Goal: Task Accomplishment & Management: Complete application form

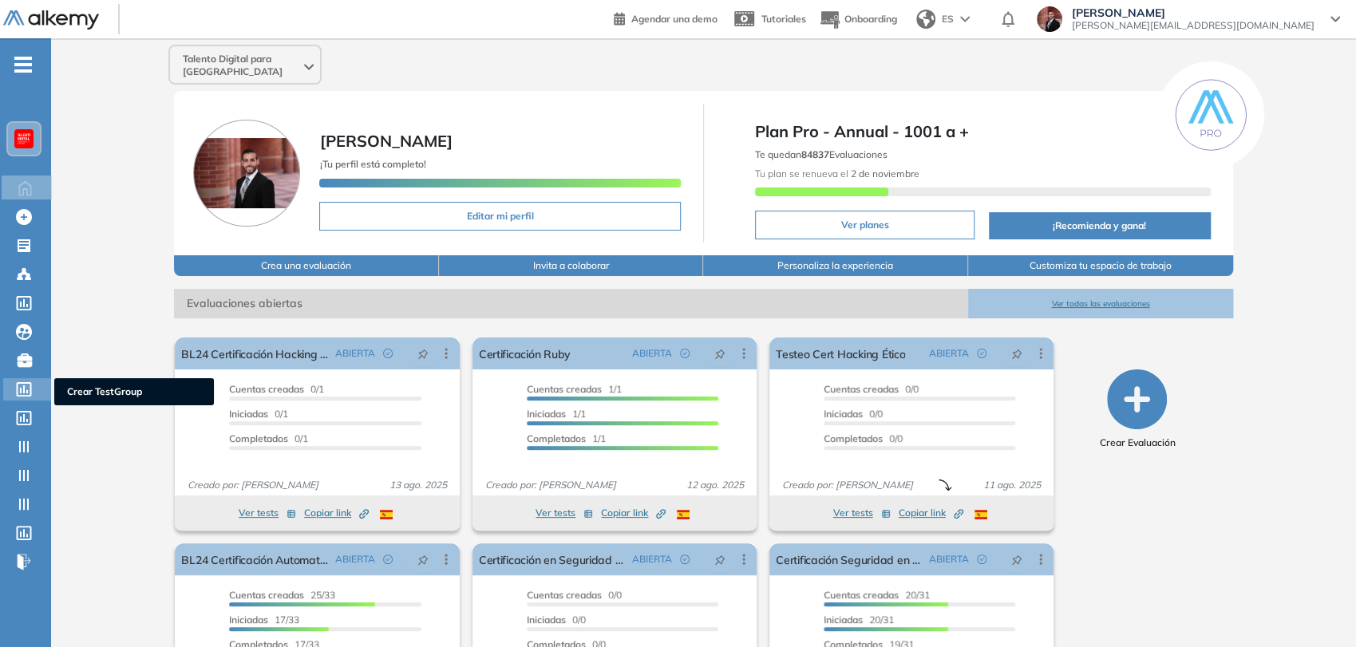
click at [26, 386] on icon at bounding box center [24, 389] width 16 height 14
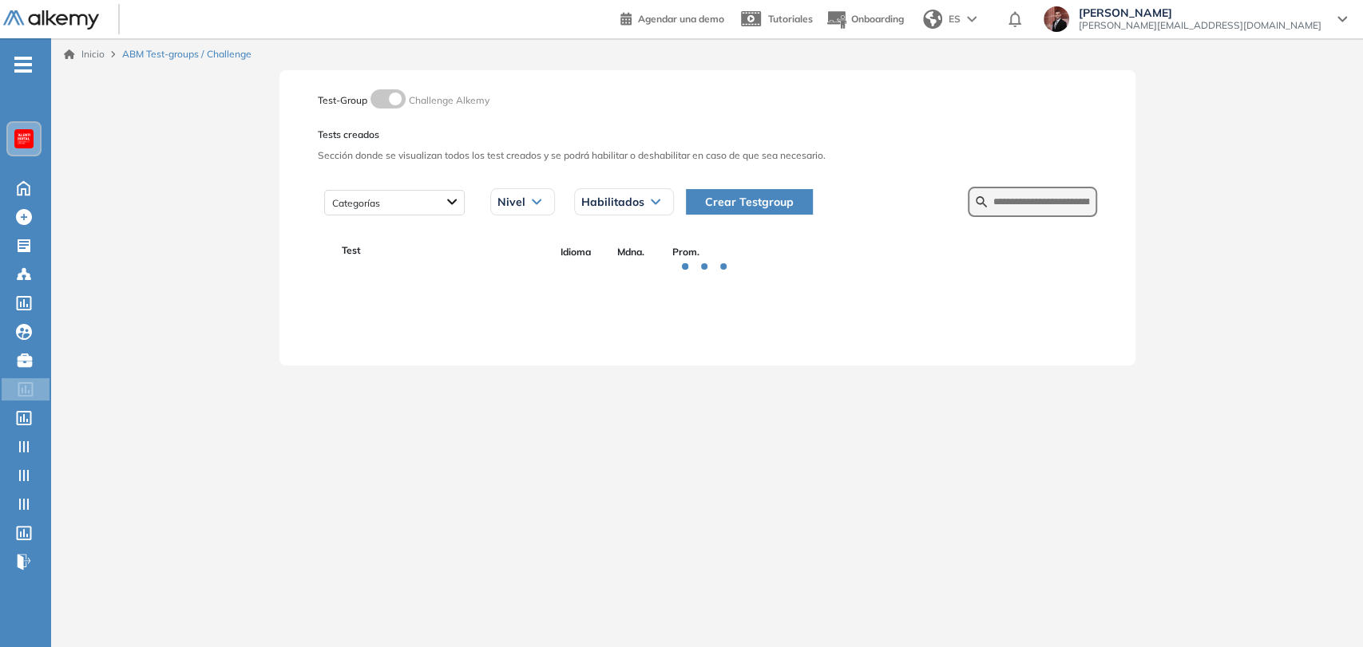
click at [734, 208] on span "Crear Testgroup" at bounding box center [749, 202] width 89 height 18
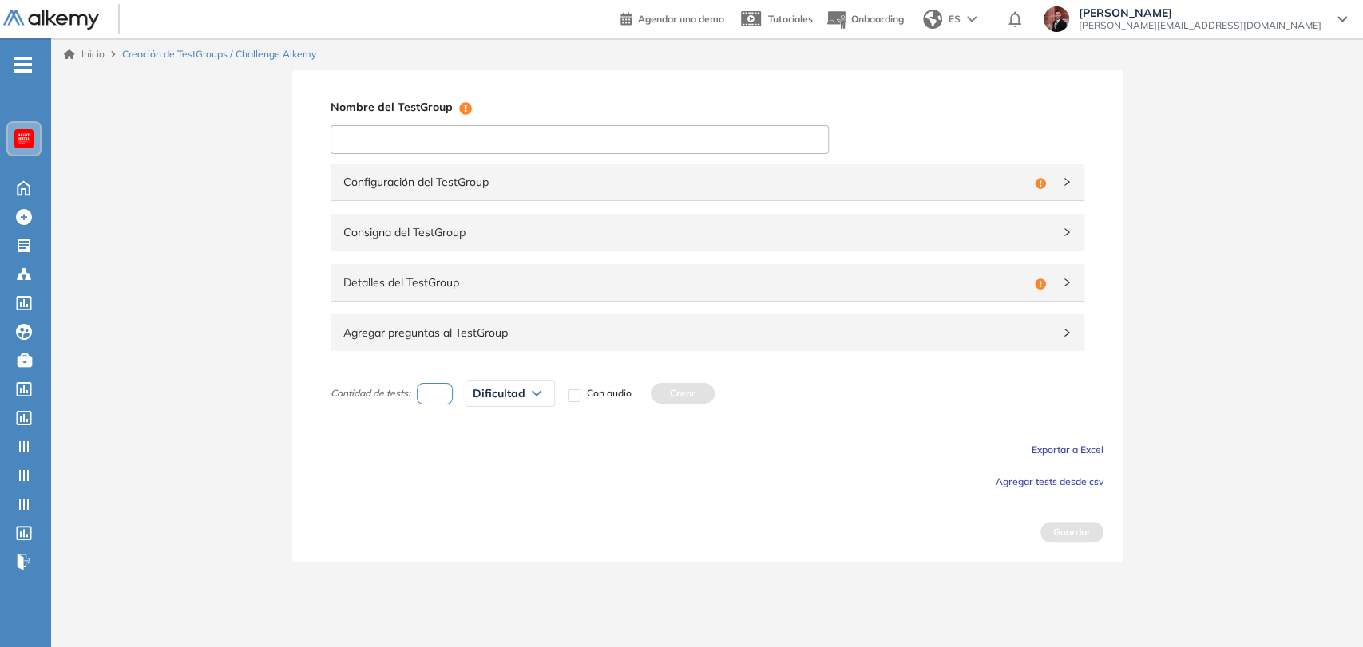
click at [608, 137] on input at bounding box center [580, 139] width 498 height 29
paste input "**********"
type input "**********"
click at [660, 177] on span "Configuración del TestGroup" at bounding box center [685, 182] width 685 height 18
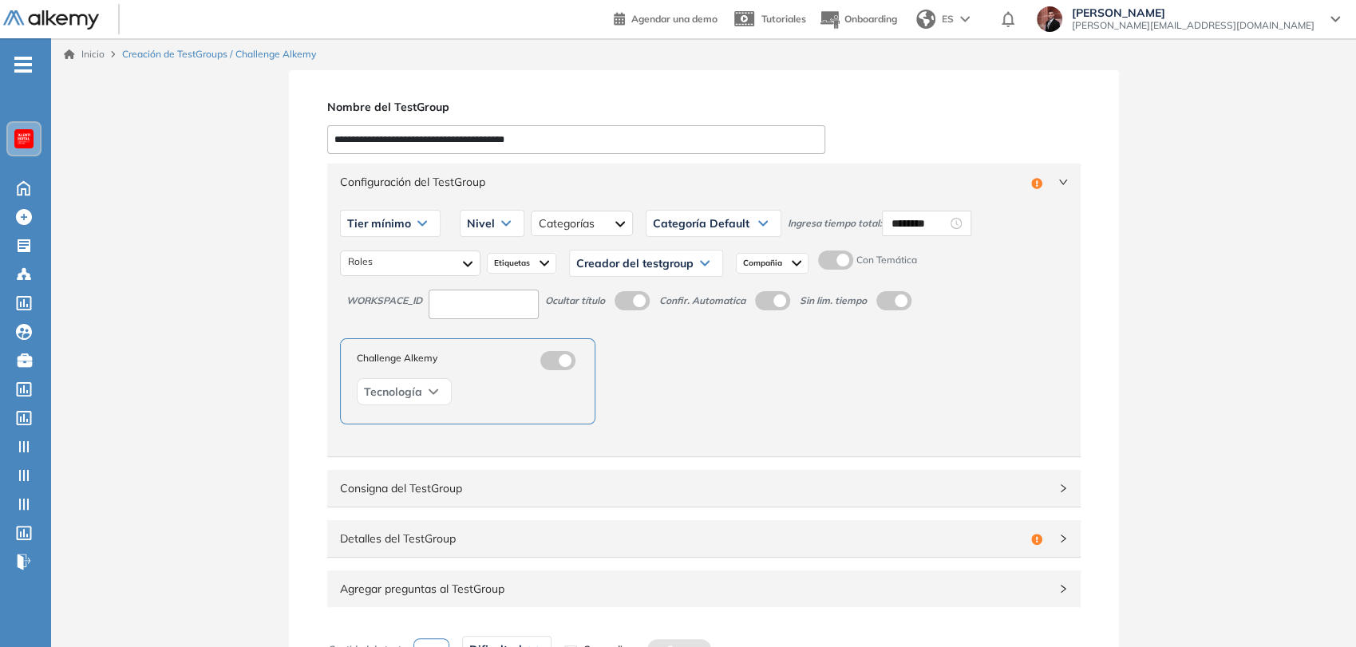
click at [368, 231] on div "Tier mínimo" at bounding box center [390, 224] width 99 height 26
click at [368, 263] on li "Tier N° 1" at bounding box center [366, 258] width 36 height 16
click at [500, 219] on div "Nivel" at bounding box center [474, 224] width 63 height 26
click at [481, 287] on li "Intermedio" at bounding box center [472, 287] width 45 height 16
click at [564, 232] on div at bounding box center [594, 224] width 102 height 26
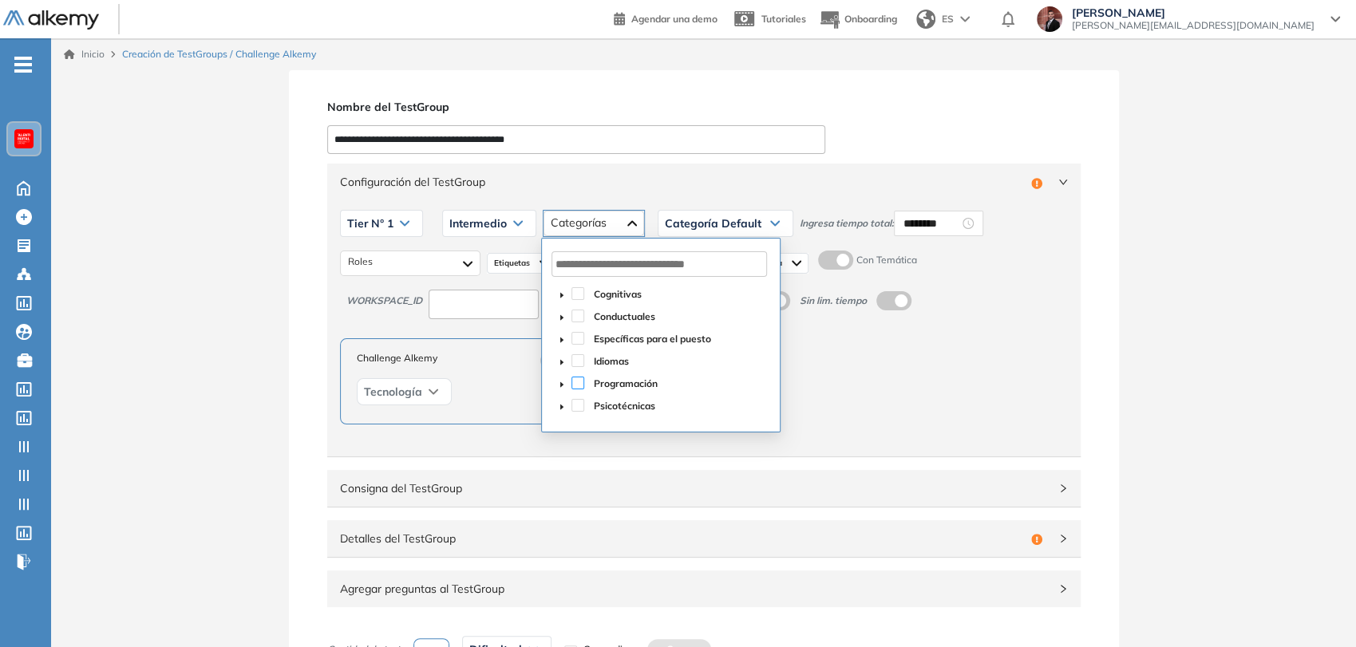
click at [576, 385] on span at bounding box center [578, 383] width 13 height 13
click at [732, 220] on span "Categoría Default" at bounding box center [713, 223] width 97 height 13
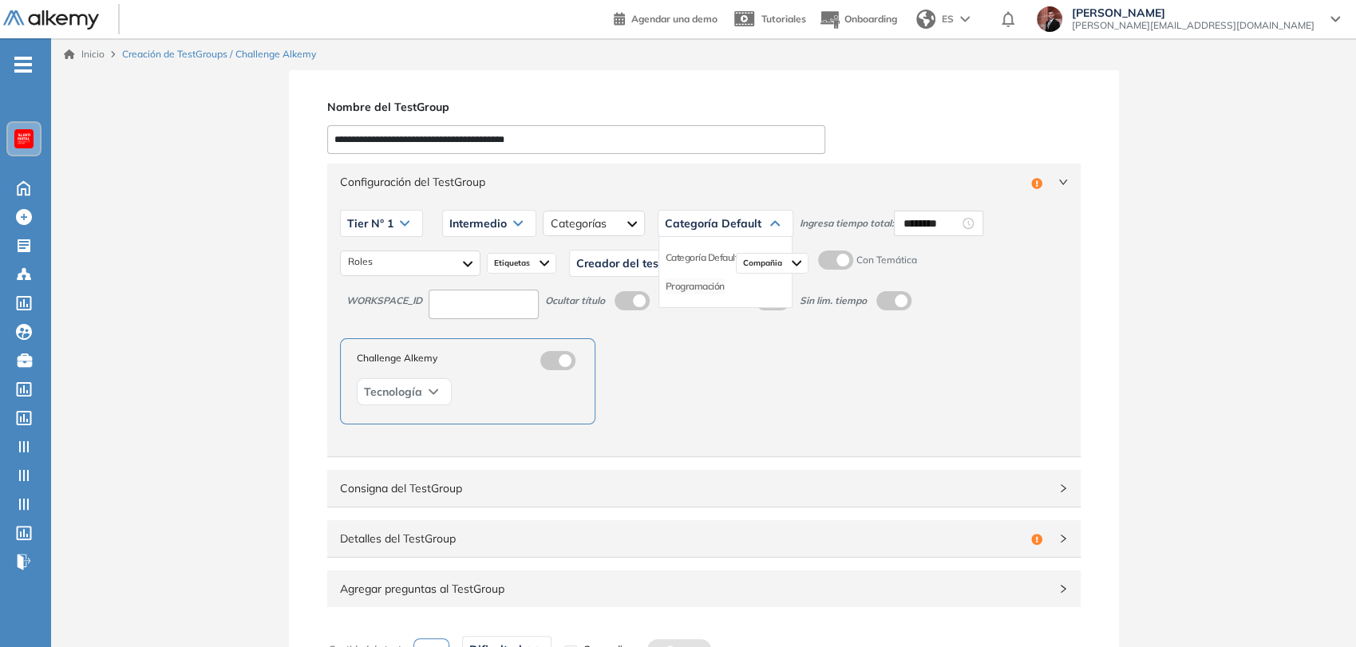
click at [711, 284] on li "Programación" at bounding box center [695, 287] width 59 height 16
click at [410, 259] on div at bounding box center [410, 264] width 141 height 26
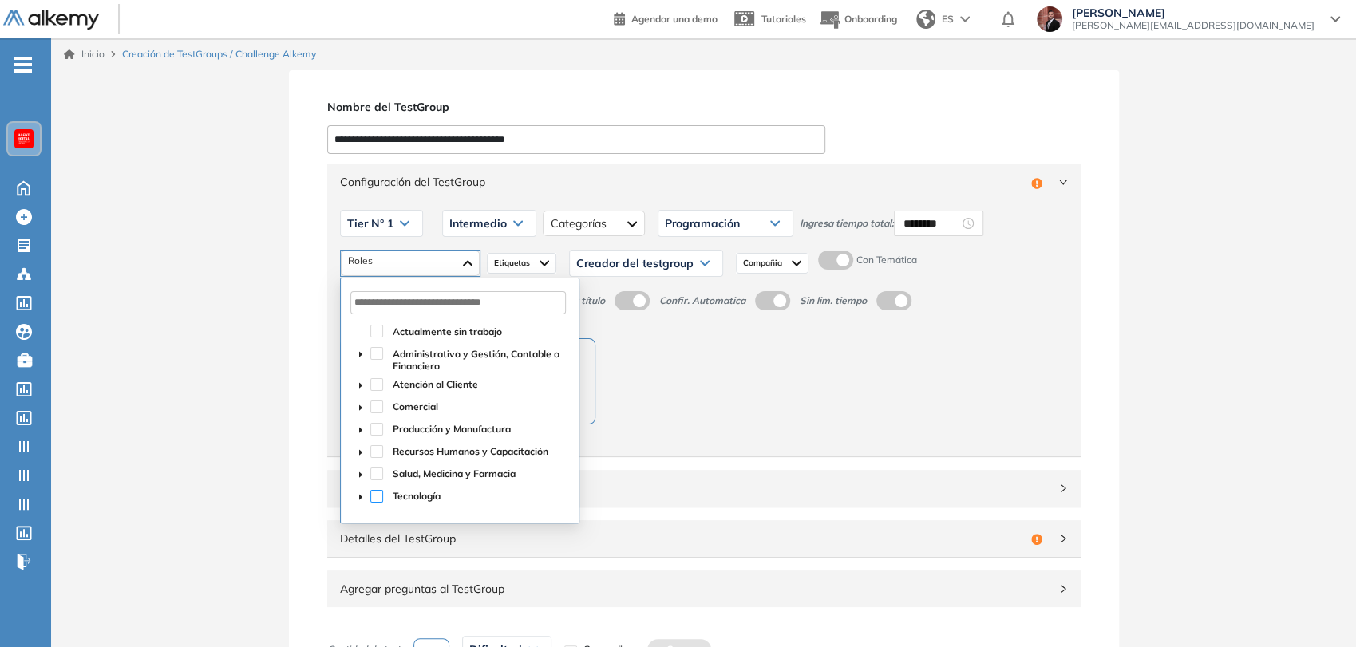
click at [379, 490] on span at bounding box center [376, 496] width 13 height 13
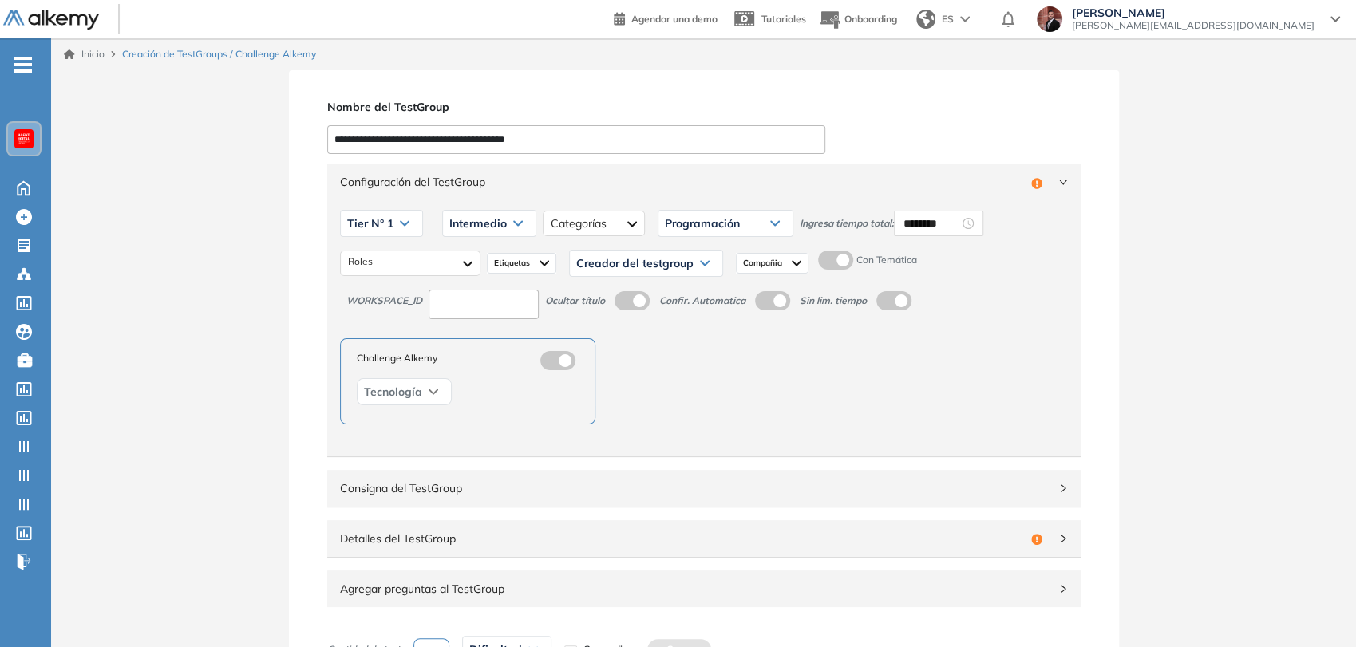
click at [519, 257] on span "Etiquetas" at bounding box center [513, 263] width 39 height 13
click at [667, 263] on span "Creador del testgroup" at bounding box center [634, 263] width 117 height 13
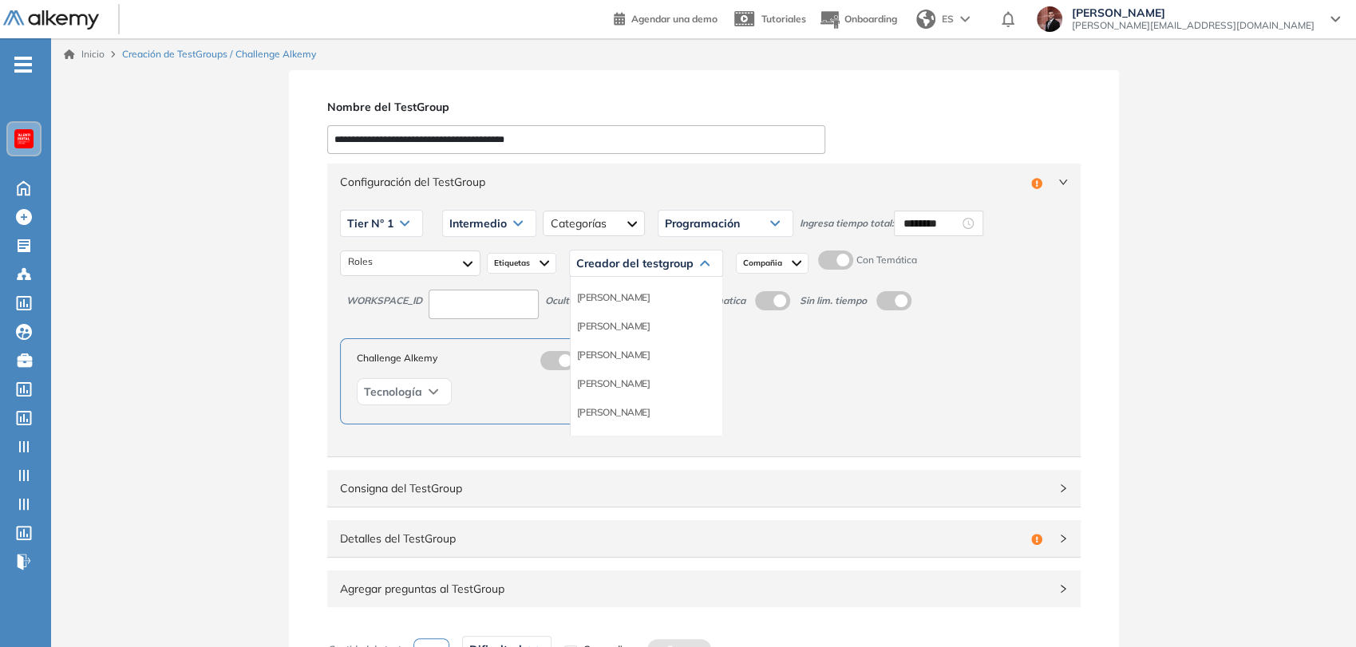
scroll to position [89, 0]
click at [645, 411] on li "Equipo Pedagógico Alkemy" at bounding box center [633, 410] width 112 height 16
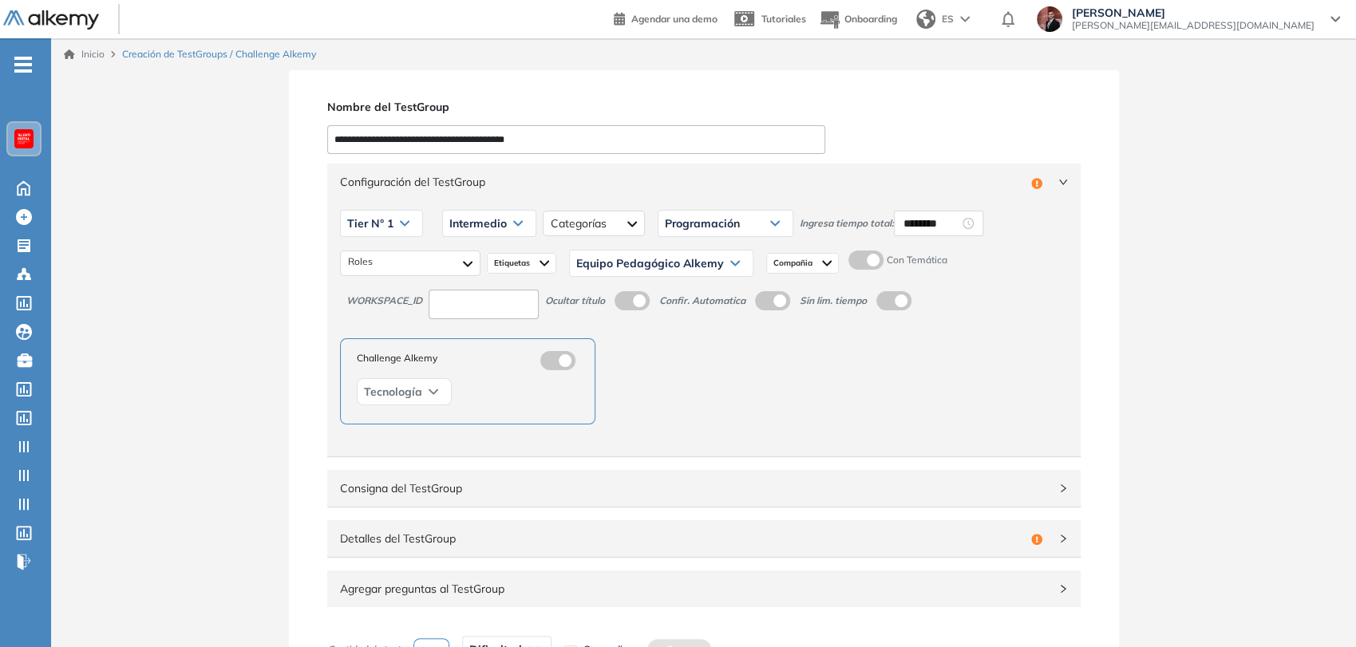
click at [874, 263] on label at bounding box center [866, 260] width 35 height 19
click at [517, 298] on input at bounding box center [484, 305] width 110 height 30
type input "***"
click at [826, 410] on div "Challenge Alkemy Tecnología" at bounding box center [704, 381] width 728 height 86
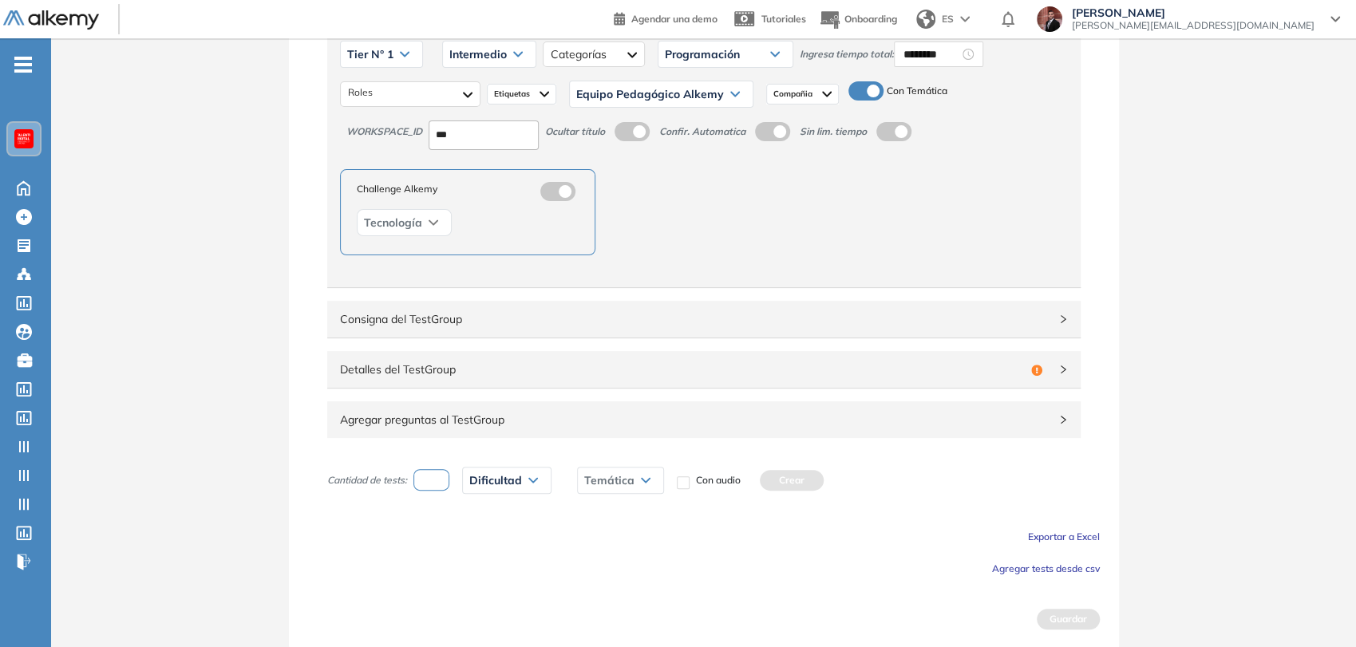
click at [721, 364] on span "Detalles del TestGroup" at bounding box center [682, 370] width 685 height 18
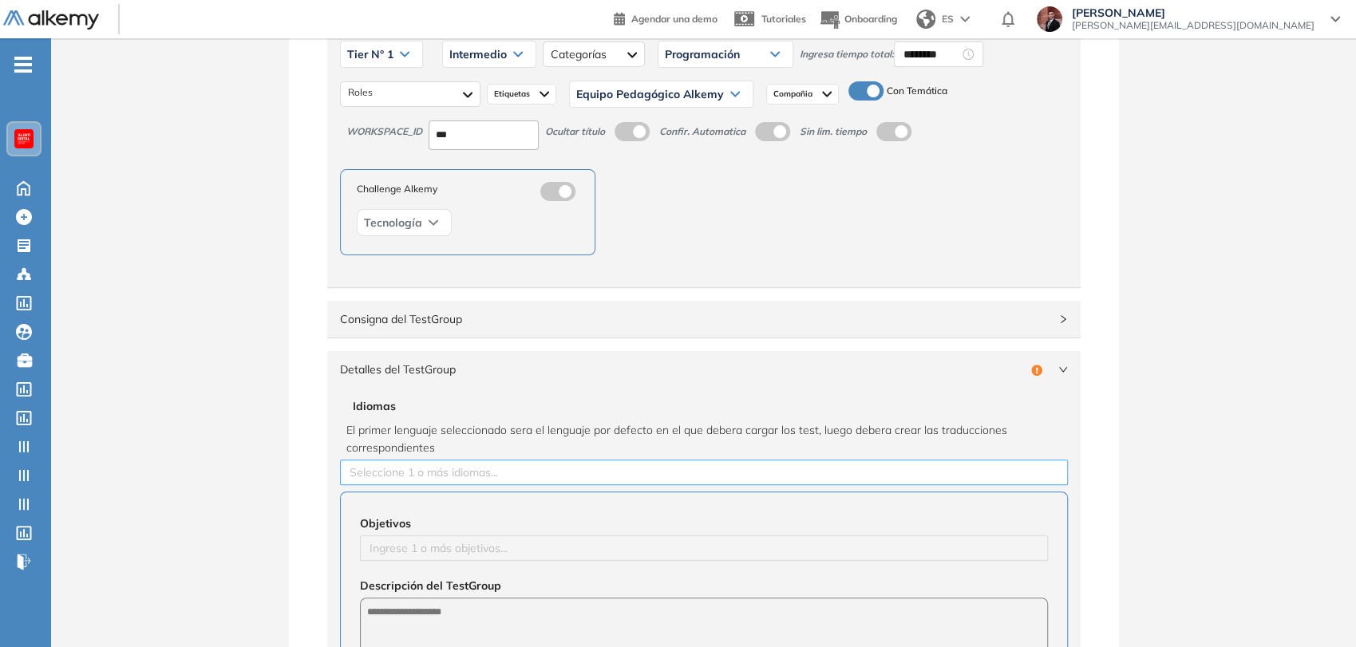
click at [550, 468] on div at bounding box center [704, 472] width 720 height 19
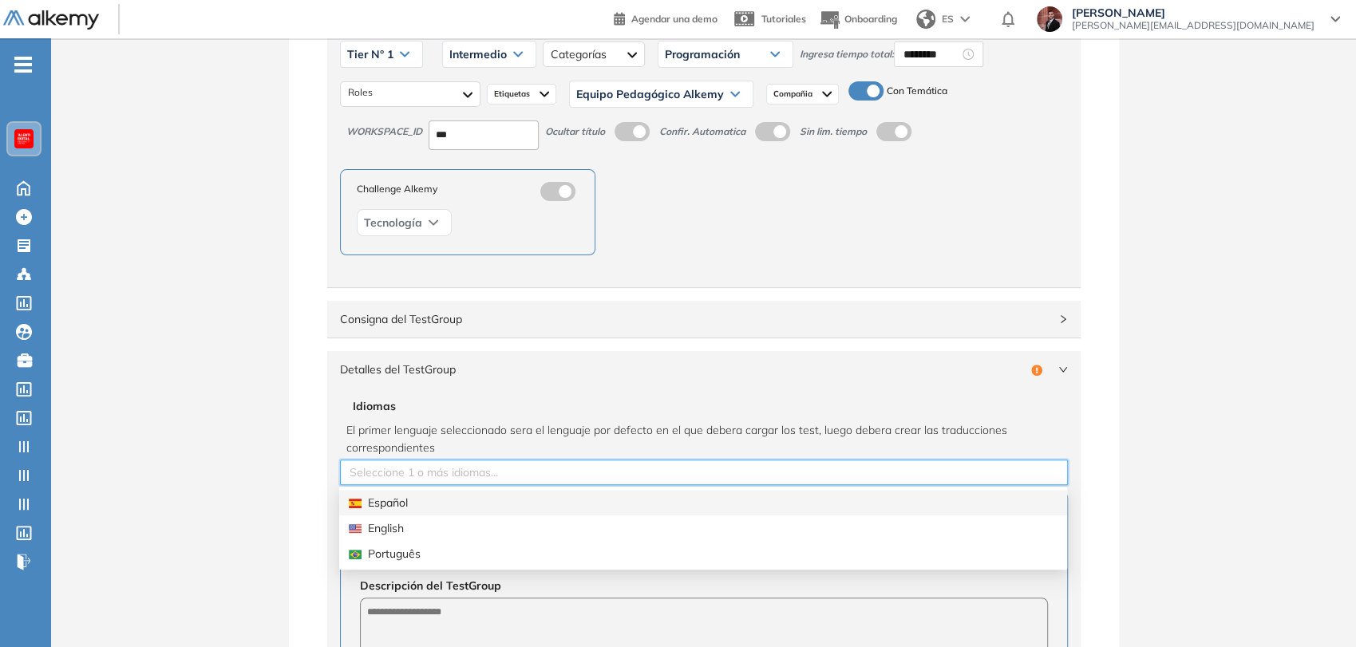
click at [540, 494] on div "Español" at bounding box center [703, 503] width 709 height 18
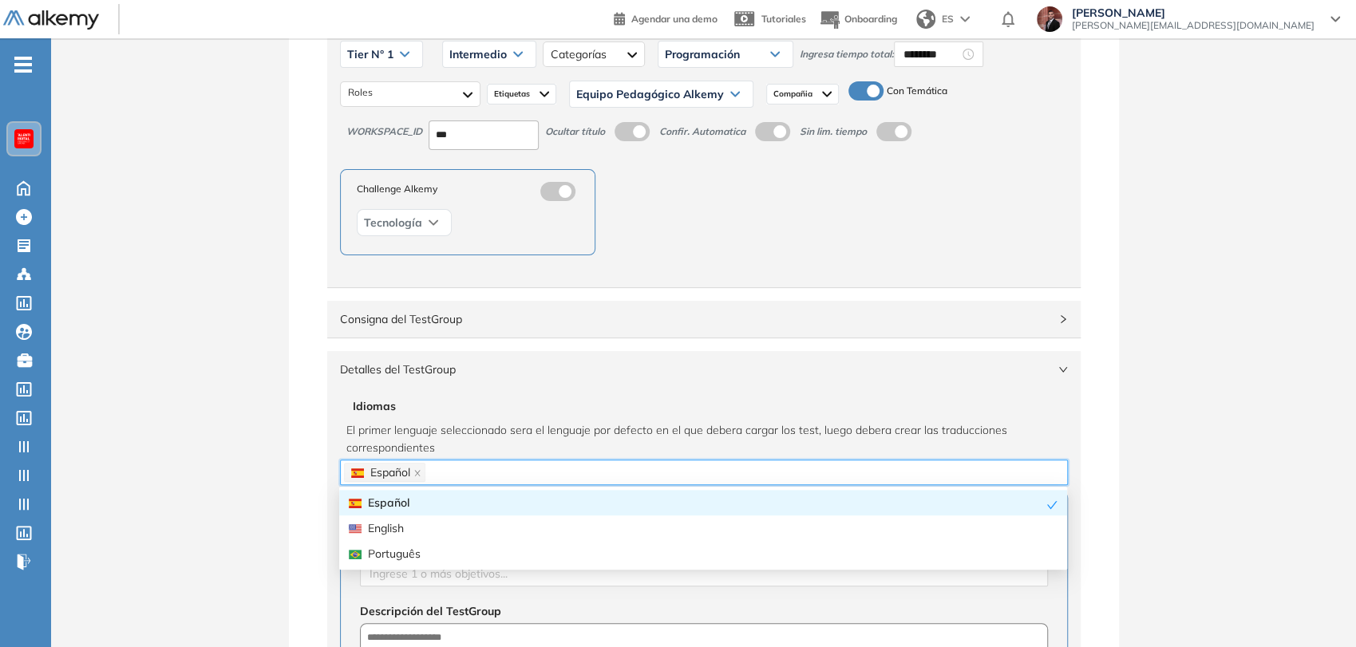
drag, startPoint x: 264, startPoint y: 430, endPoint x: 317, endPoint y: 435, distance: 53.0
click at [264, 429] on div "**********" at bounding box center [703, 606] width 1305 height 1411
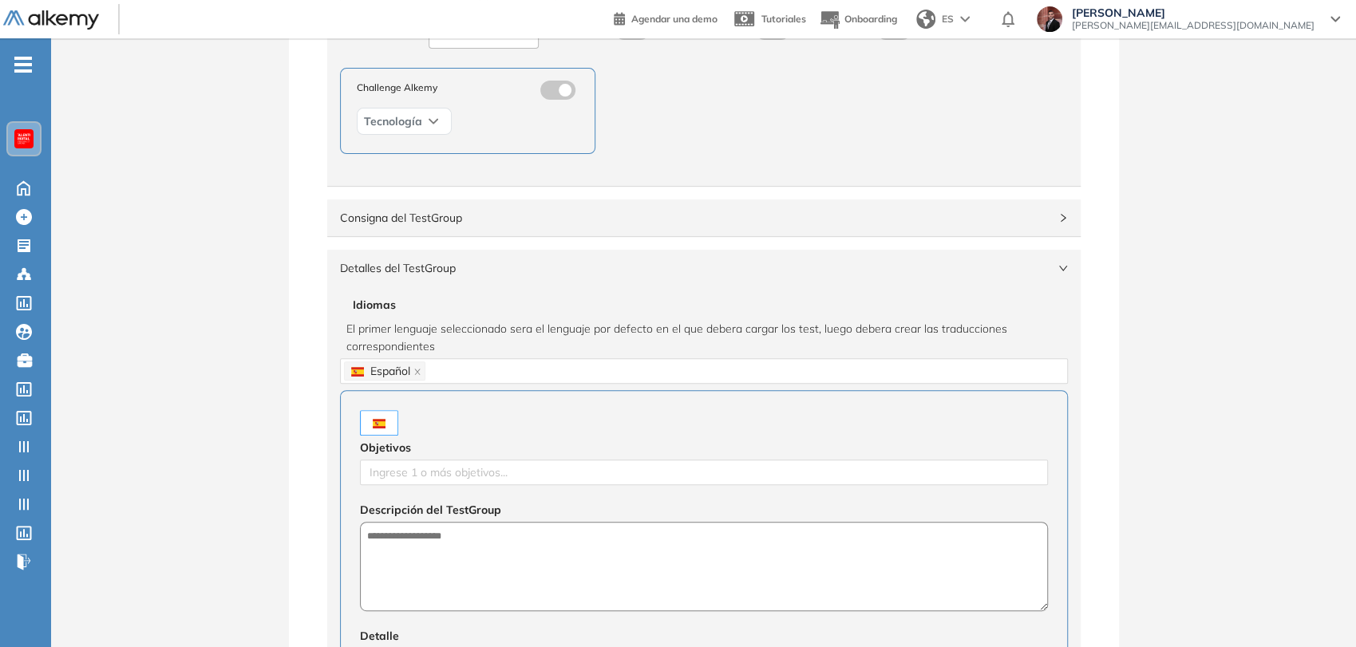
scroll to position [346, 0]
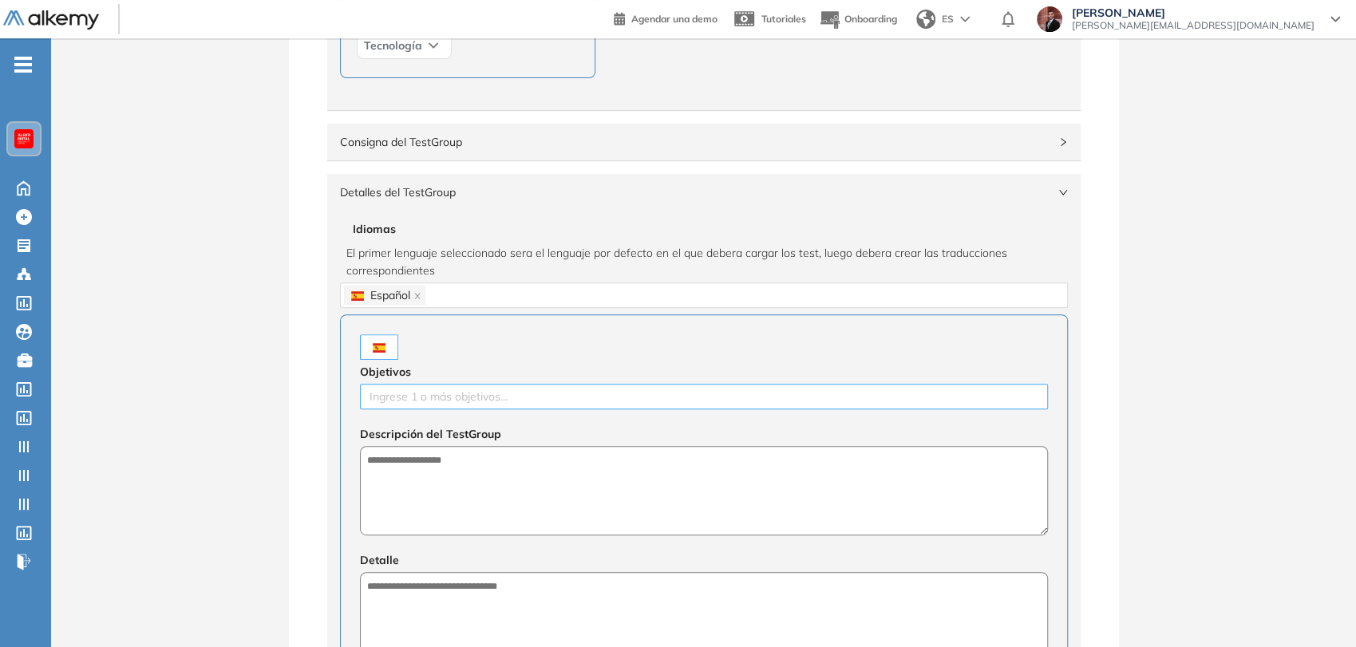
click at [410, 398] on div at bounding box center [704, 396] width 680 height 19
type input "******"
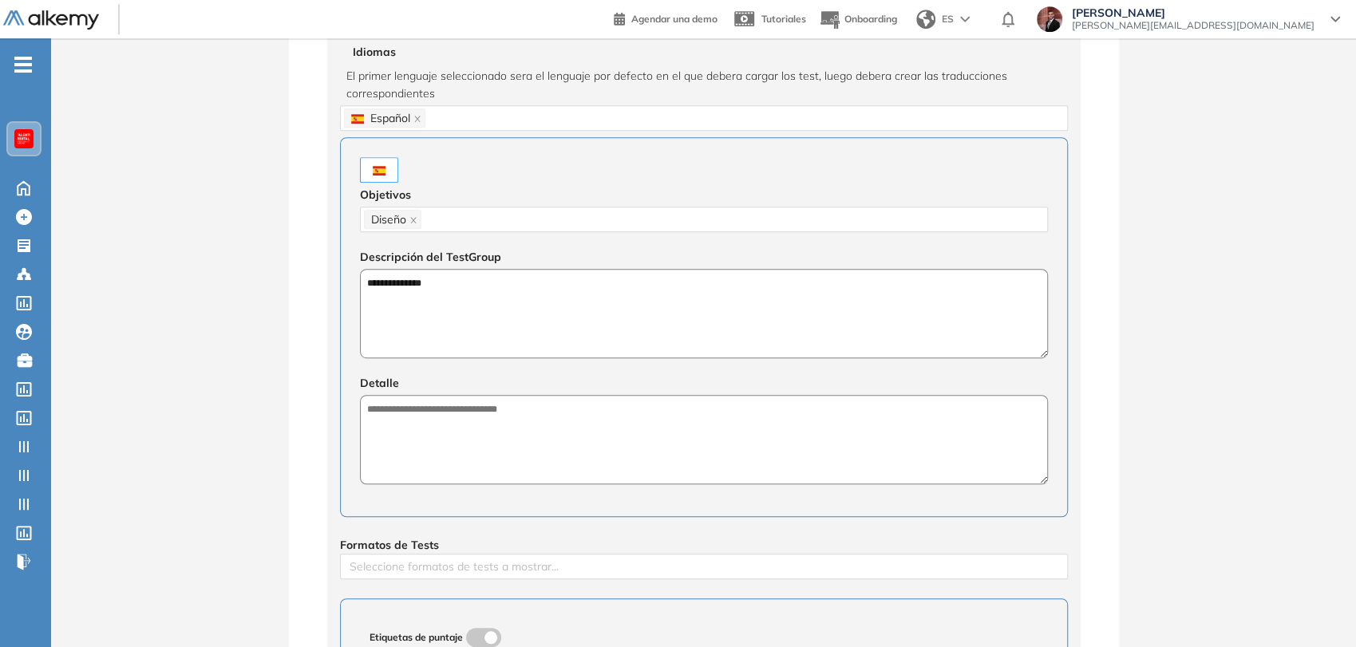
type textarea "**********"
click at [473, 414] on textarea at bounding box center [704, 439] width 688 height 89
paste textarea "**********"
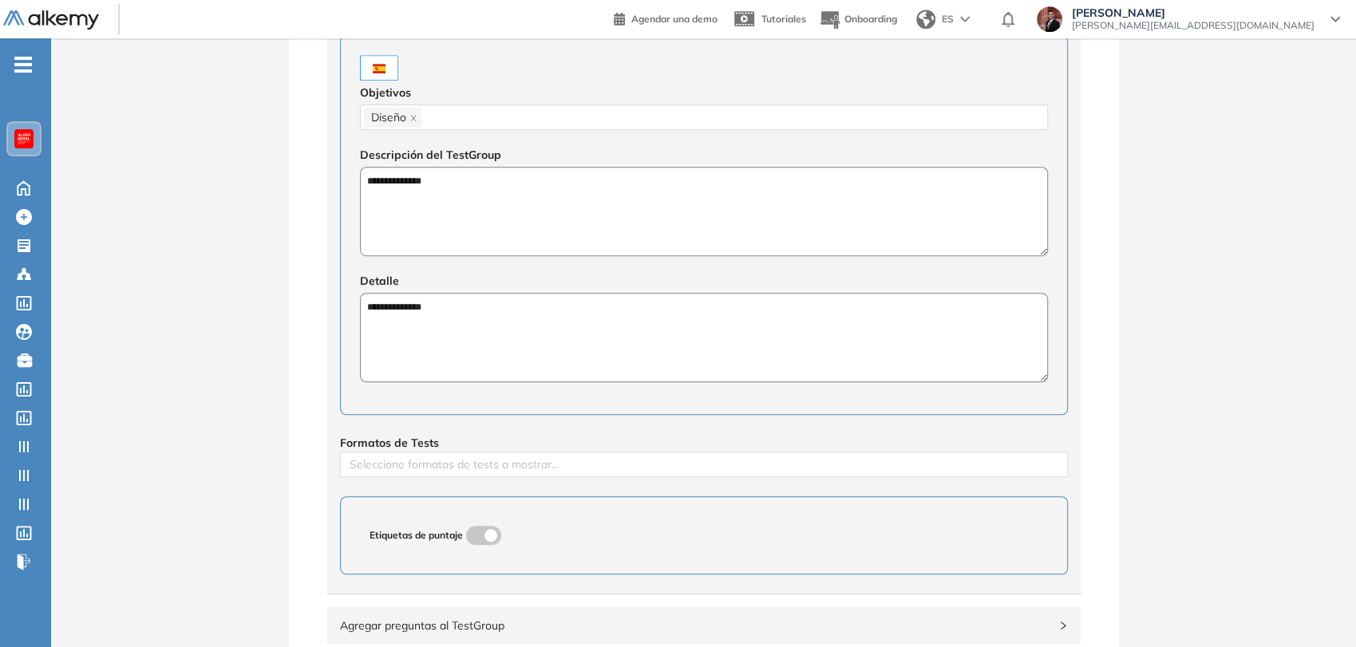
scroll to position [790, 0]
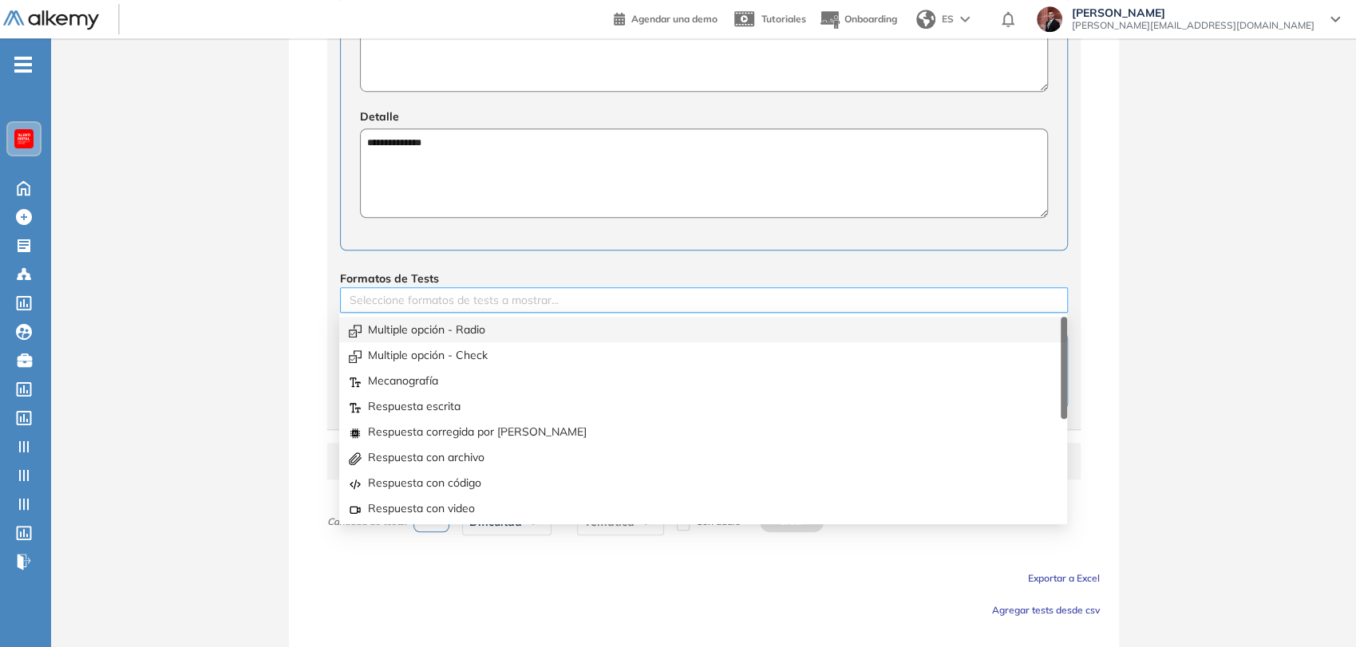
click at [477, 303] on div at bounding box center [704, 300] width 720 height 19
type textarea "**********"
click at [469, 321] on div "Multiple opción - Radio" at bounding box center [703, 330] width 709 height 18
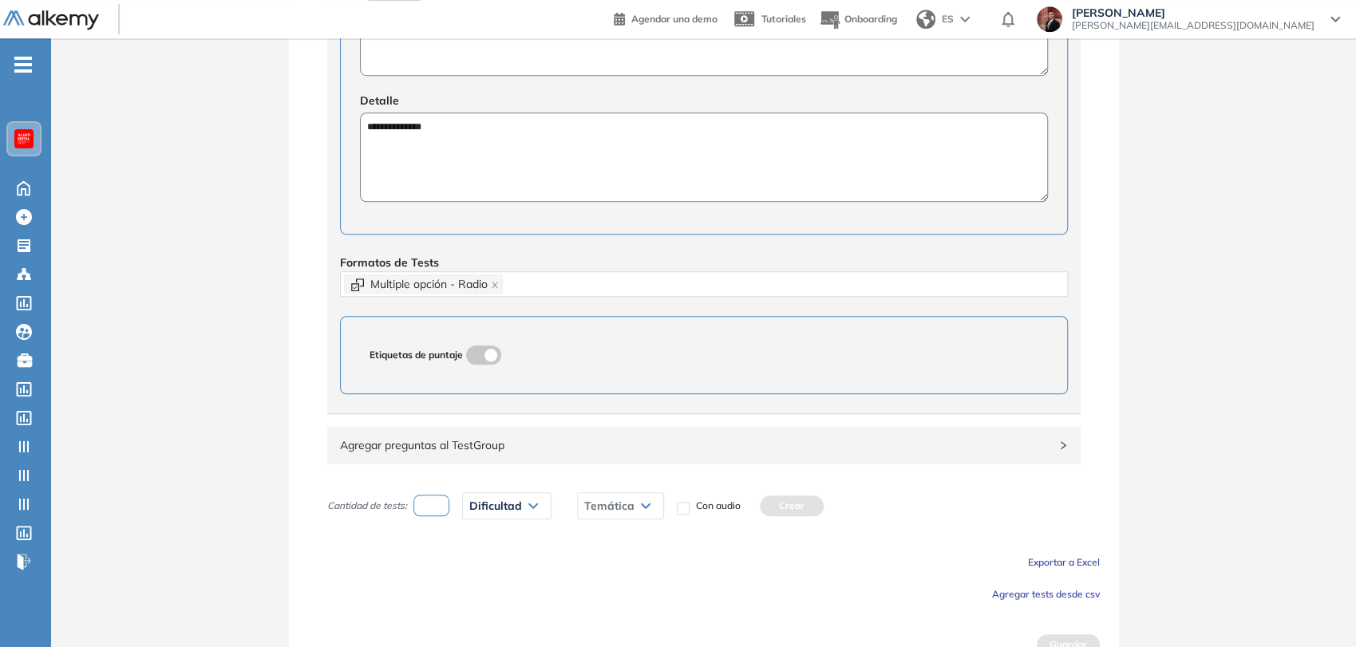
scroll to position [831, 0]
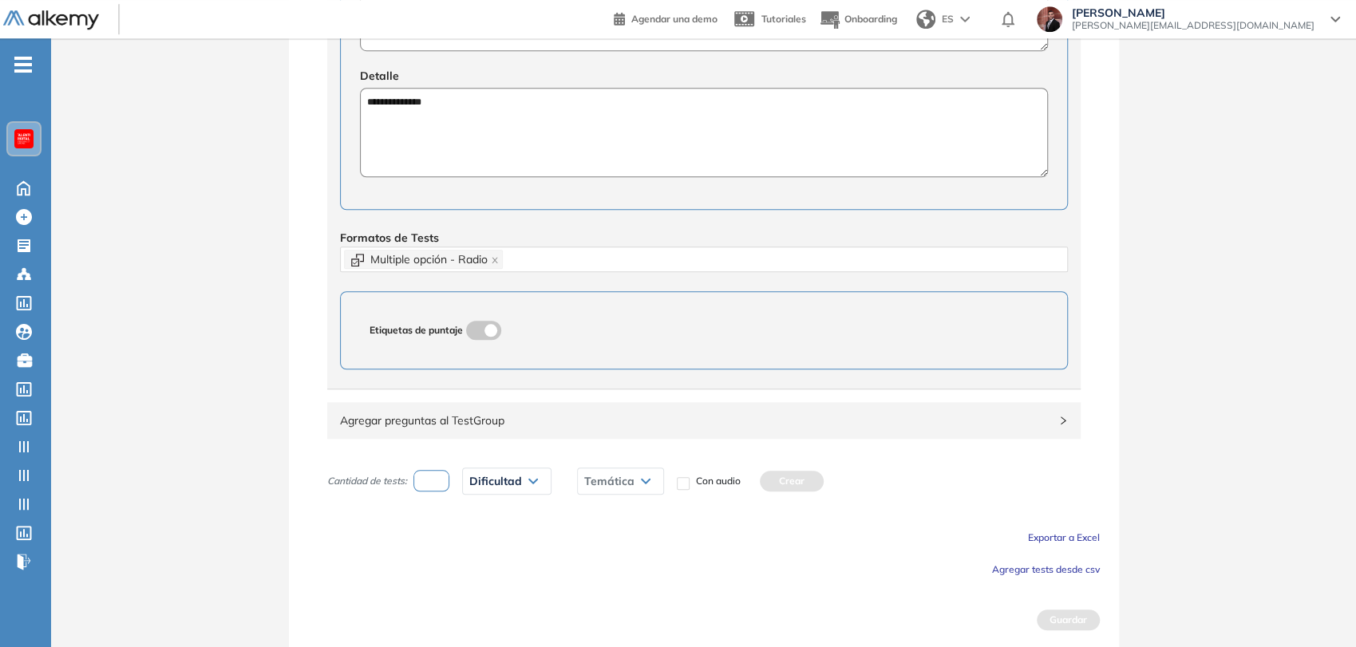
click at [498, 434] on div "Agregar preguntas al TestGroup" at bounding box center [704, 420] width 754 height 37
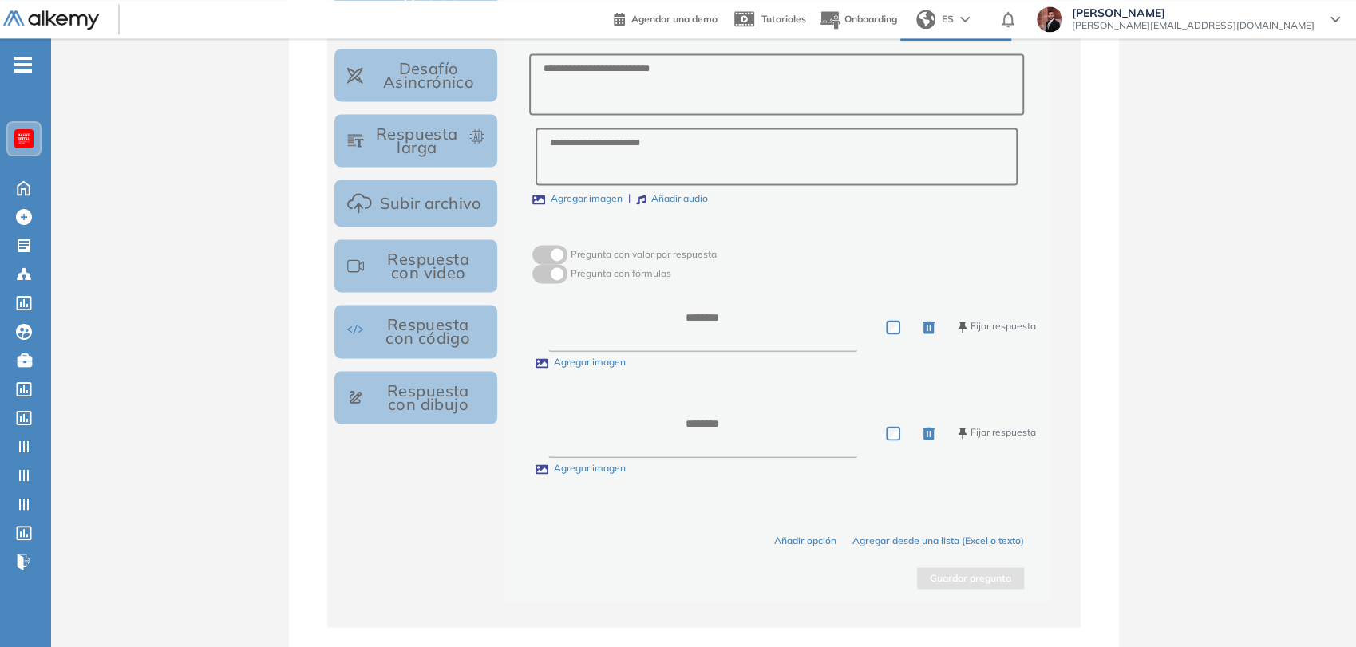
scroll to position [1733, 0]
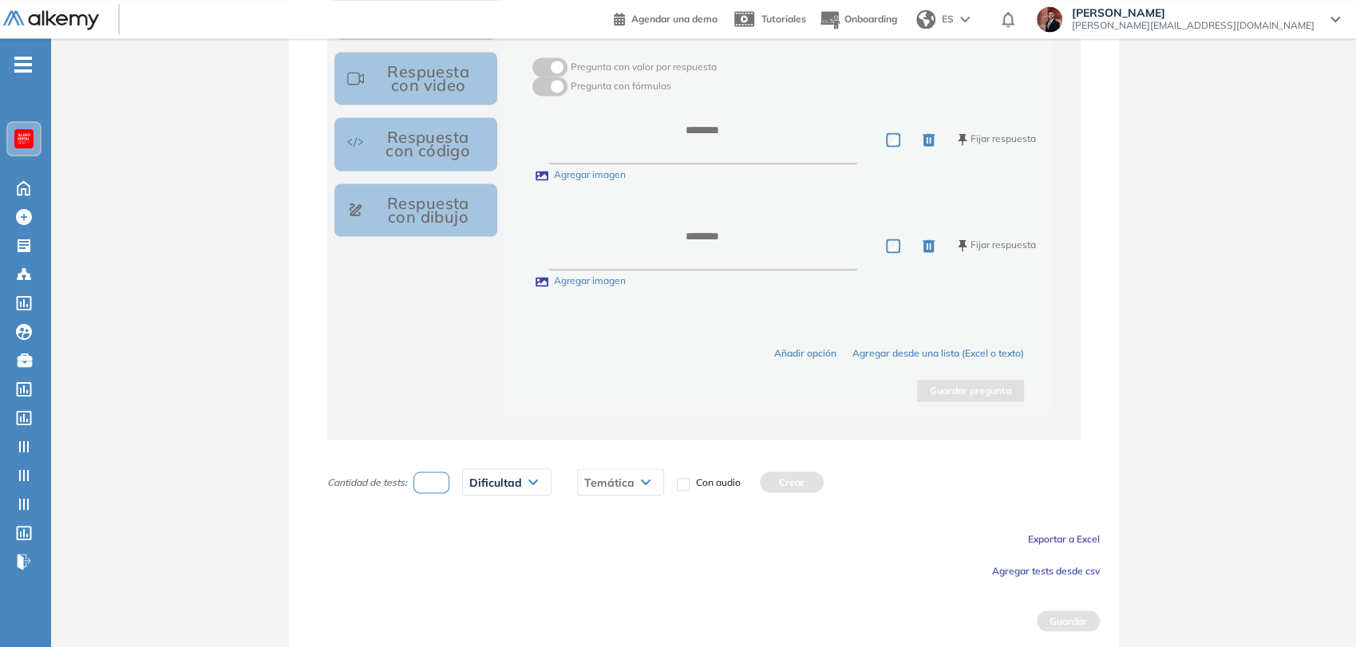
click at [1011, 568] on span "Agregar tests desde csv" at bounding box center [1046, 570] width 108 height 12
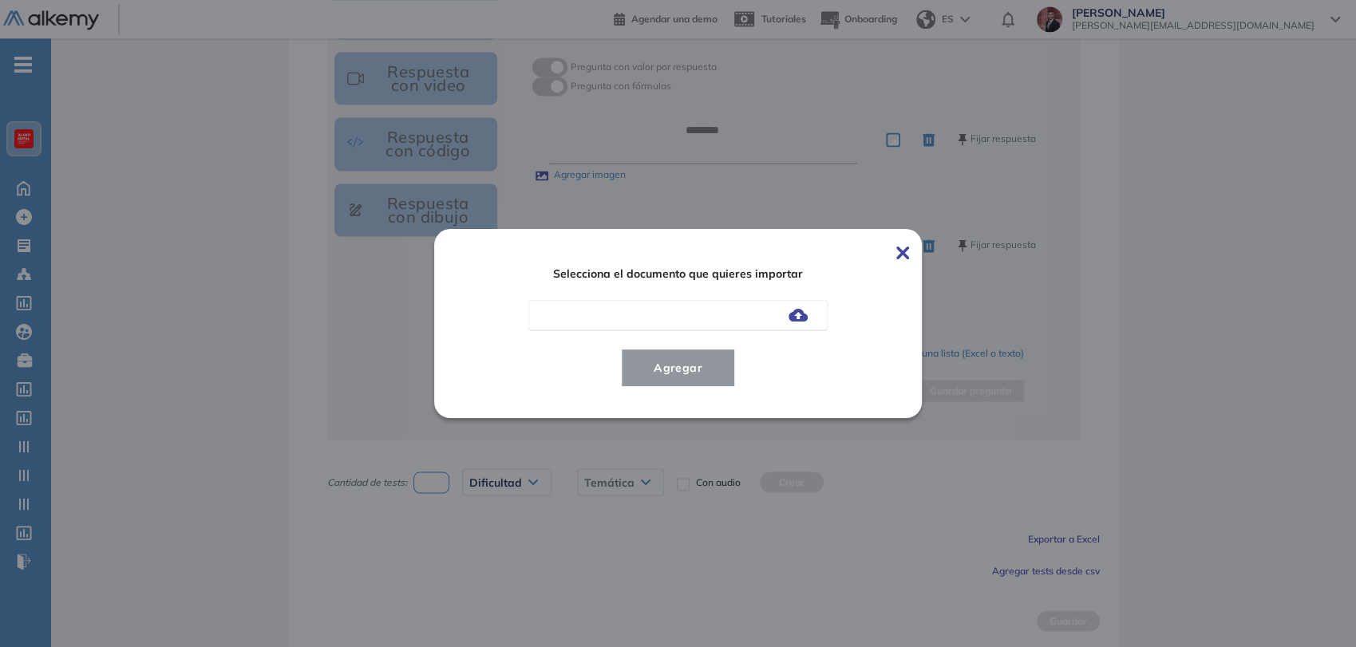
click at [805, 316] on img at bounding box center [798, 315] width 19 height 13
click at [0, 0] on input "file" at bounding box center [0, 0] width 0 height 0
click at [794, 311] on img at bounding box center [798, 315] width 19 height 13
click at [0, 0] on input "file" at bounding box center [0, 0] width 0 height 0
click at [680, 369] on span "Agregar" at bounding box center [678, 367] width 74 height 19
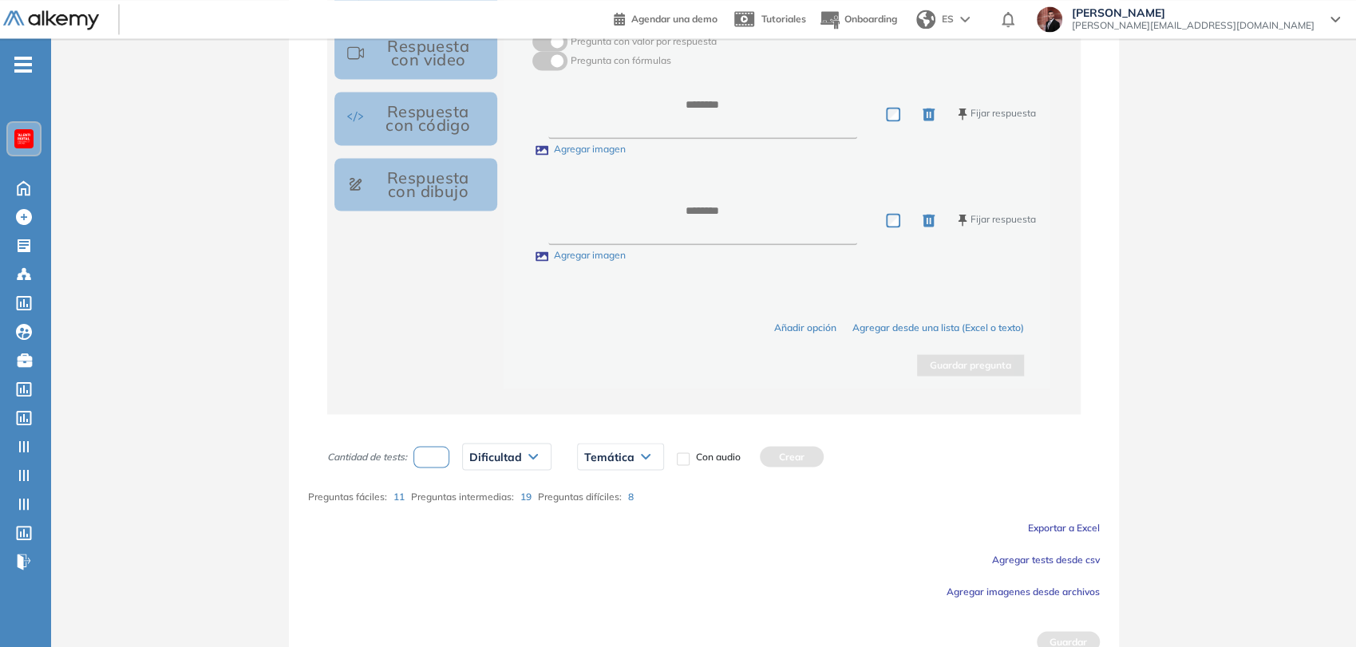
scroll to position [1779, 0]
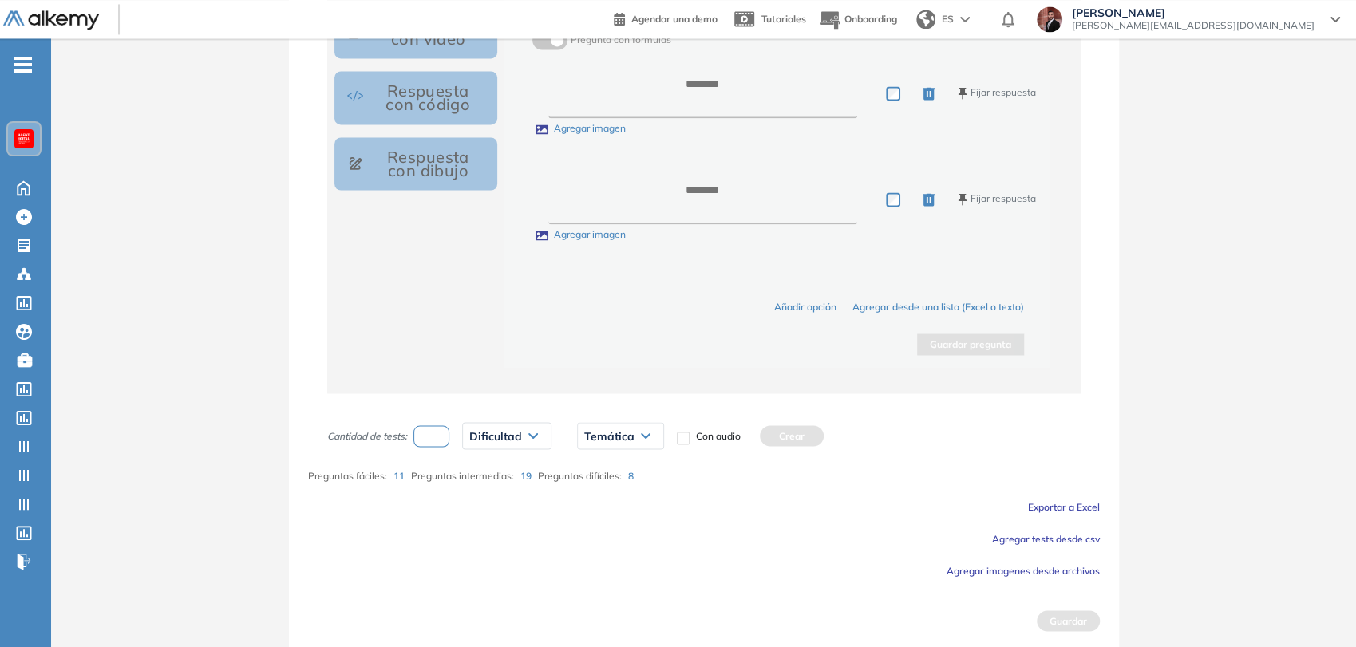
drag, startPoint x: 445, startPoint y: 433, endPoint x: 460, endPoint y: 437, distance: 15.9
click at [446, 433] on input "number" at bounding box center [432, 437] width 37 height 22
type input "*"
click at [529, 433] on icon at bounding box center [533, 436] width 10 height 6
click at [481, 497] on li "Fácil" at bounding box center [479, 499] width 19 height 16
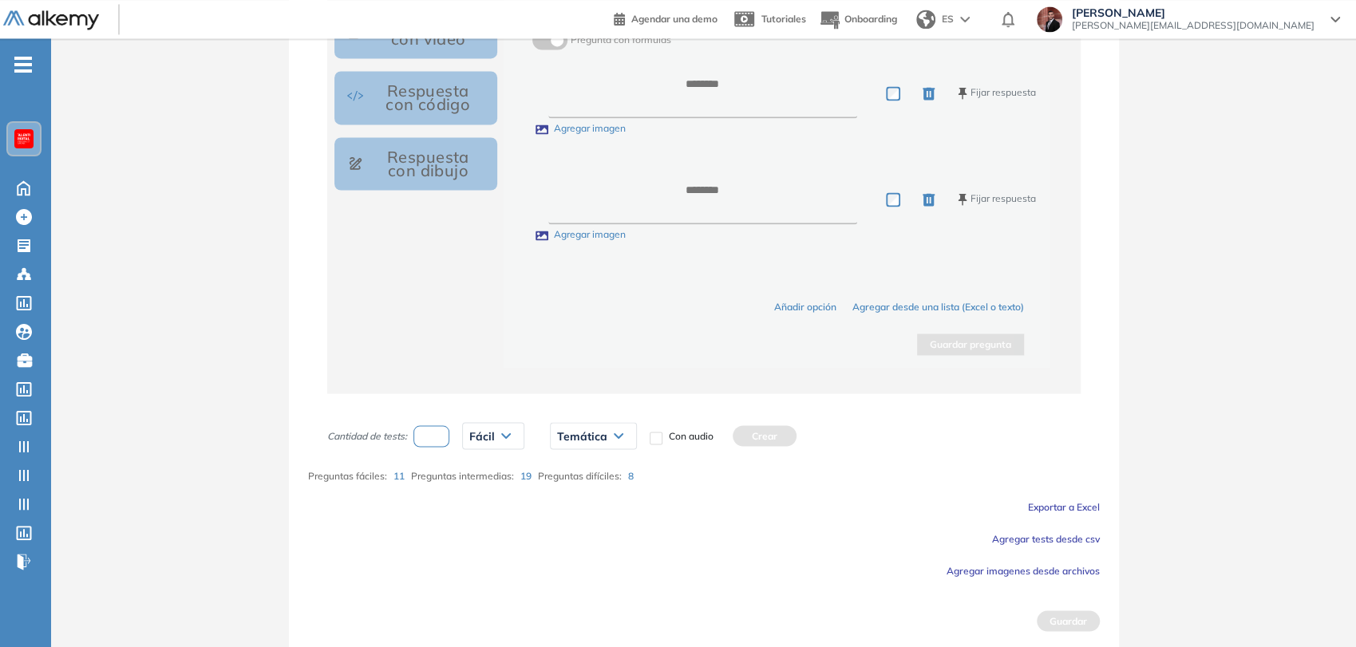
click at [568, 439] on div "Temática" at bounding box center [593, 436] width 85 height 26
click at [592, 470] on li "1.1 Fundamentos de investigación" at bounding box center [627, 470] width 139 height 16
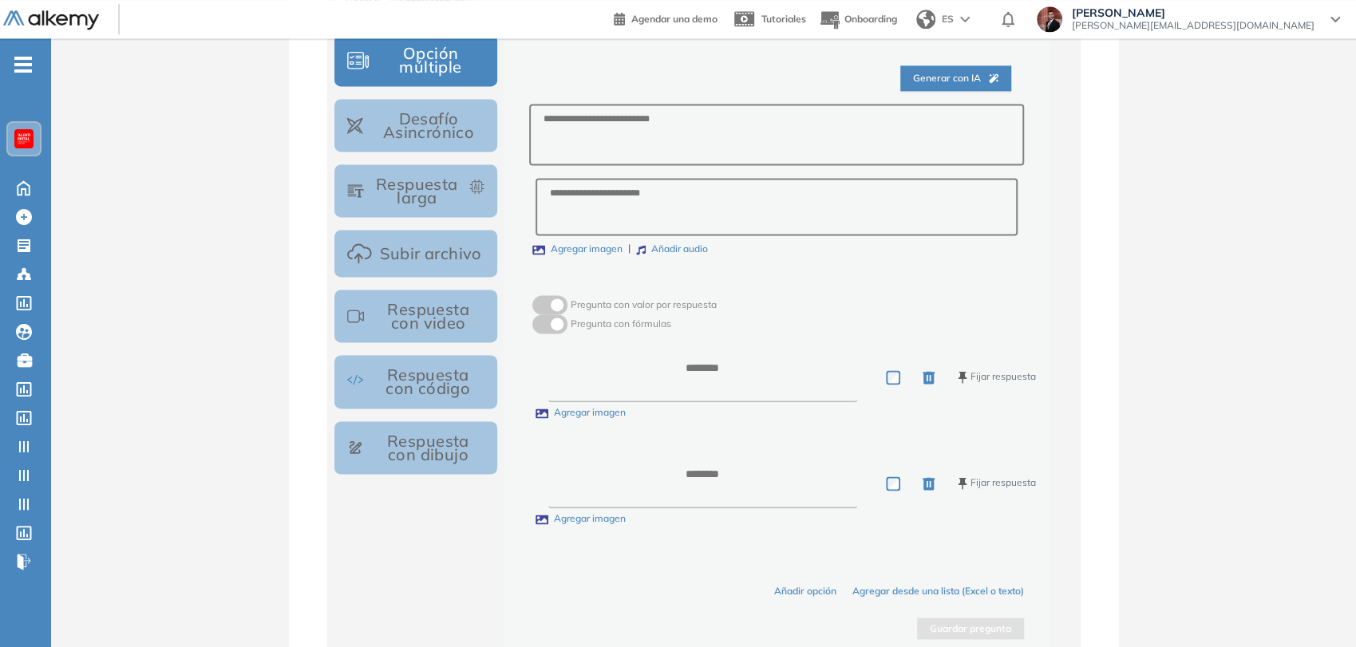
scroll to position [1336, 0]
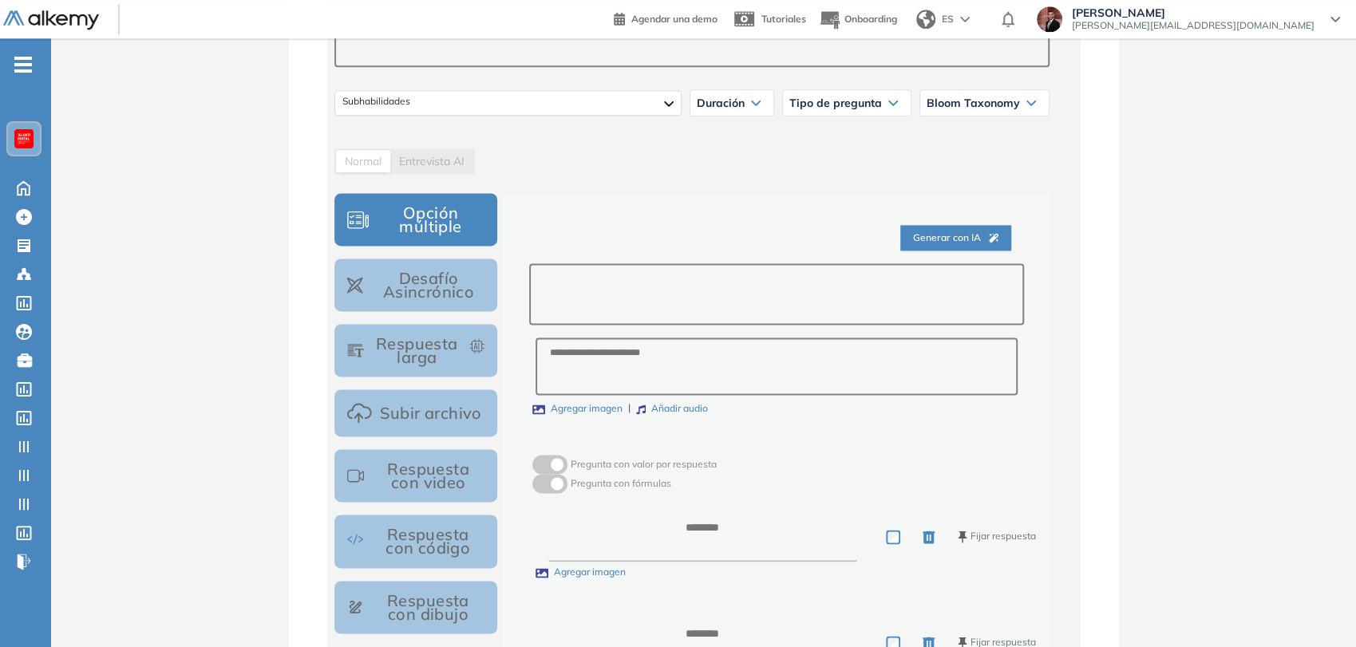
click at [650, 292] on textarea at bounding box center [776, 293] width 494 height 61
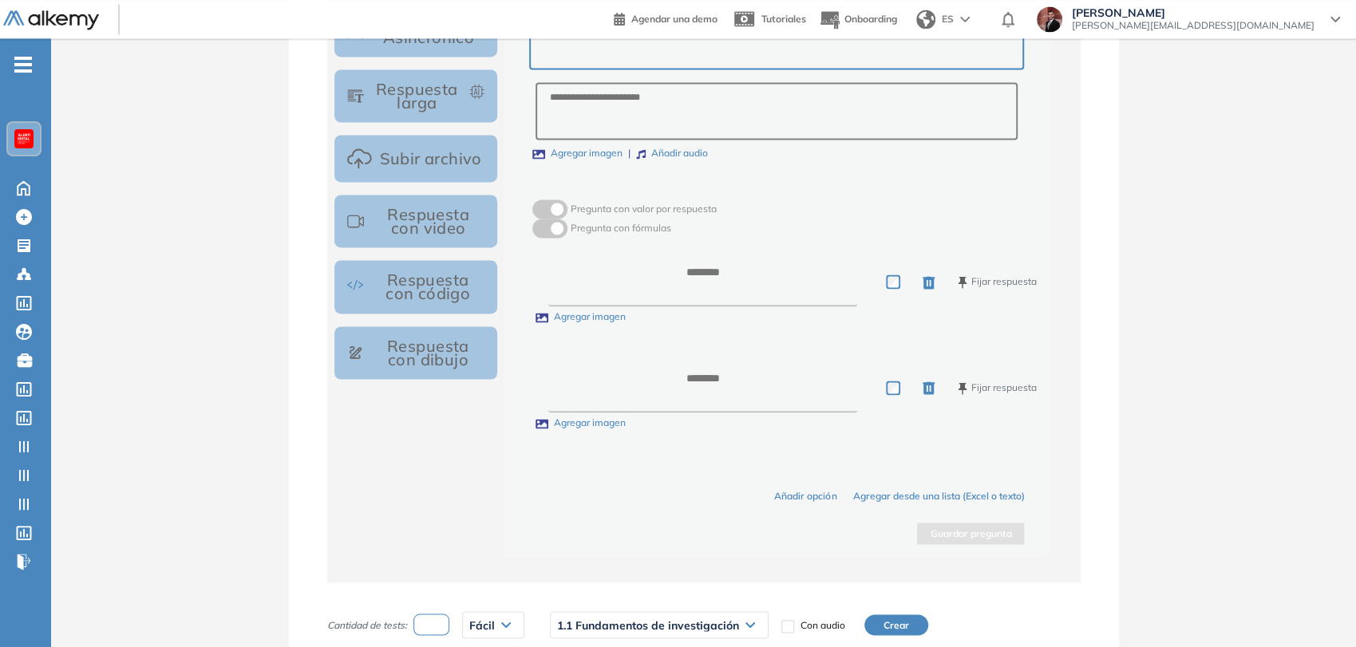
scroll to position [1602, 0]
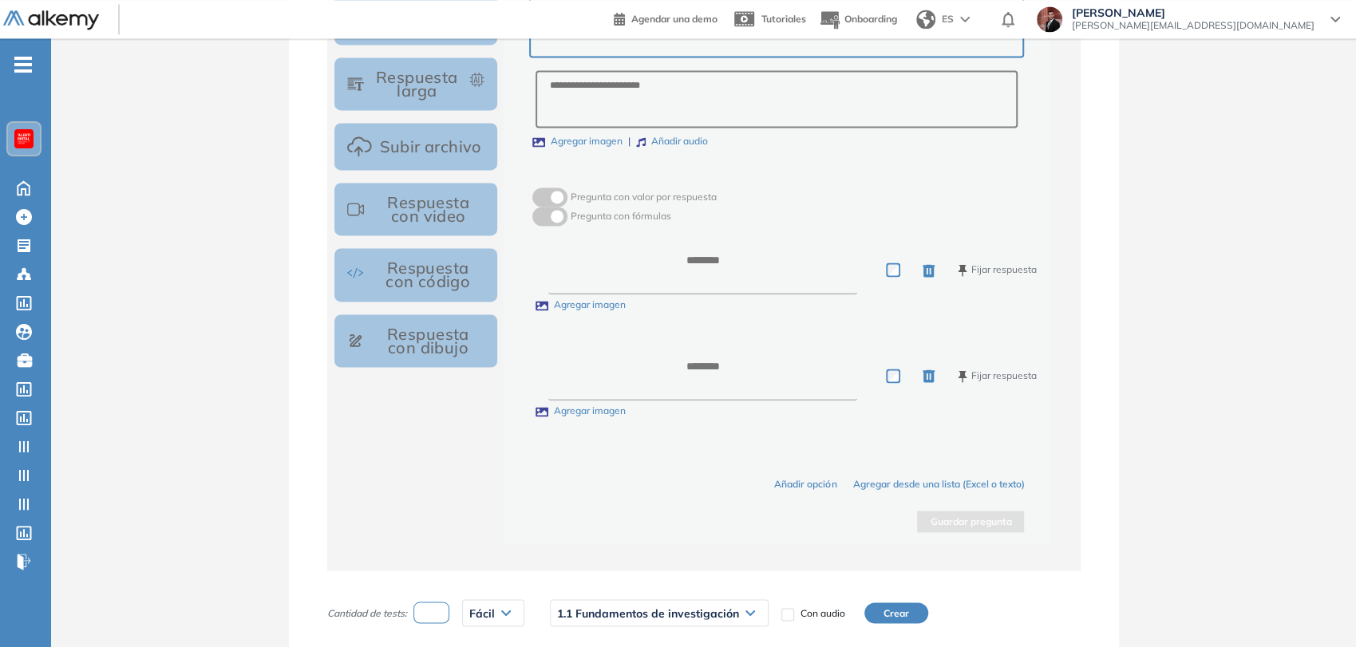
type textarea "*"
click at [692, 261] on textarea at bounding box center [702, 269] width 309 height 49
type textarea "*"
click at [703, 366] on textarea at bounding box center [702, 375] width 309 height 49
type textarea "*"
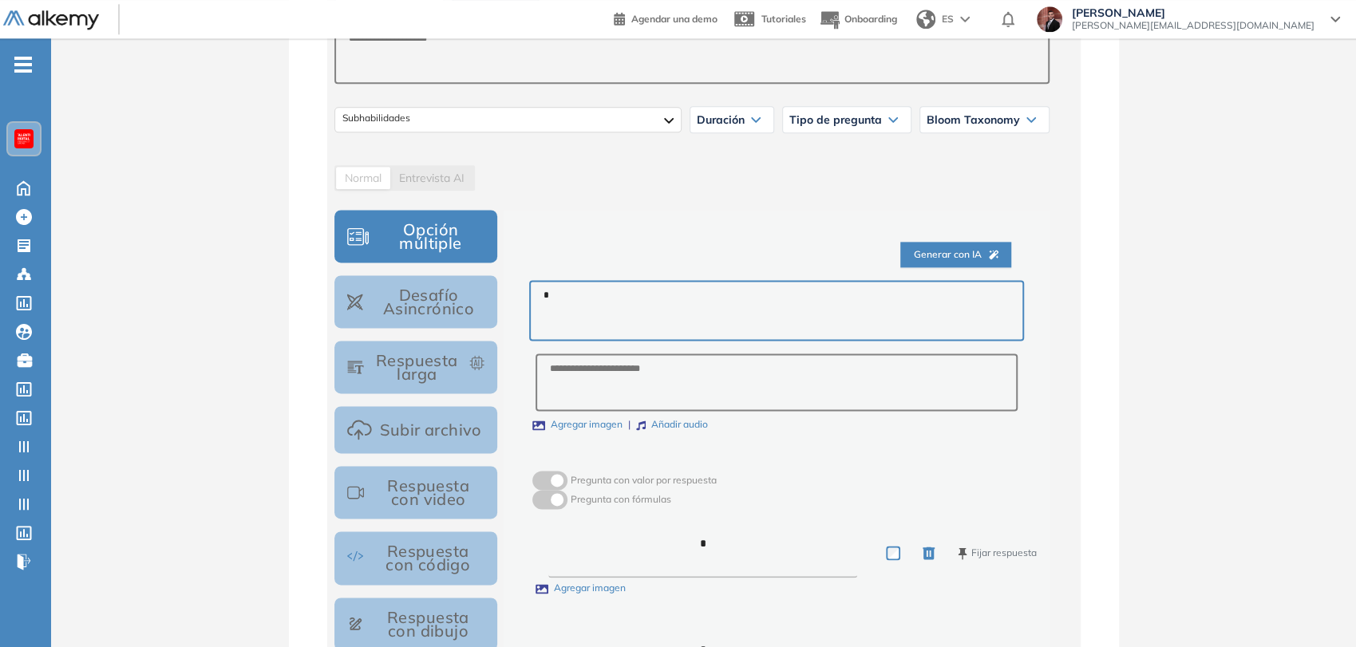
scroll to position [1158, 0]
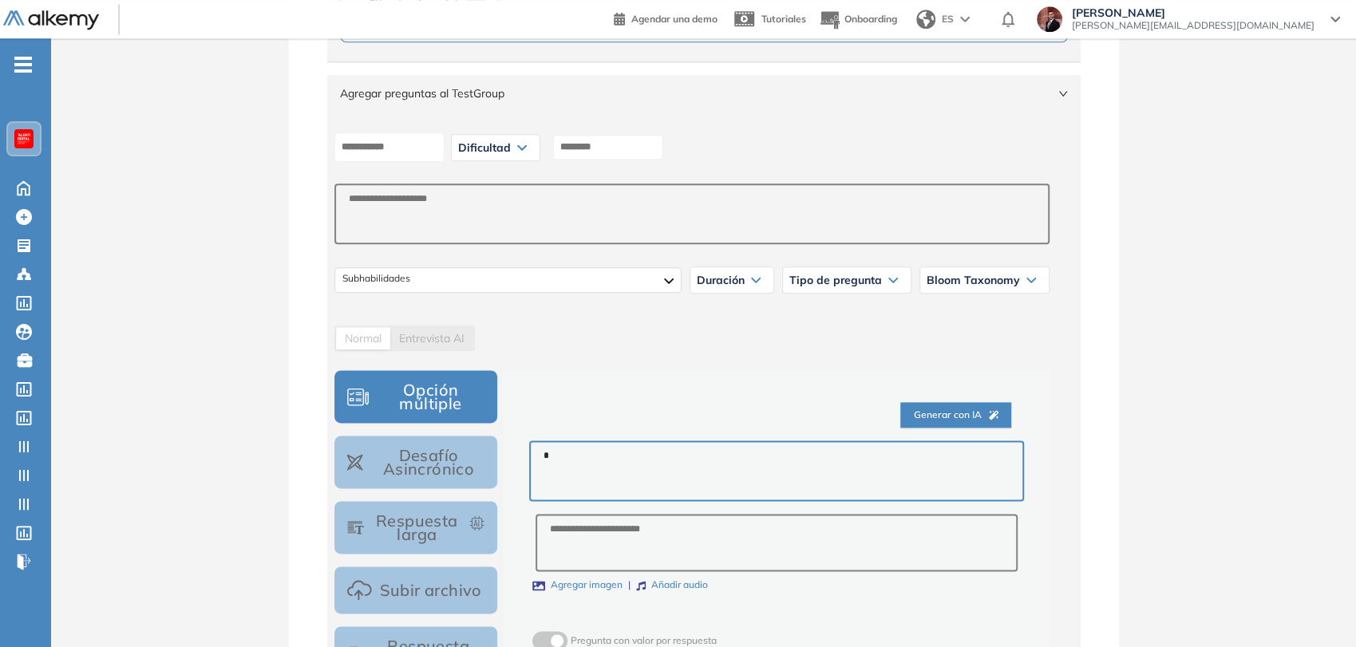
click at [533, 142] on div "Dificultad" at bounding box center [496, 148] width 88 height 26
click at [495, 184] on li "Muy fácil" at bounding box center [477, 182] width 36 height 16
click at [620, 156] on input at bounding box center [604, 147] width 110 height 25
type input "***"
click at [988, 197] on textarea at bounding box center [692, 214] width 715 height 61
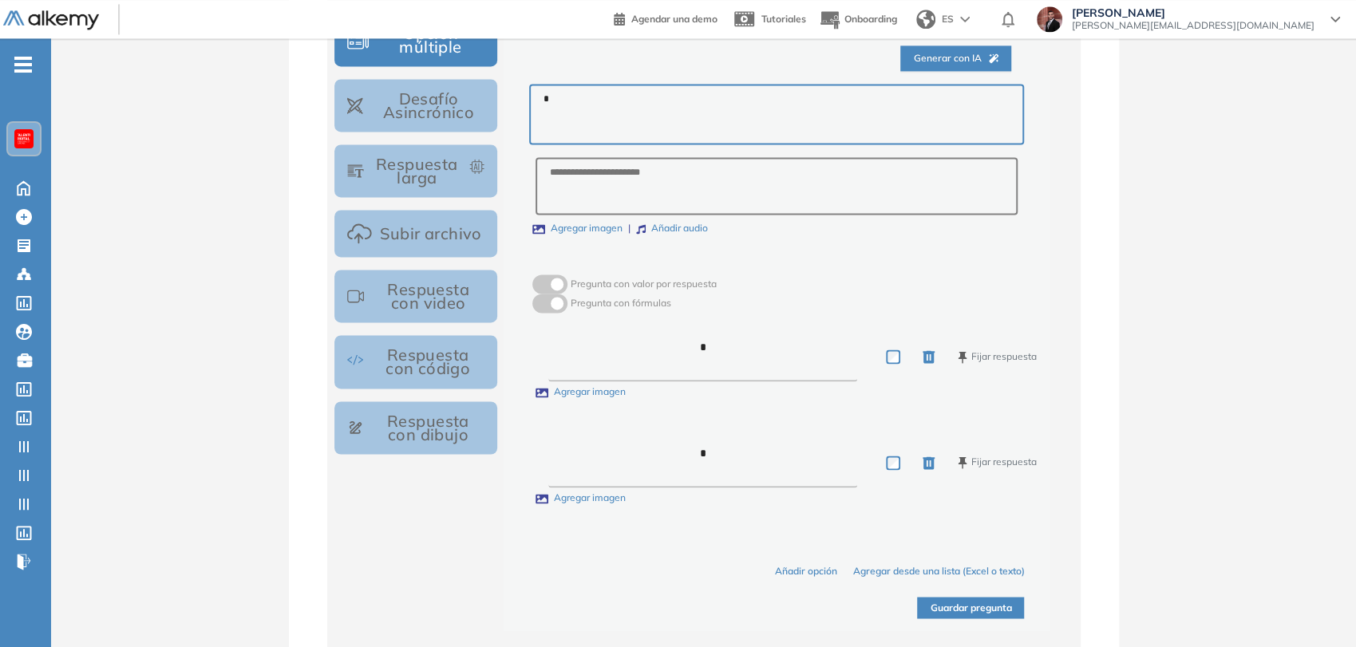
scroll to position [1602, 0]
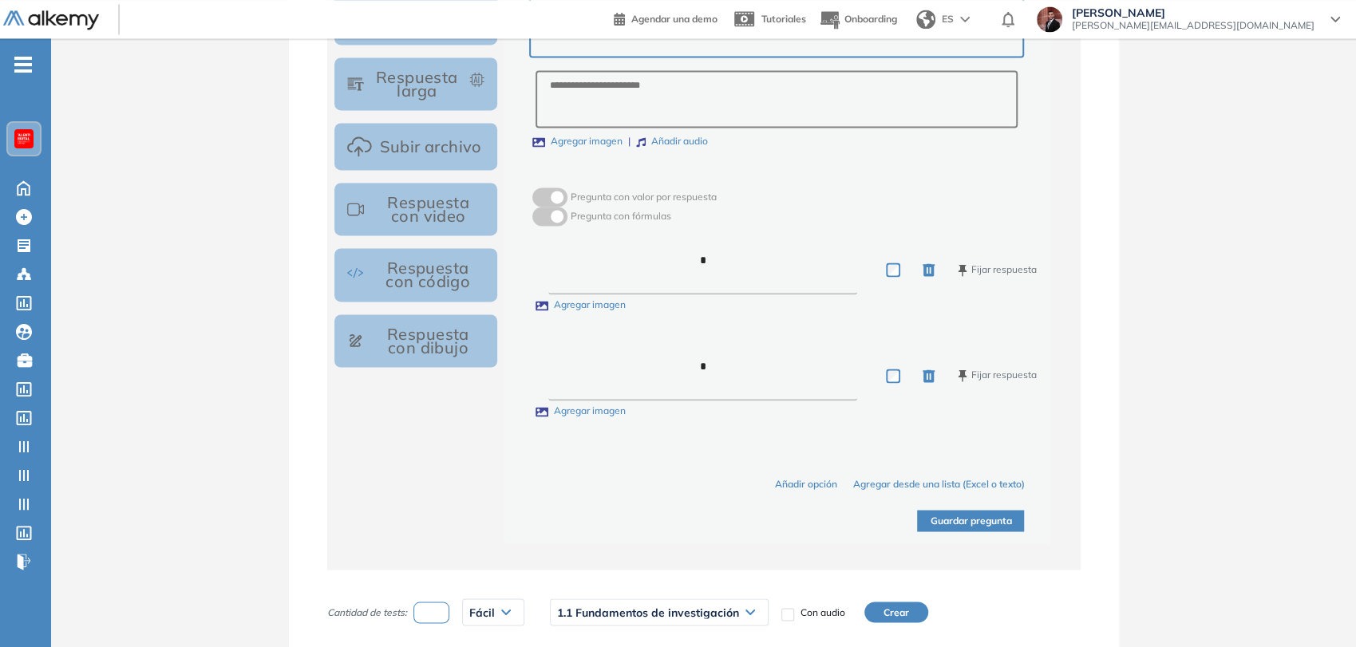
click at [992, 517] on button "Guardar pregunta" at bounding box center [970, 521] width 107 height 22
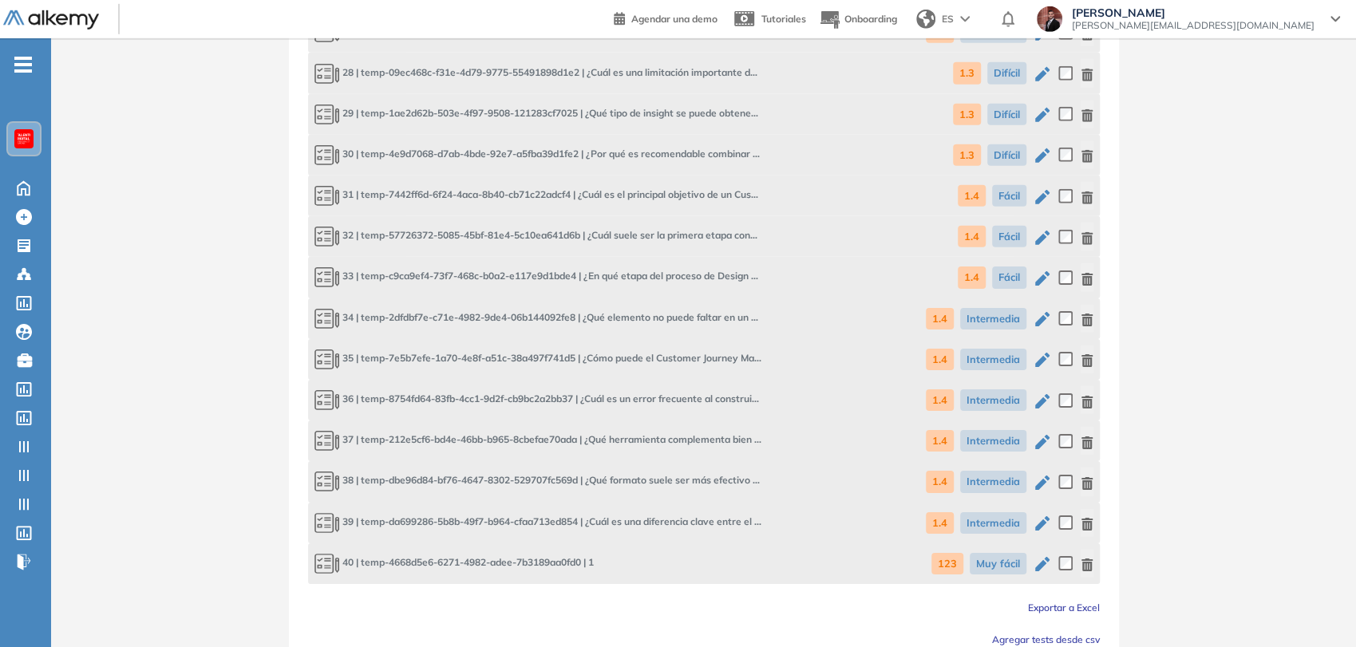
scroll to position [3374, 0]
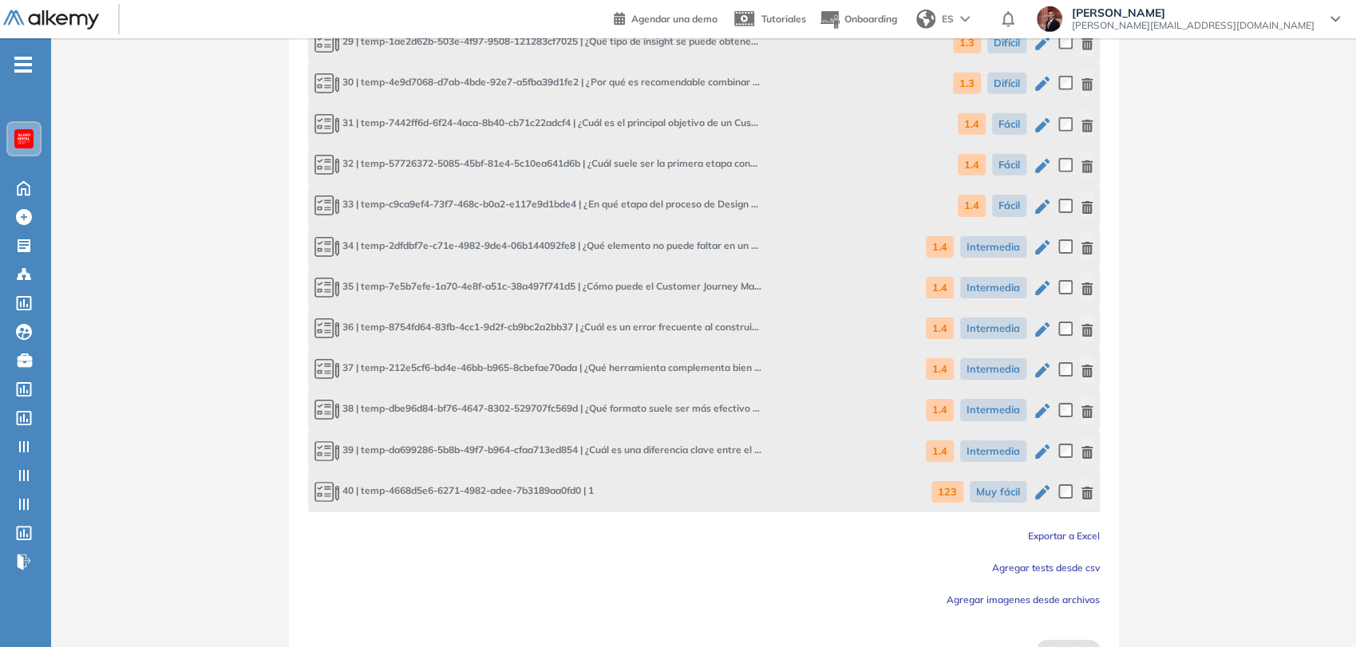
click at [1085, 487] on icon "button" at bounding box center [1087, 493] width 11 height 13
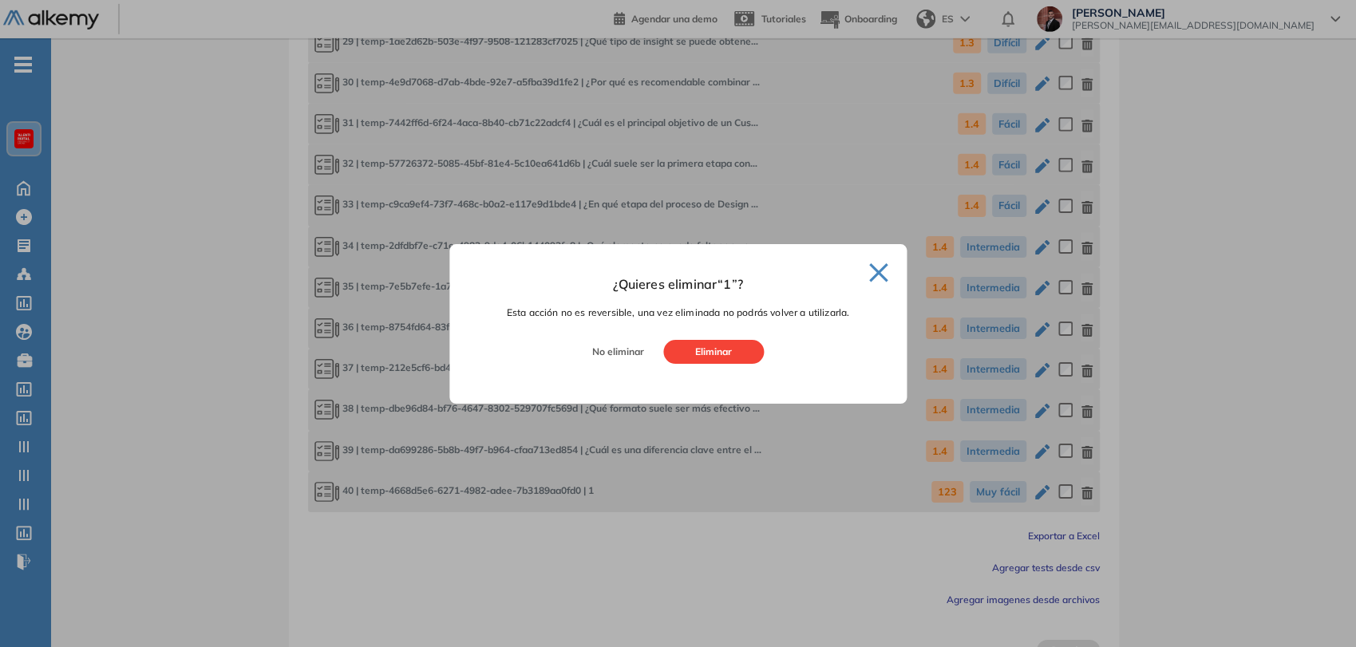
click at [720, 356] on button "Eliminar" at bounding box center [713, 352] width 101 height 24
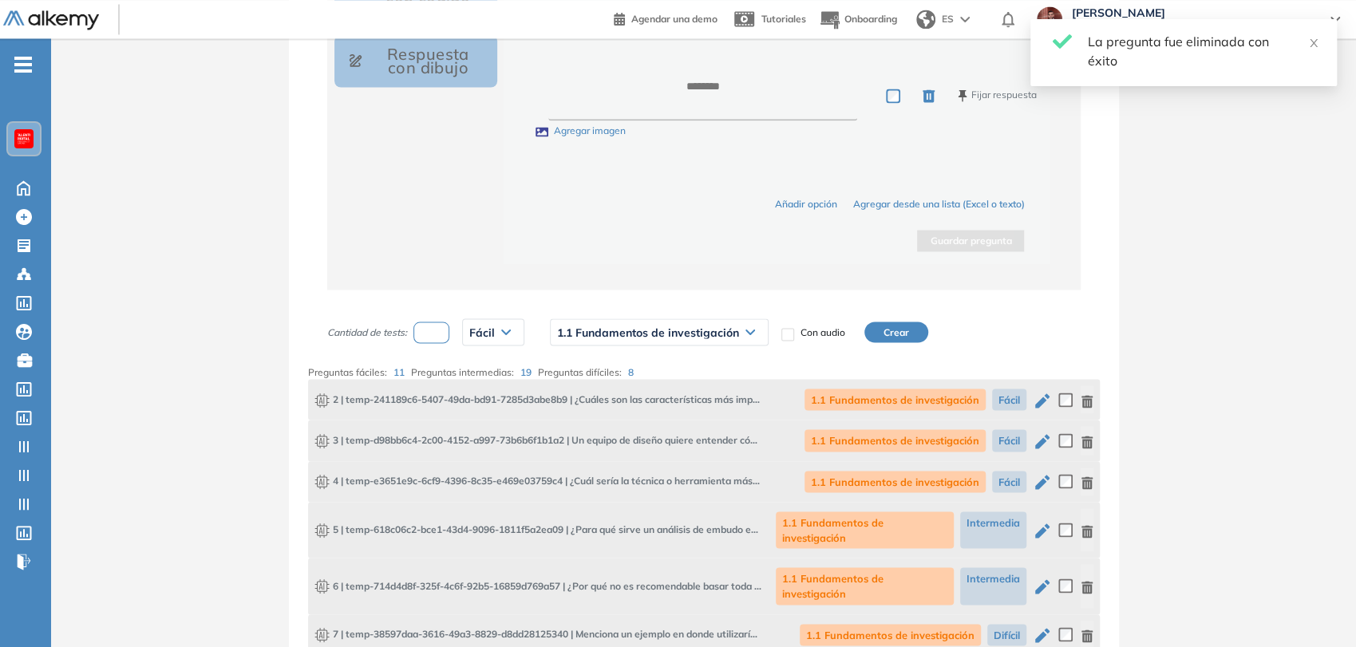
scroll to position [1914, 0]
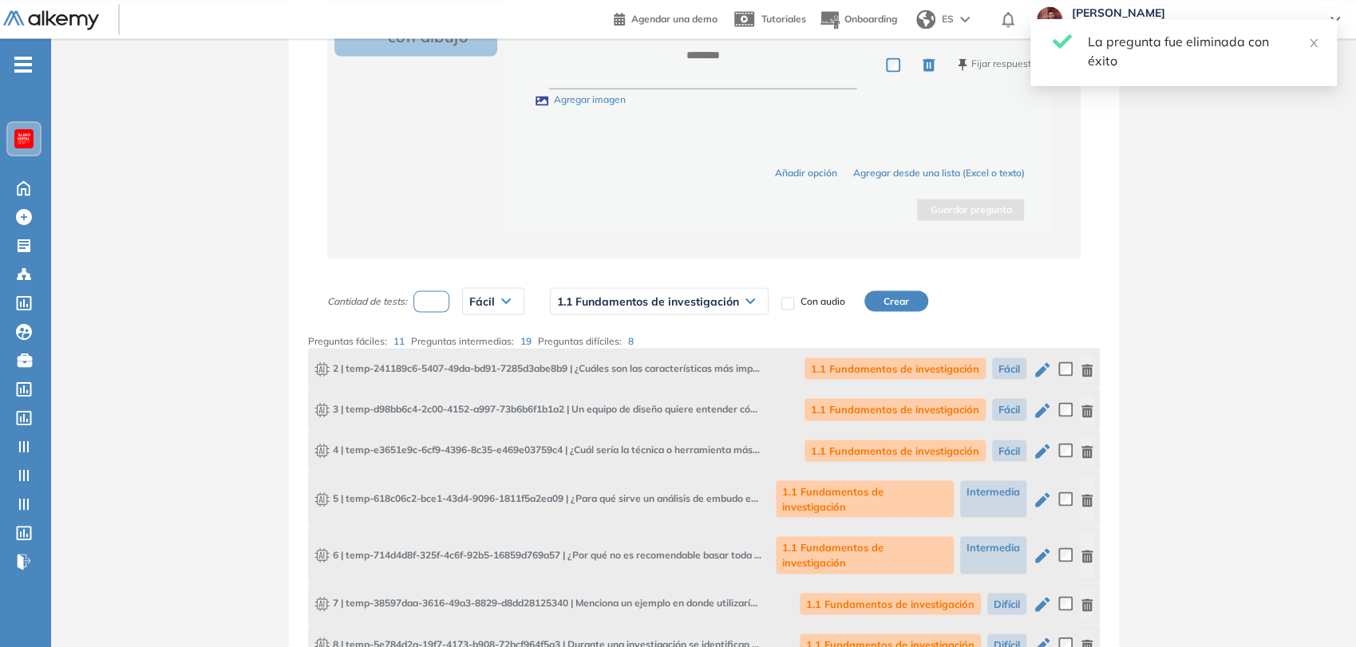
click at [883, 291] on button "Crear" at bounding box center [897, 301] width 64 height 21
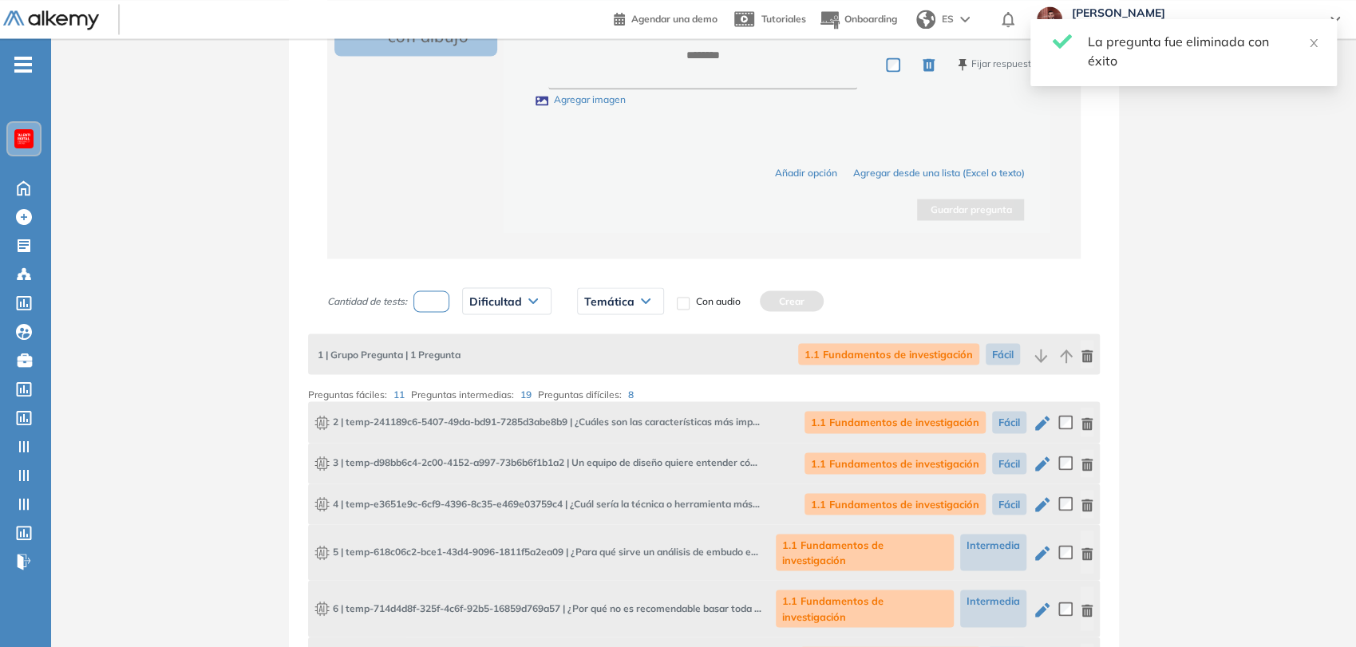
scroll to position [2002, 0]
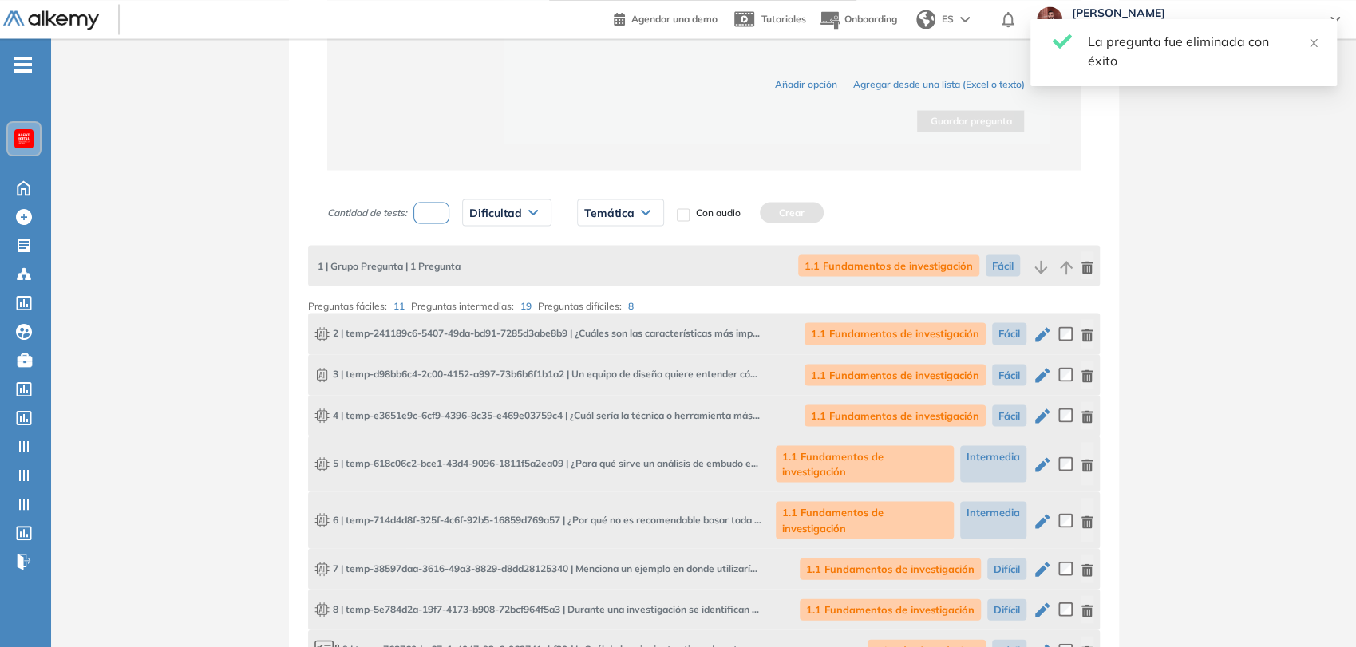
click at [437, 202] on input "number" at bounding box center [432, 213] width 37 height 22
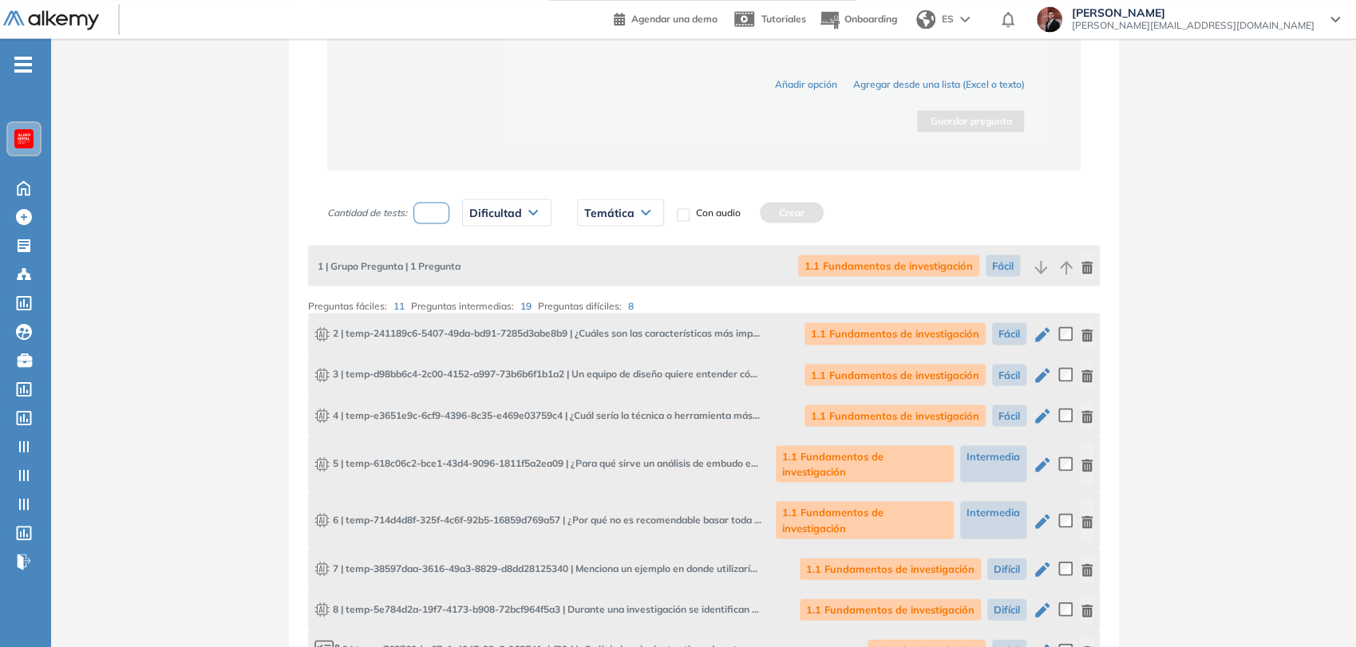
type input "*"
click at [535, 211] on icon at bounding box center [533, 213] width 8 height 4
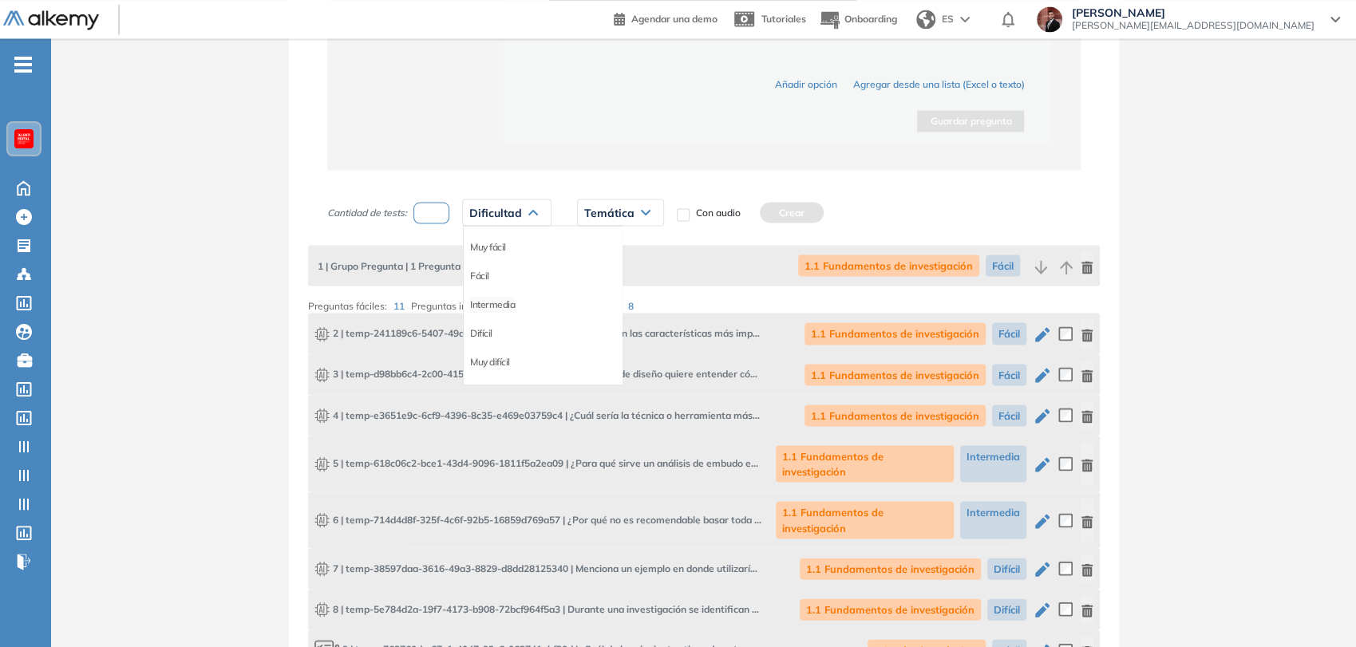
click at [500, 302] on li "Intermedia" at bounding box center [492, 304] width 45 height 16
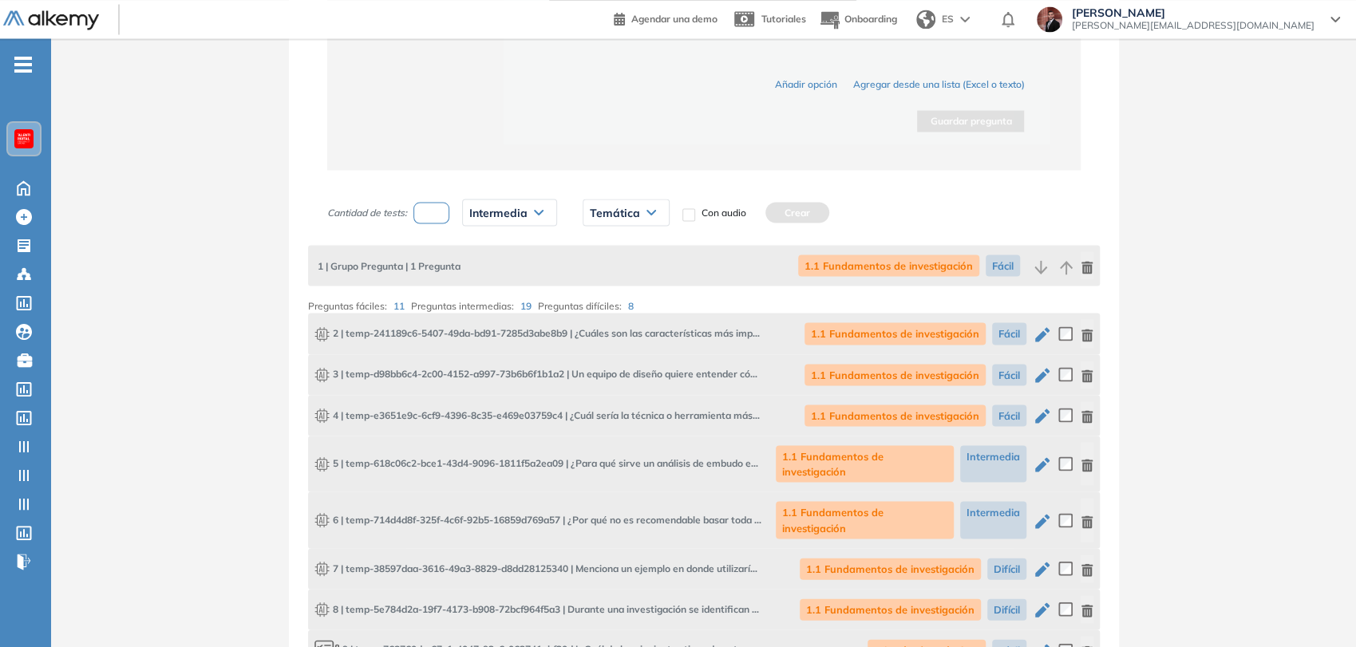
click at [639, 212] on div "Temática" at bounding box center [626, 213] width 85 height 26
click at [645, 244] on li "1.1 Fundamentos de investigación" at bounding box center [660, 247] width 139 height 16
click at [913, 208] on button "Crear" at bounding box center [929, 212] width 64 height 21
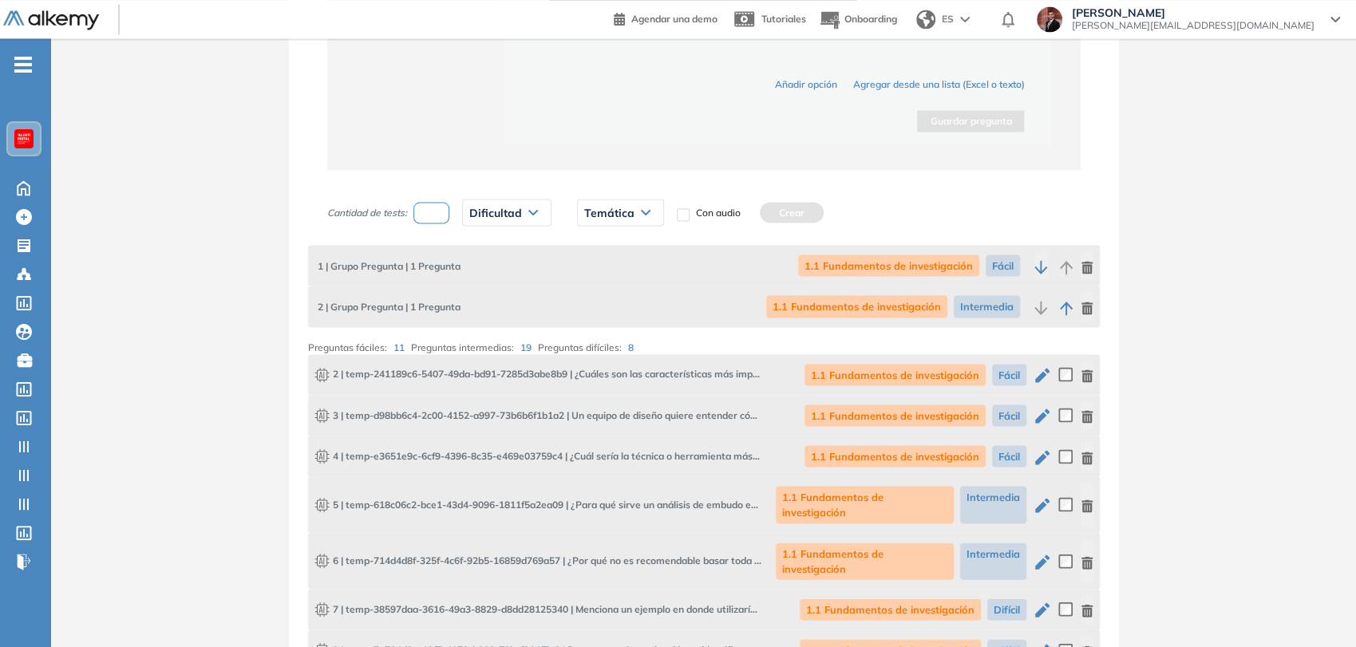
click at [421, 212] on input "number" at bounding box center [432, 213] width 37 height 22
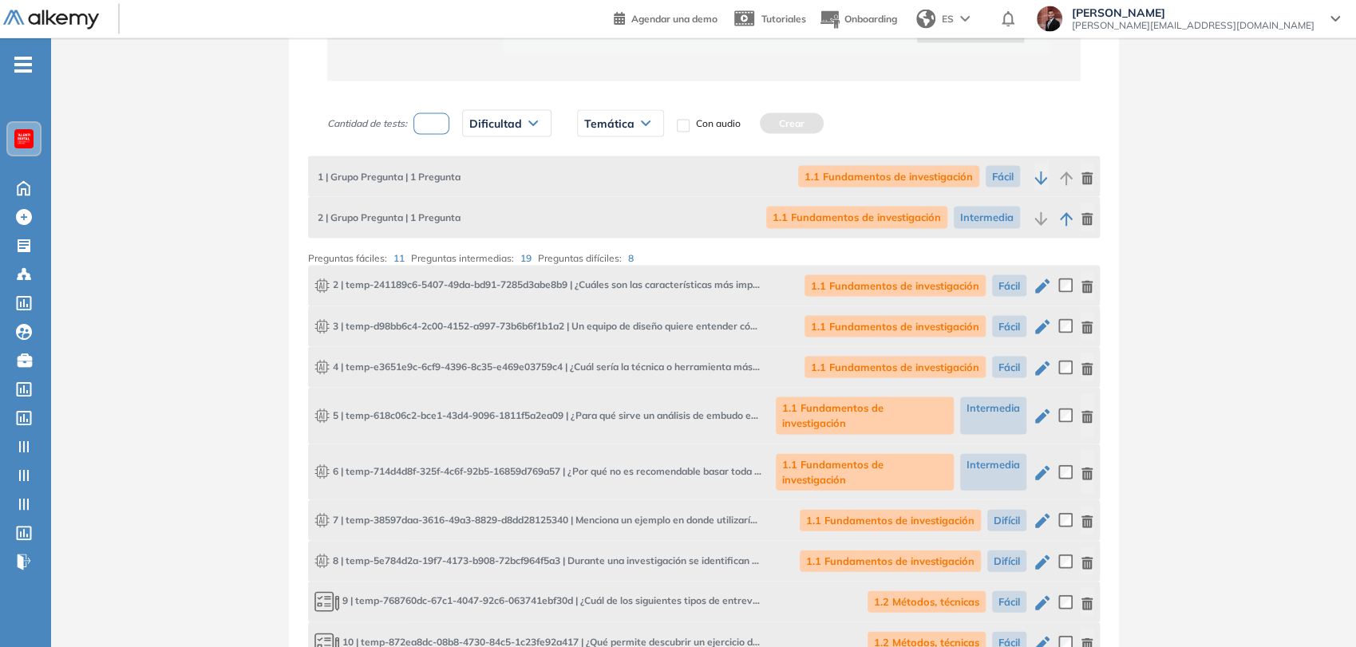
type input "*"
click at [513, 128] on div "Dificultad" at bounding box center [507, 124] width 88 height 26
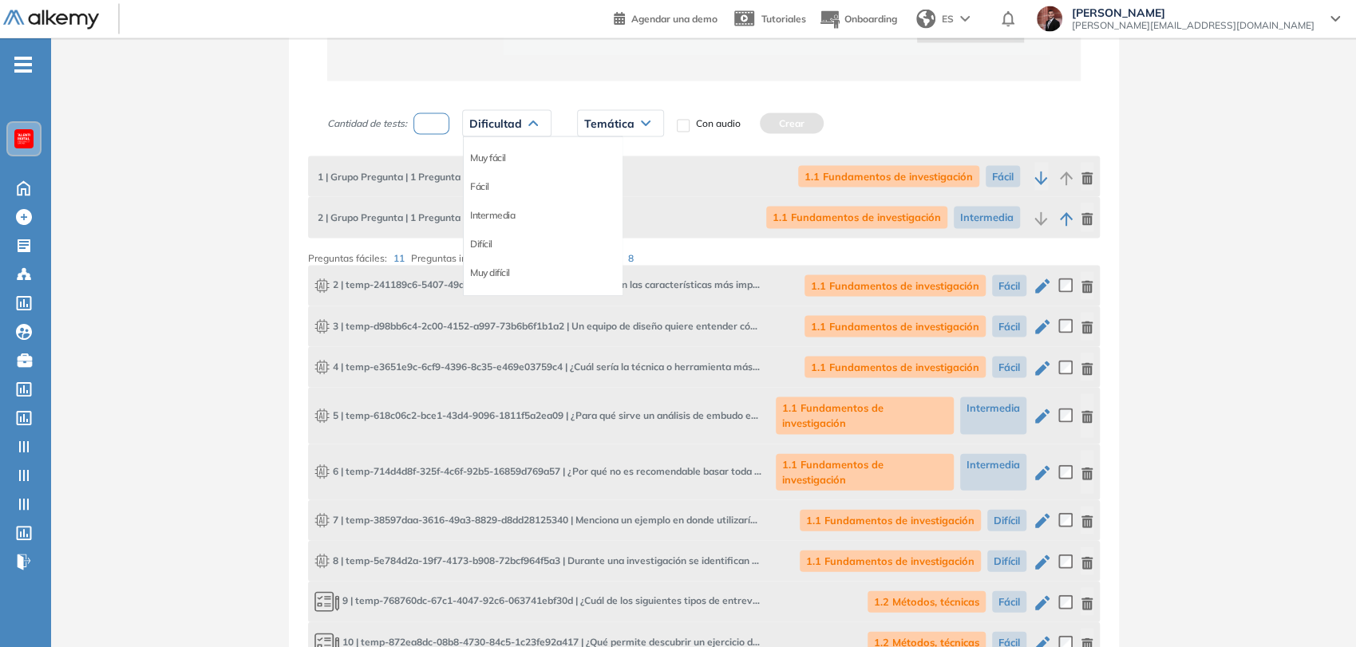
drag, startPoint x: 485, startPoint y: 237, endPoint x: 553, endPoint y: 205, distance: 75.0
click at [485, 238] on li "Difícil" at bounding box center [481, 244] width 22 height 16
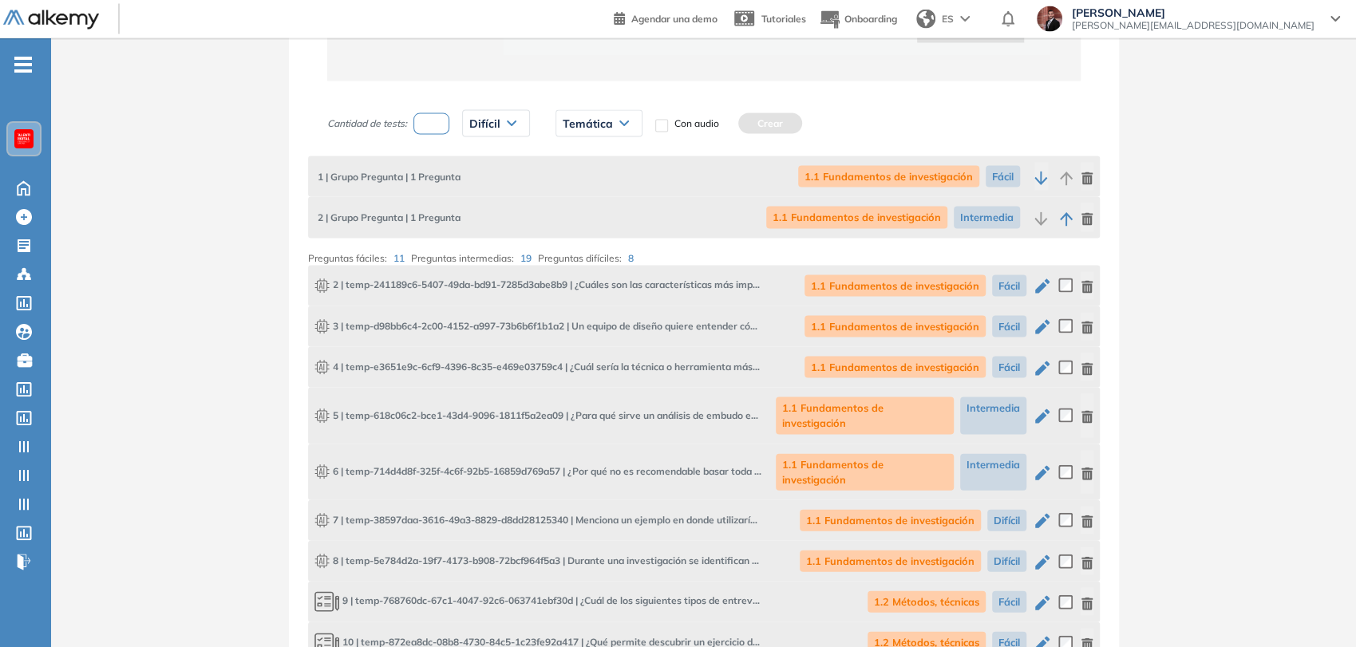
click at [604, 129] on div "Temática" at bounding box center [598, 124] width 85 height 26
click at [615, 152] on li "1.1 Fundamentos de investigación" at bounding box center [633, 158] width 139 height 16
click at [898, 126] on button "Crear" at bounding box center [902, 123] width 64 height 21
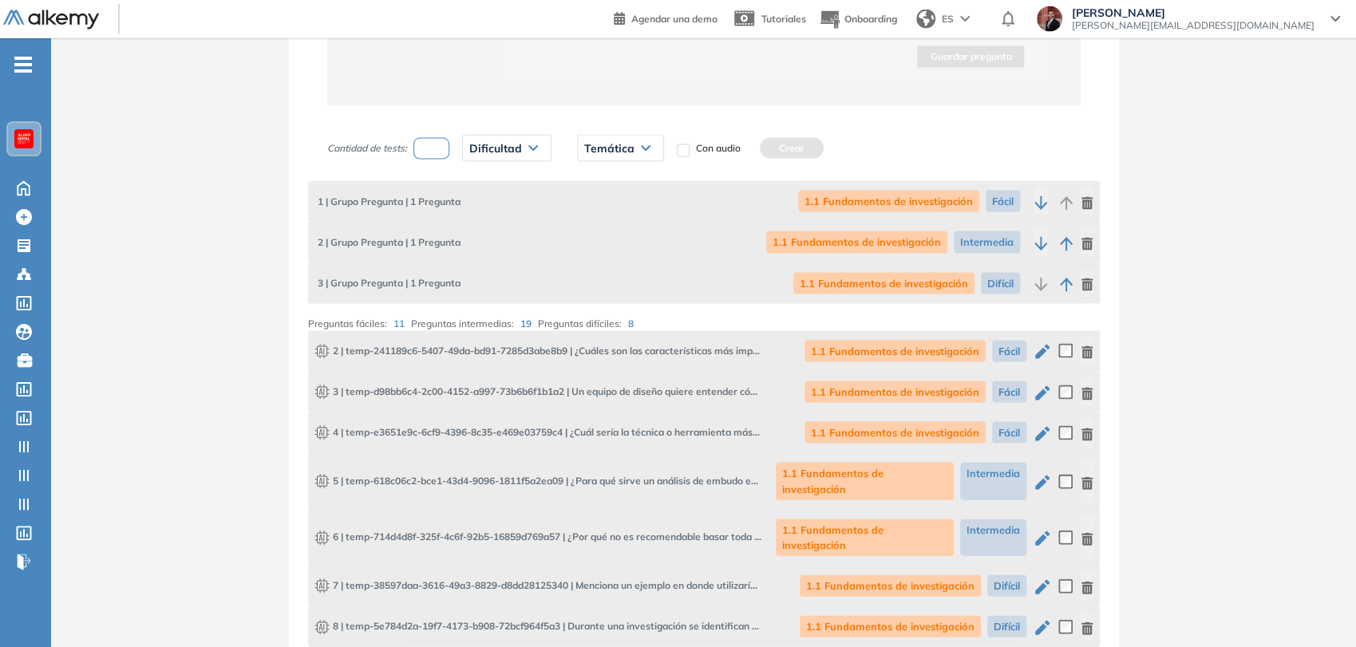
scroll to position [2002, 0]
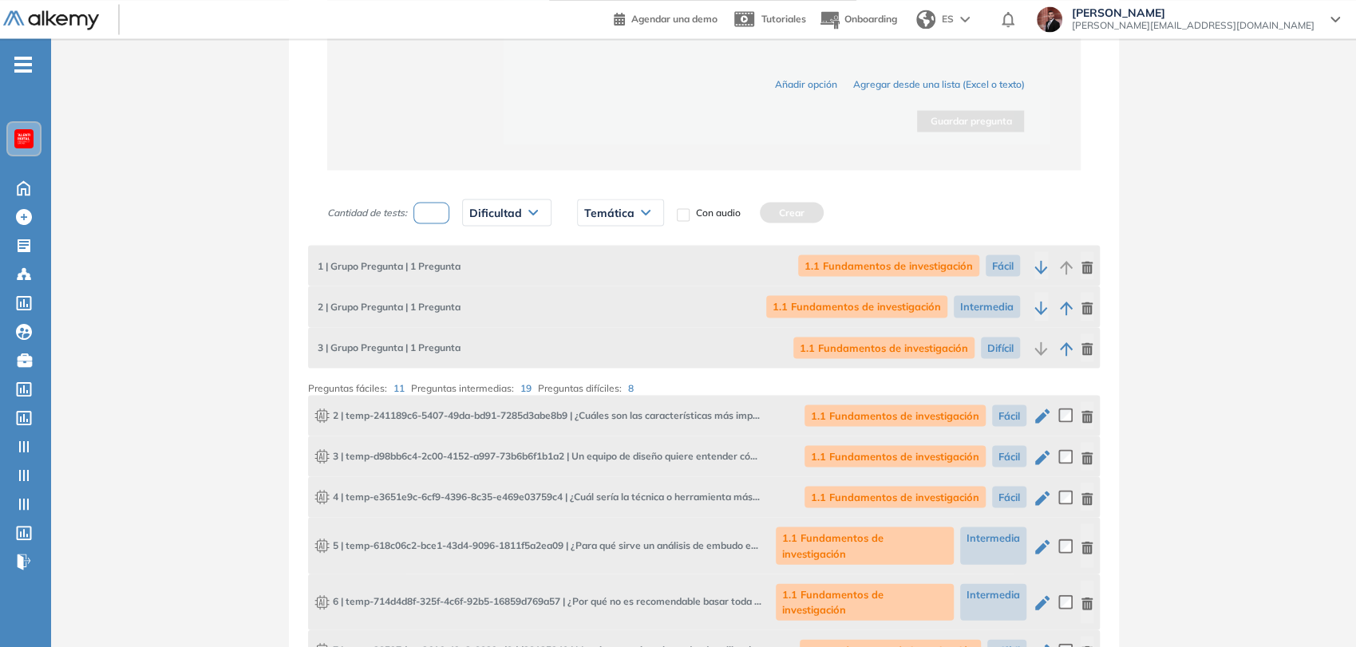
click at [431, 196] on div "Cantidad de tests: Dificultad Muy fácil Fácil Intermedia Difícil Muy difícil Av…" at bounding box center [564, 212] width 475 height 40
drag, startPoint x: 437, startPoint y: 206, endPoint x: 517, endPoint y: 202, distance: 80.7
click at [442, 206] on input "number" at bounding box center [432, 213] width 37 height 22
type input "*"
click at [517, 202] on div "Dificultad" at bounding box center [507, 213] width 88 height 26
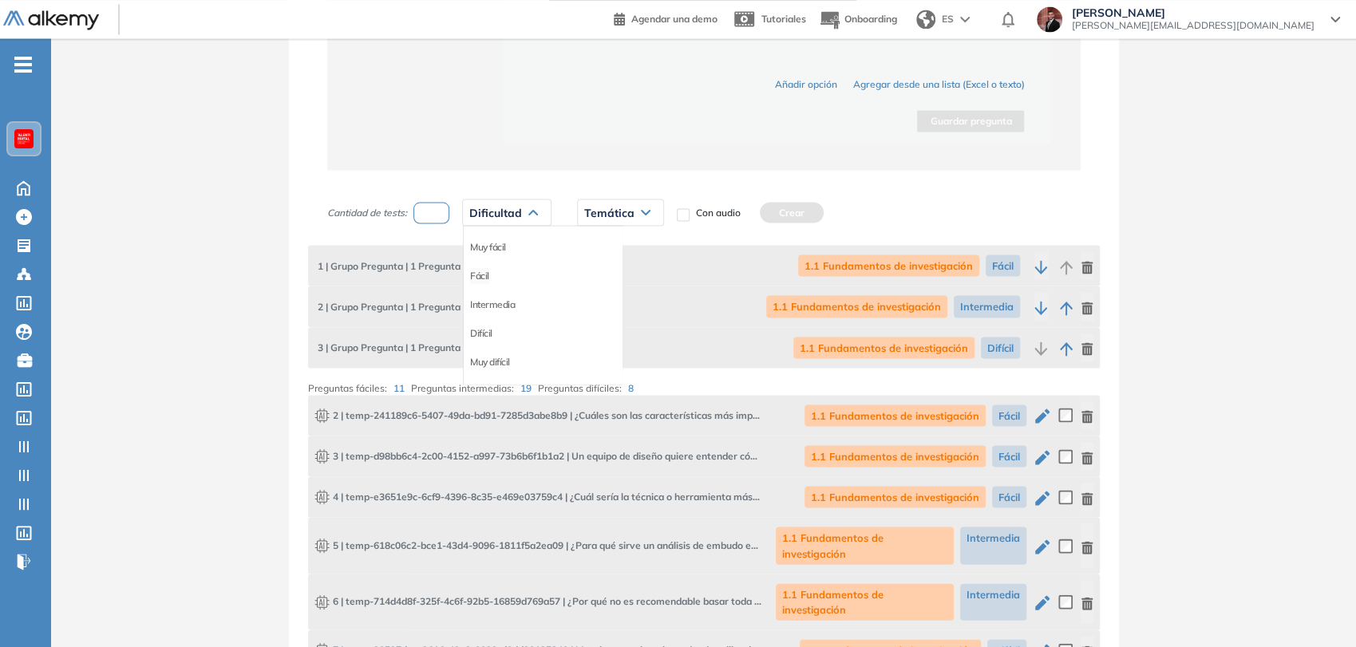
drag, startPoint x: 485, startPoint y: 270, endPoint x: 582, endPoint y: 228, distance: 105.1
click at [489, 269] on li "Fácil" at bounding box center [479, 275] width 19 height 16
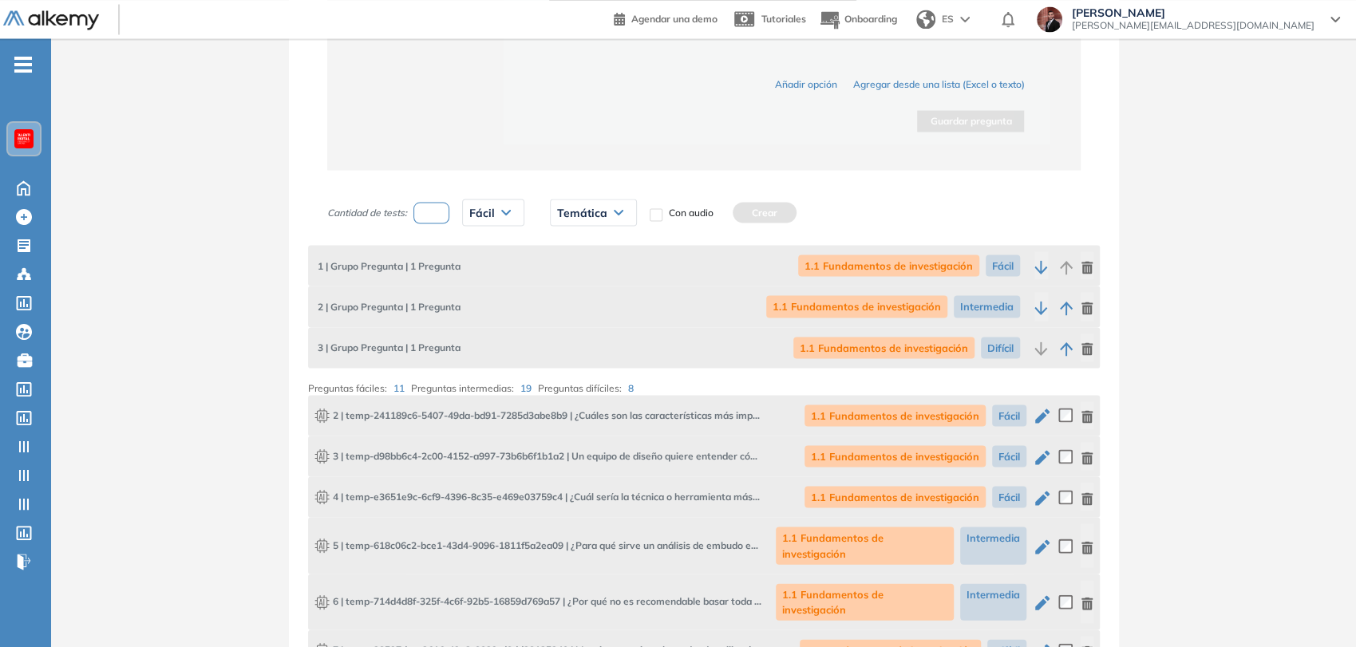
click at [595, 218] on div "Temática" at bounding box center [593, 213] width 85 height 26
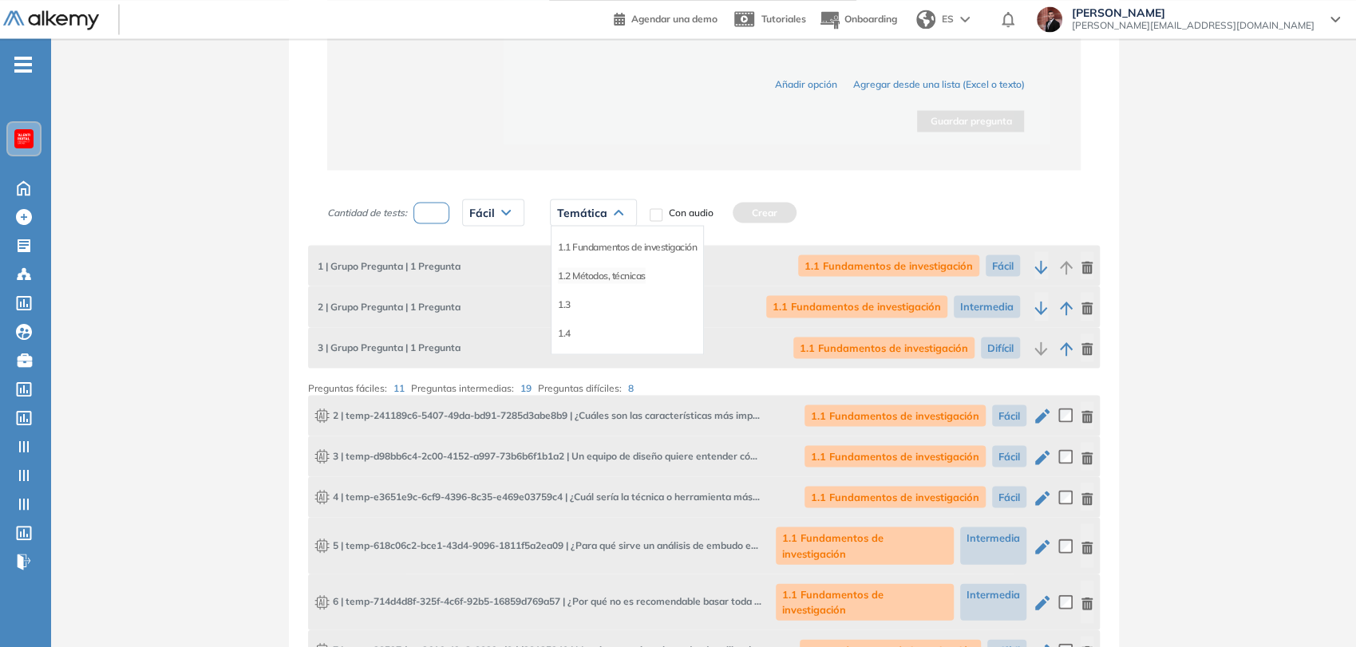
click at [600, 276] on li "1.2 Métodos, técnicas" at bounding box center [602, 275] width 88 height 16
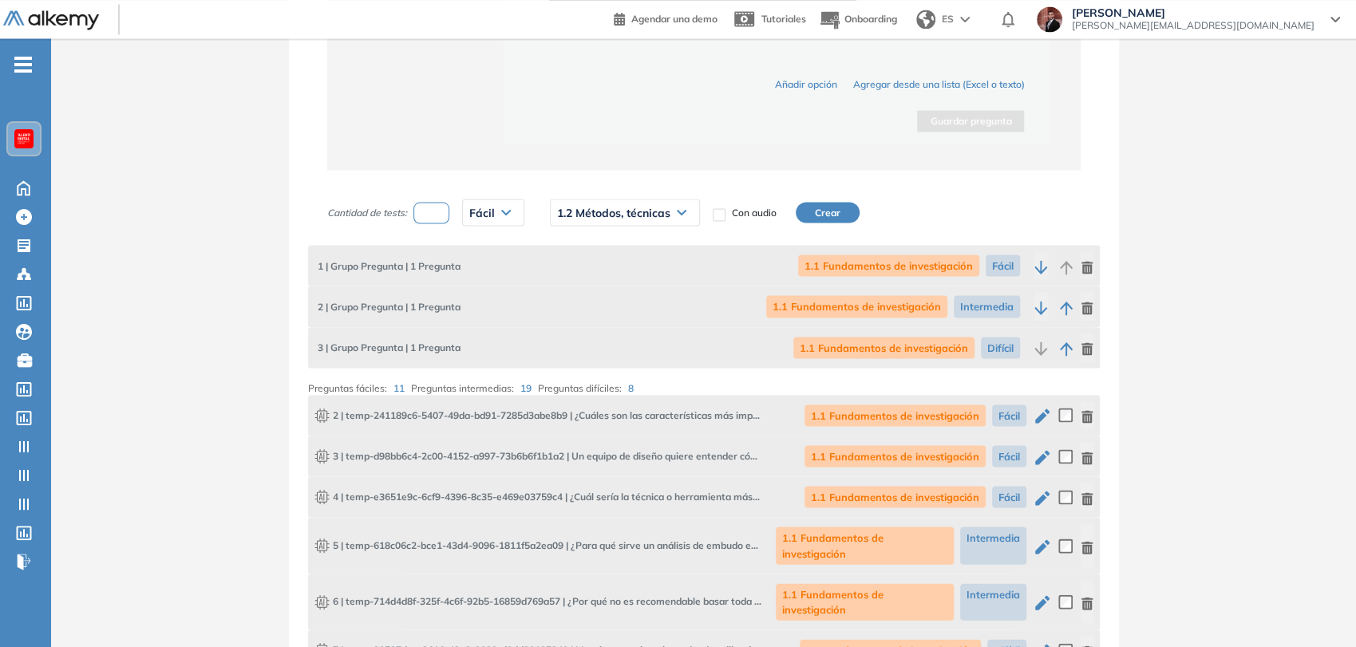
click at [830, 212] on button "Crear" at bounding box center [828, 212] width 64 height 21
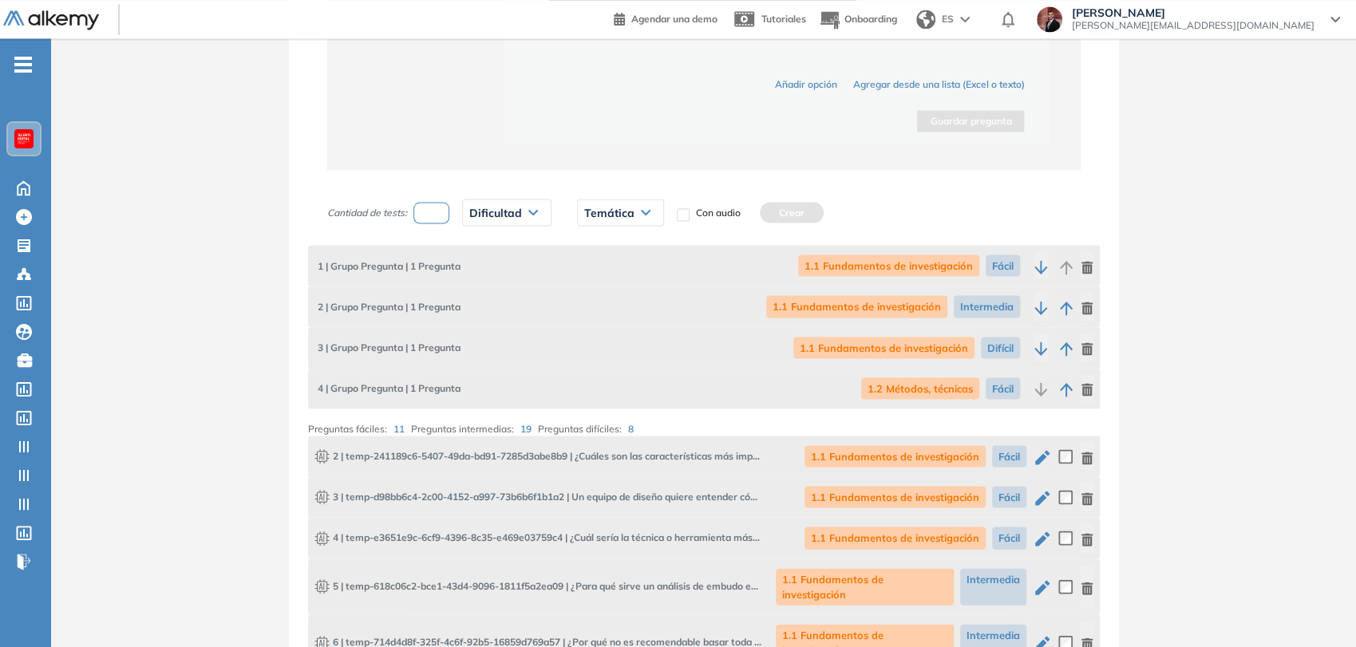
drag, startPoint x: 430, startPoint y: 207, endPoint x: 445, endPoint y: 203, distance: 16.5
click at [441, 204] on input "number" at bounding box center [432, 213] width 37 height 22
type input "*"
click at [528, 200] on div "Dificultad" at bounding box center [507, 213] width 88 height 26
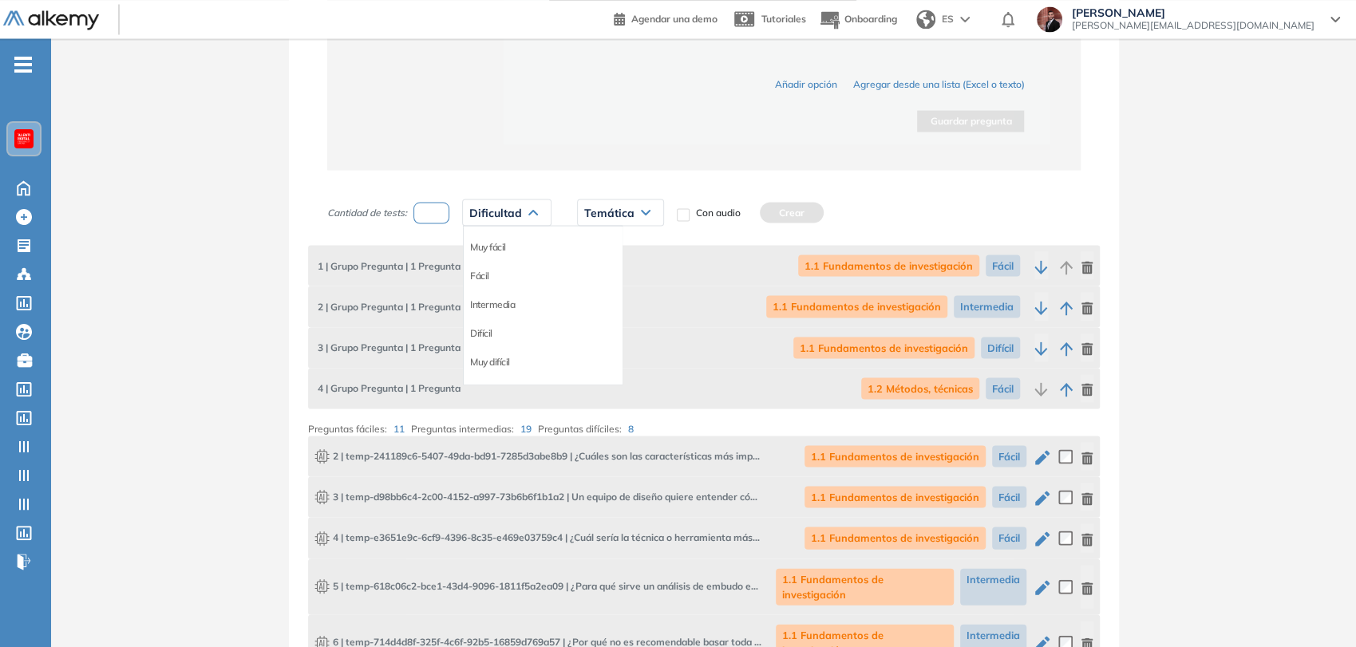
click at [526, 207] on div "Dificultad" at bounding box center [507, 213] width 88 height 26
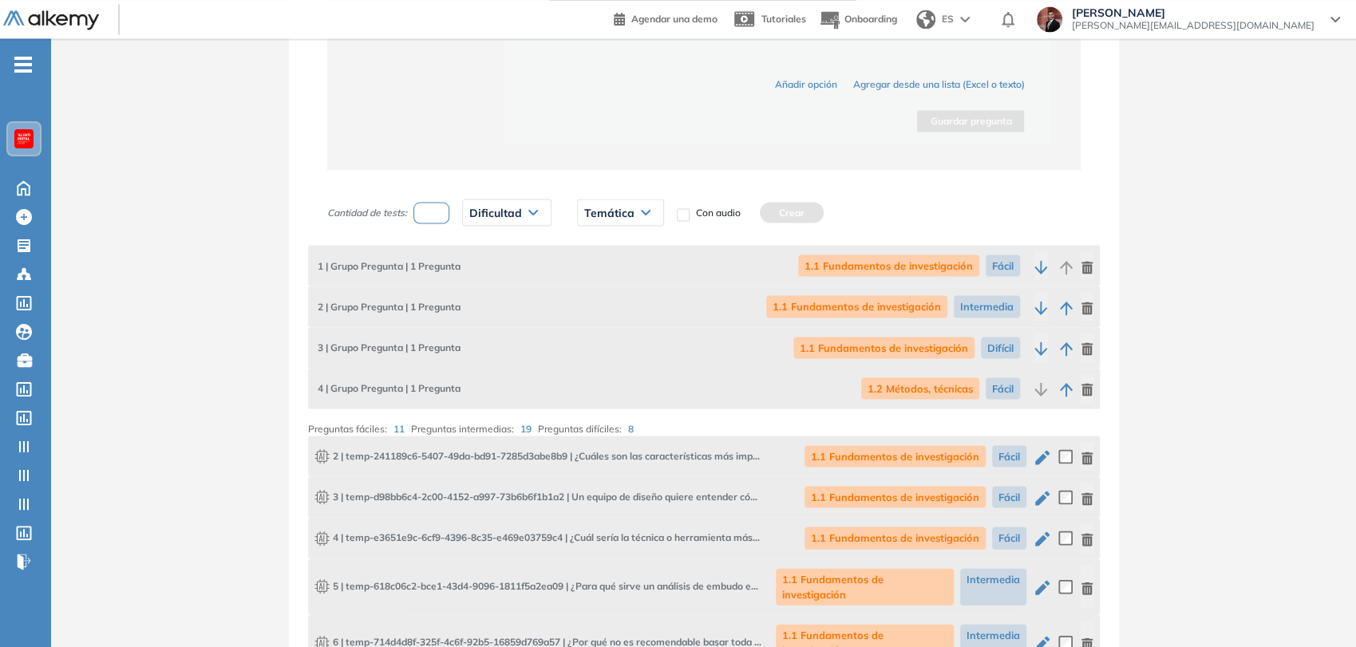
click at [523, 200] on div "Dificultad" at bounding box center [507, 213] width 88 height 26
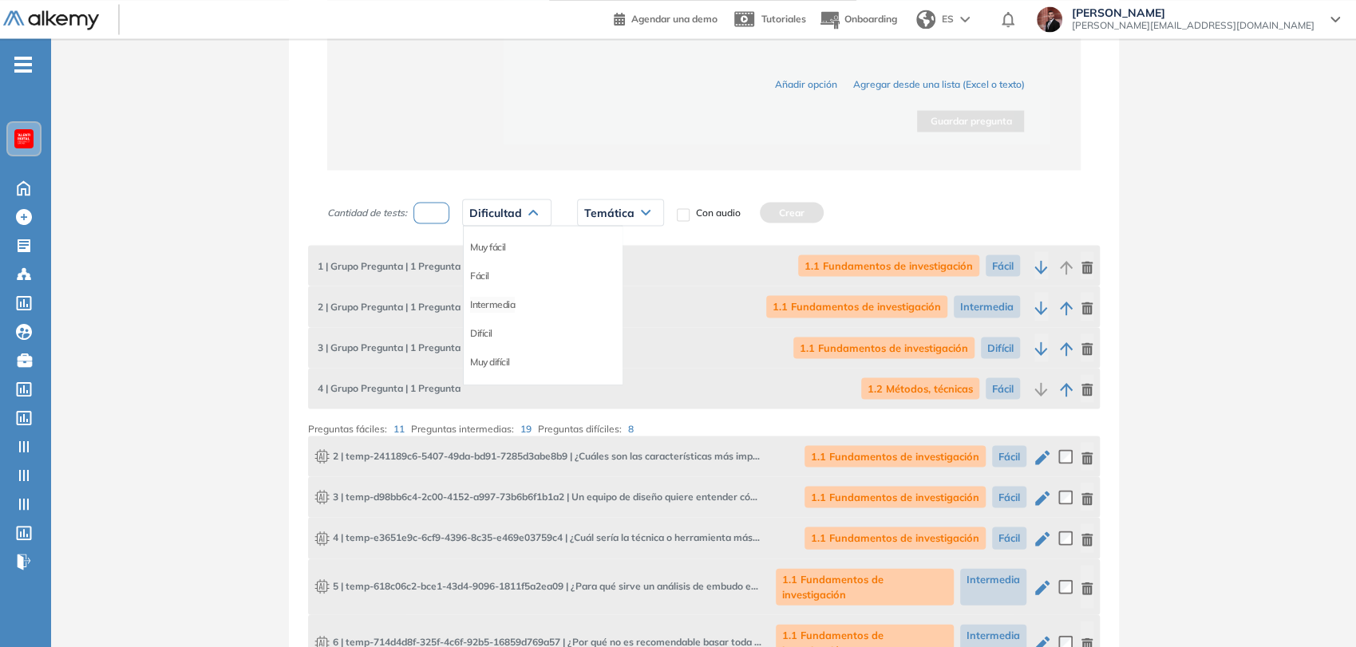
click at [503, 299] on li "Intermedia" at bounding box center [492, 304] width 45 height 16
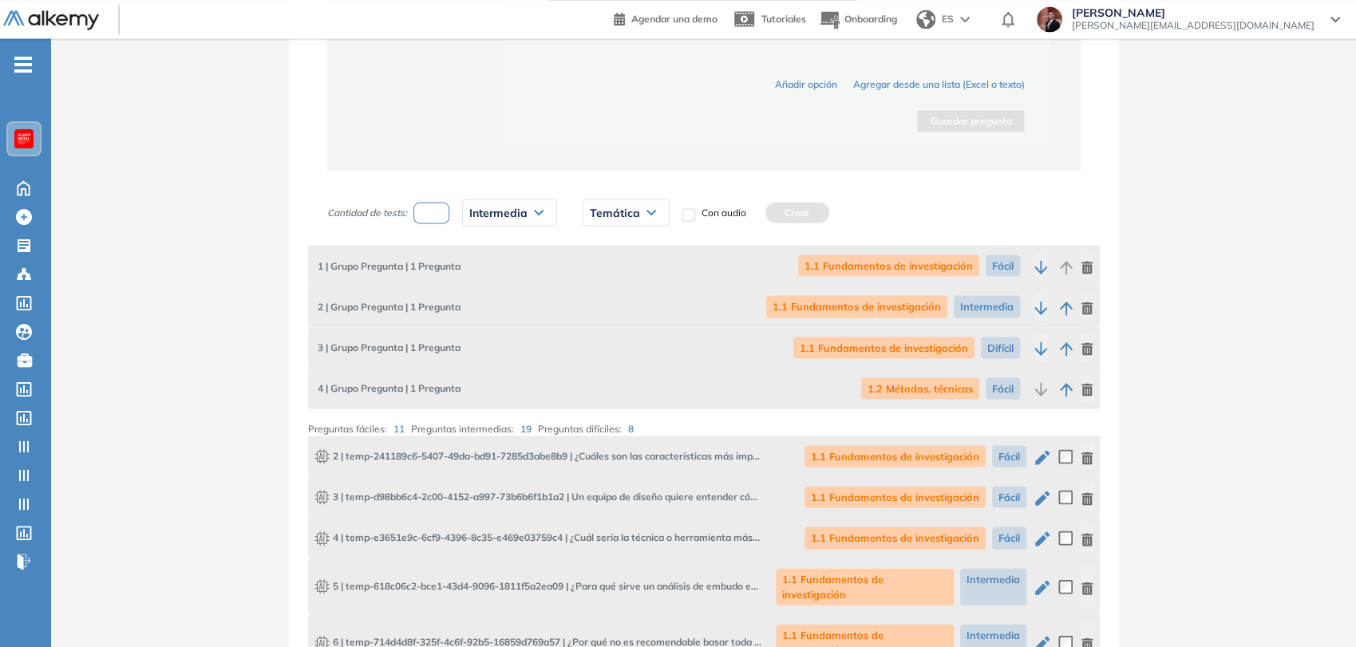
click at [592, 217] on div "Temática" at bounding box center [626, 213] width 85 height 26
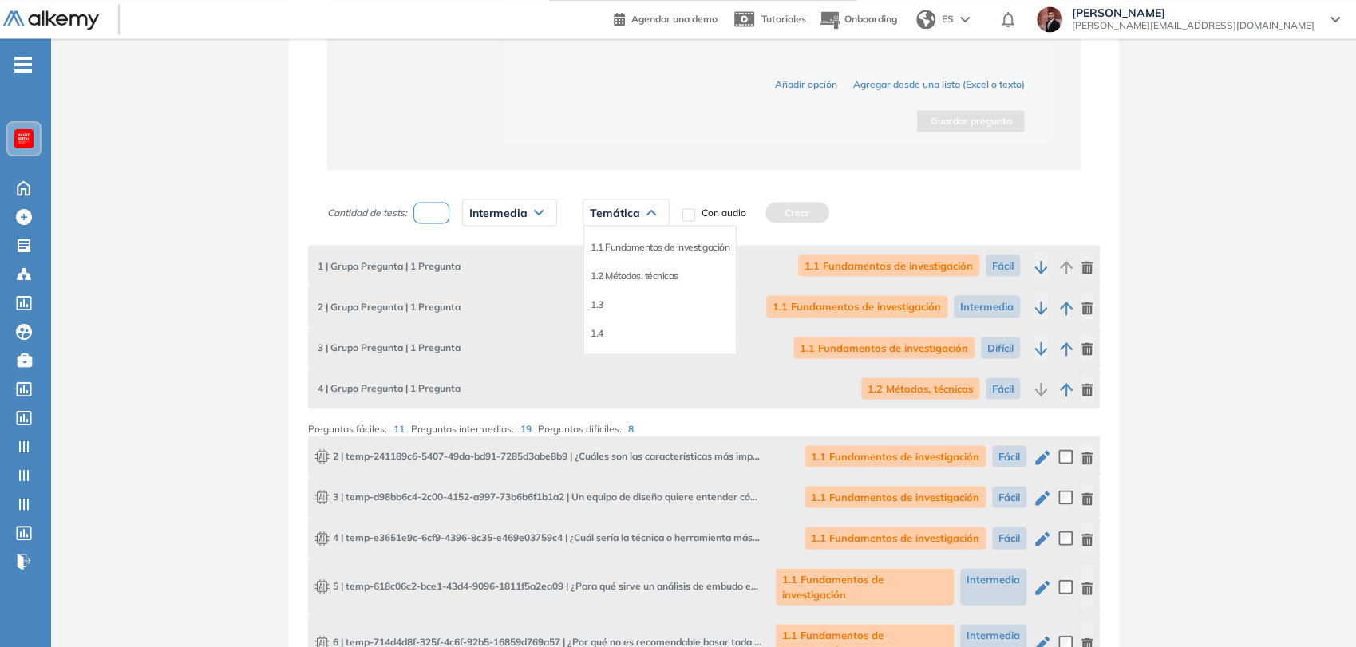
drag, startPoint x: 626, startPoint y: 273, endPoint x: 845, endPoint y: 212, distance: 227.8
click at [628, 271] on li "1.2 Métodos, técnicas" at bounding box center [635, 275] width 88 height 16
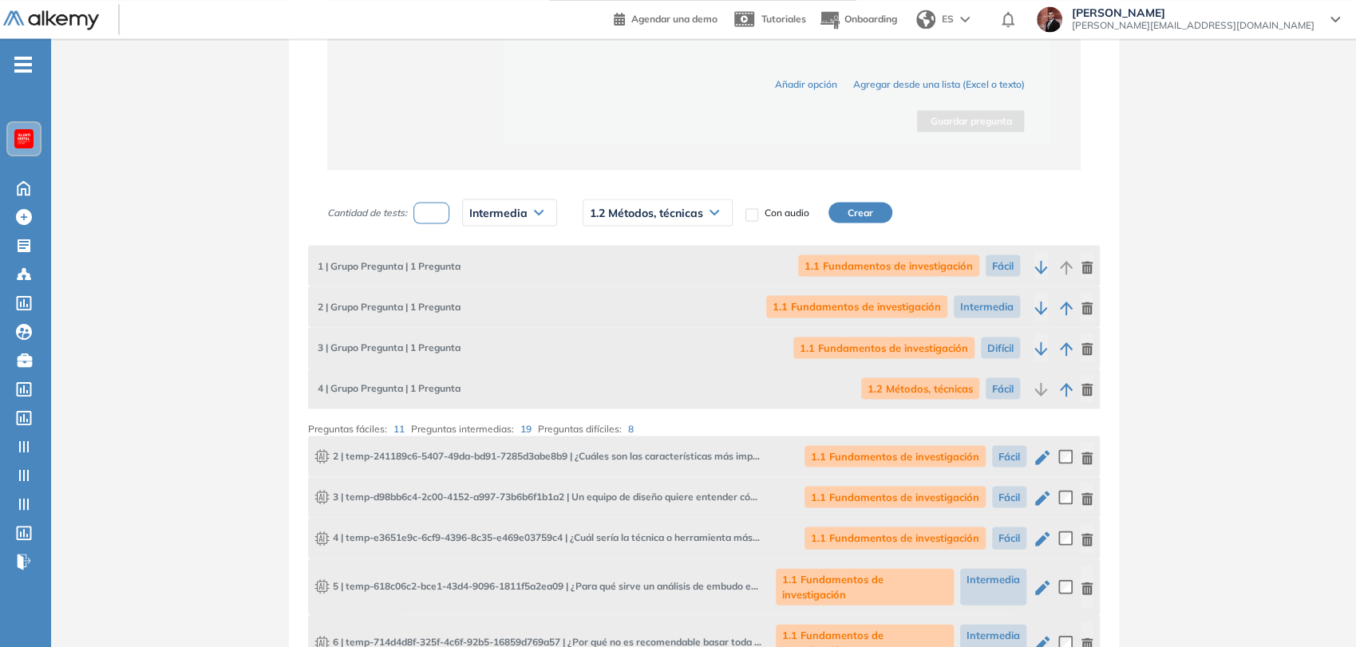
click at [873, 208] on button "Crear" at bounding box center [861, 212] width 64 height 21
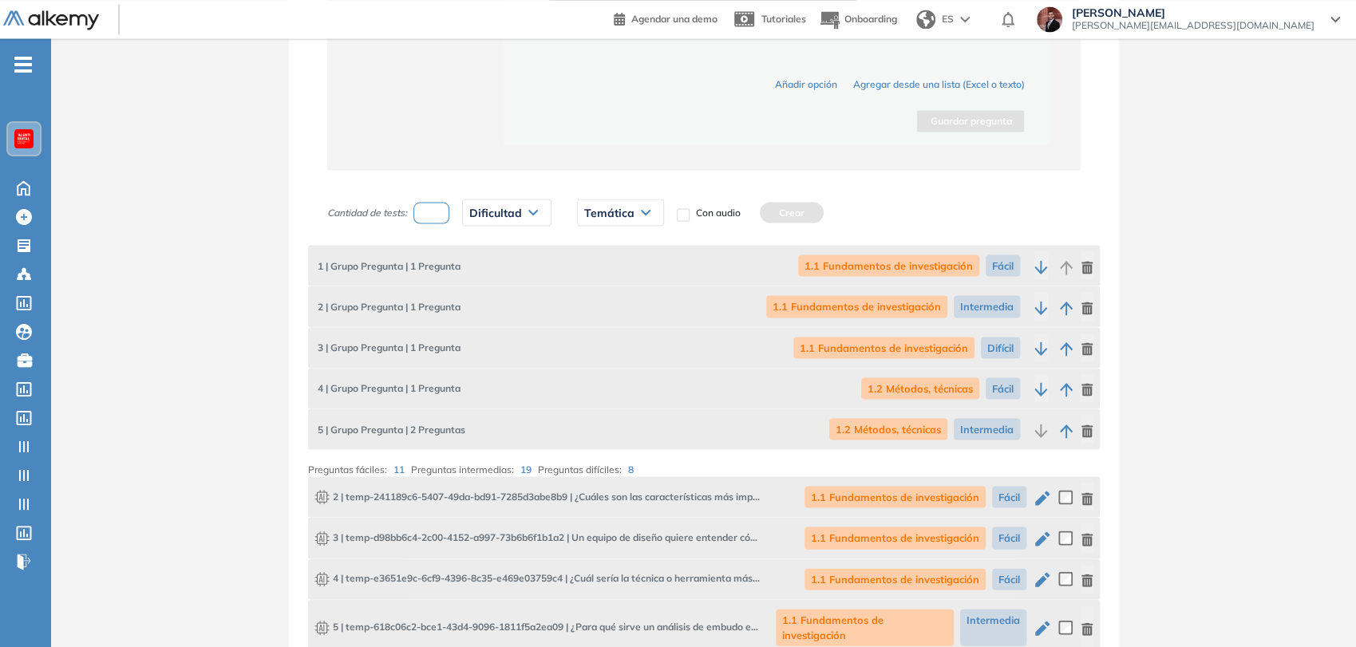
click at [442, 203] on input "number" at bounding box center [432, 213] width 37 height 22
type input "*"
click at [499, 220] on div "Dificultad" at bounding box center [507, 213] width 88 height 26
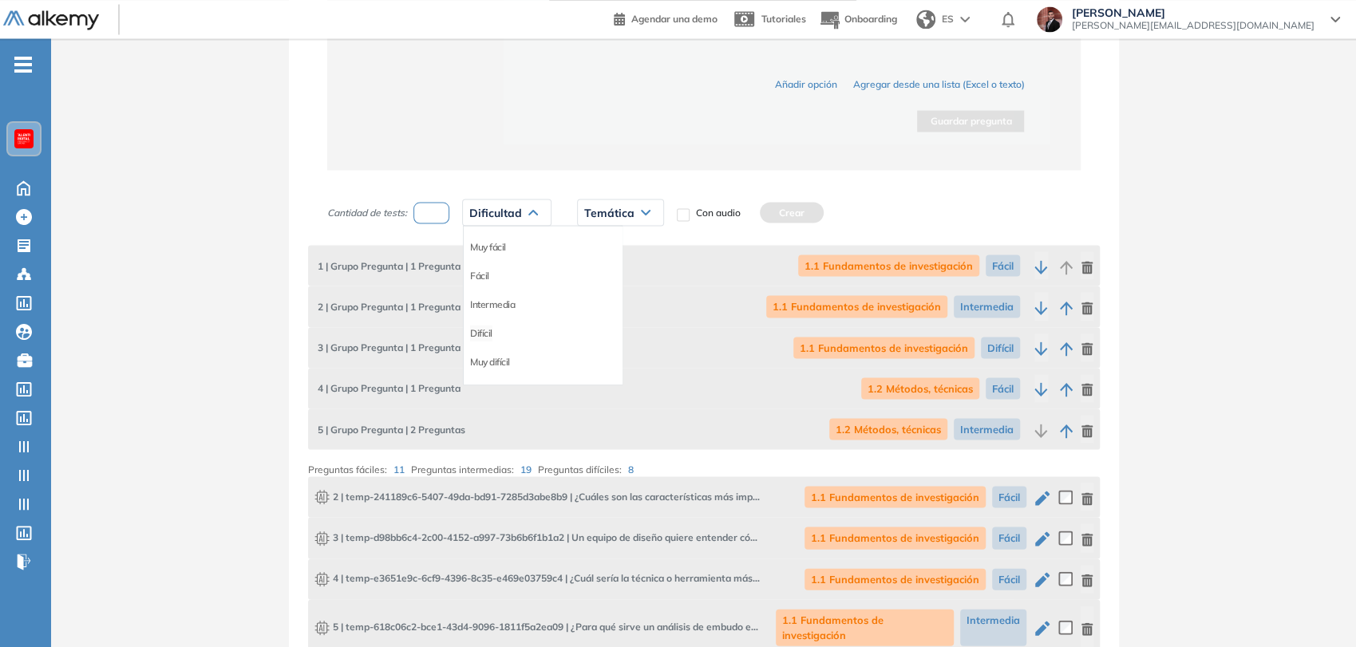
click at [484, 330] on li "Difícil" at bounding box center [481, 333] width 22 height 16
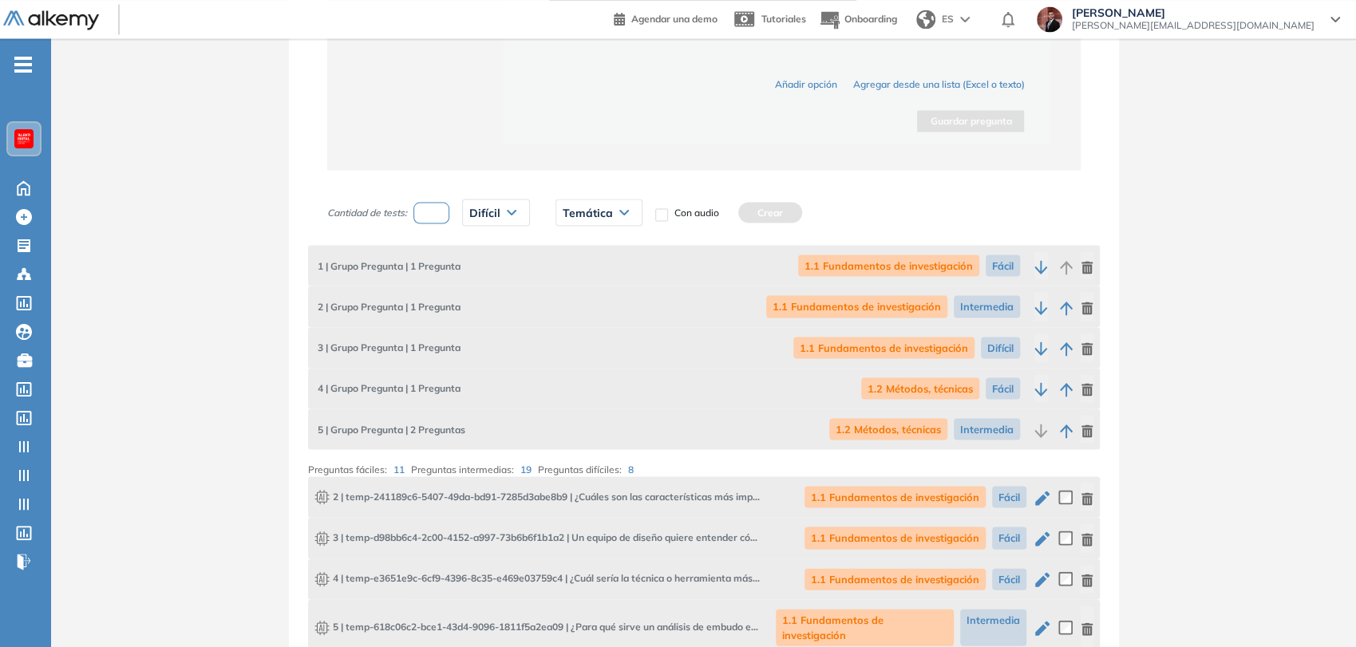
drag, startPoint x: 646, startPoint y: 203, endPoint x: 636, endPoint y: 202, distance: 9.6
click at [638, 202] on div "Temática 1.1 Fundamentos de investigación 1.2 Métodos, técnicas 1.3 1.4" at bounding box center [599, 212] width 113 height 40
click at [620, 212] on icon at bounding box center [625, 212] width 10 height 6
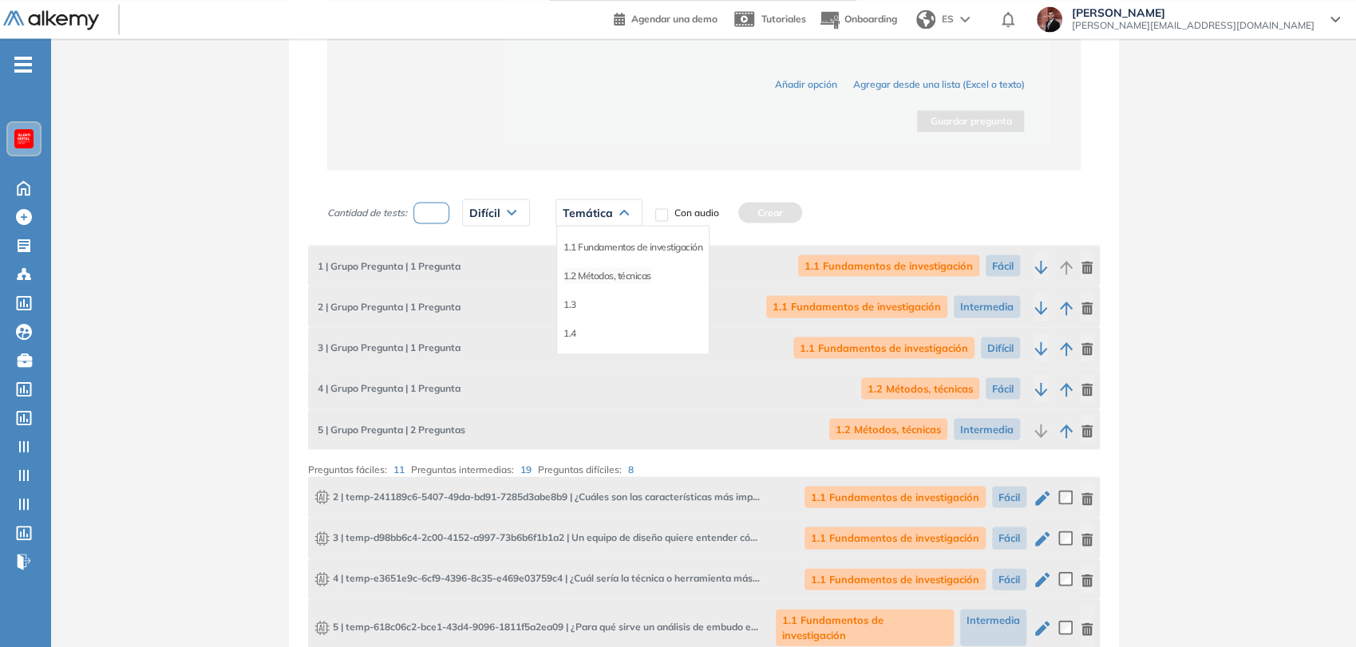
click at [595, 278] on li "1.2 Métodos, técnicas" at bounding box center [608, 275] width 88 height 16
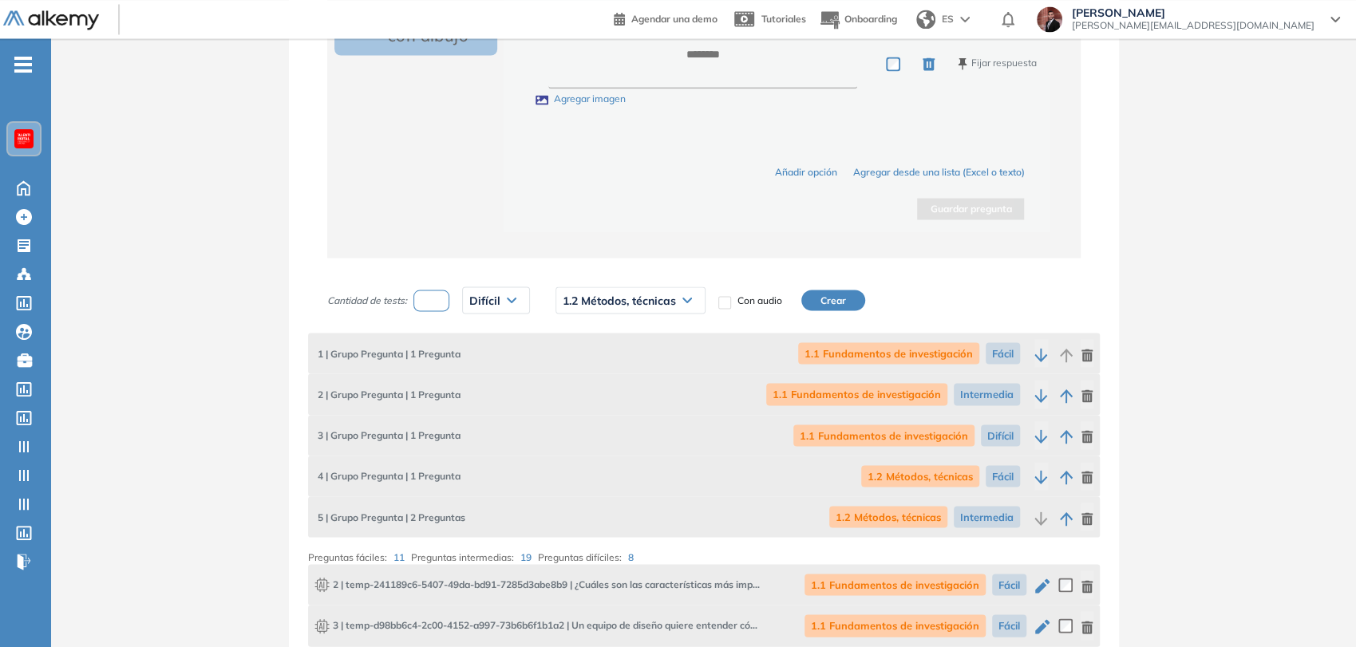
scroll to position [1914, 0]
click at [817, 293] on button "Crear" at bounding box center [834, 301] width 64 height 21
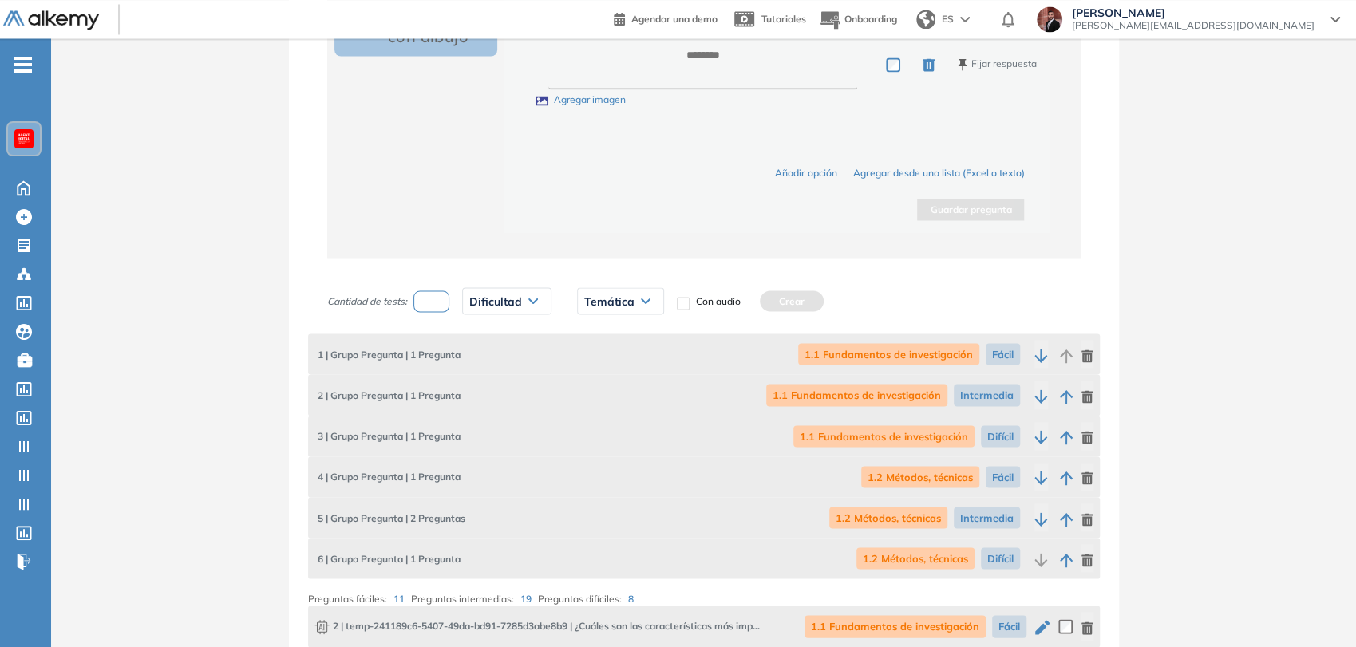
drag, startPoint x: 445, startPoint y: 296, endPoint x: 459, endPoint y: 291, distance: 15.1
click at [449, 295] on input "number" at bounding box center [432, 302] width 37 height 22
type input "*"
click at [495, 283] on div "Dificultad Muy fácil Fácil Intermedia Difícil Muy difícil Avanzado Texto correg…" at bounding box center [506, 301] width 115 height 40
click at [509, 306] on div "Dificultad" at bounding box center [507, 301] width 88 height 26
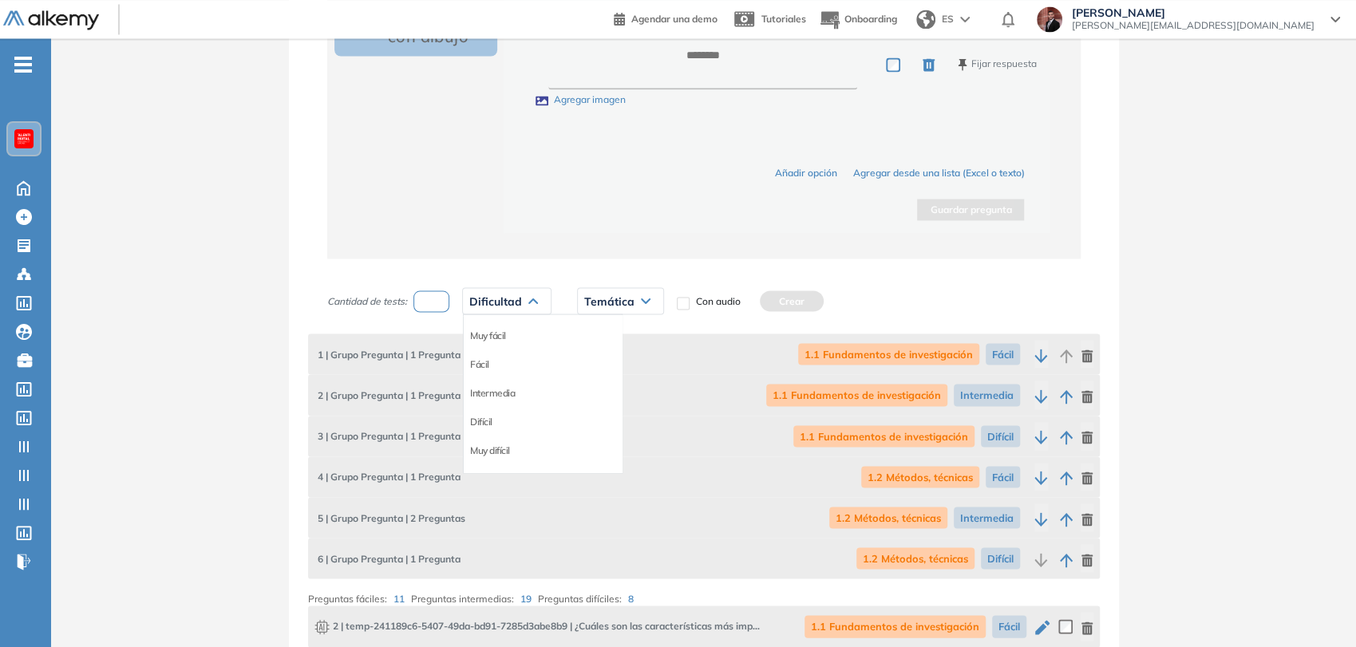
drag, startPoint x: 481, startPoint y: 362, endPoint x: 601, endPoint y: 296, distance: 137.2
click at [485, 357] on li "Fácil" at bounding box center [479, 364] width 19 height 16
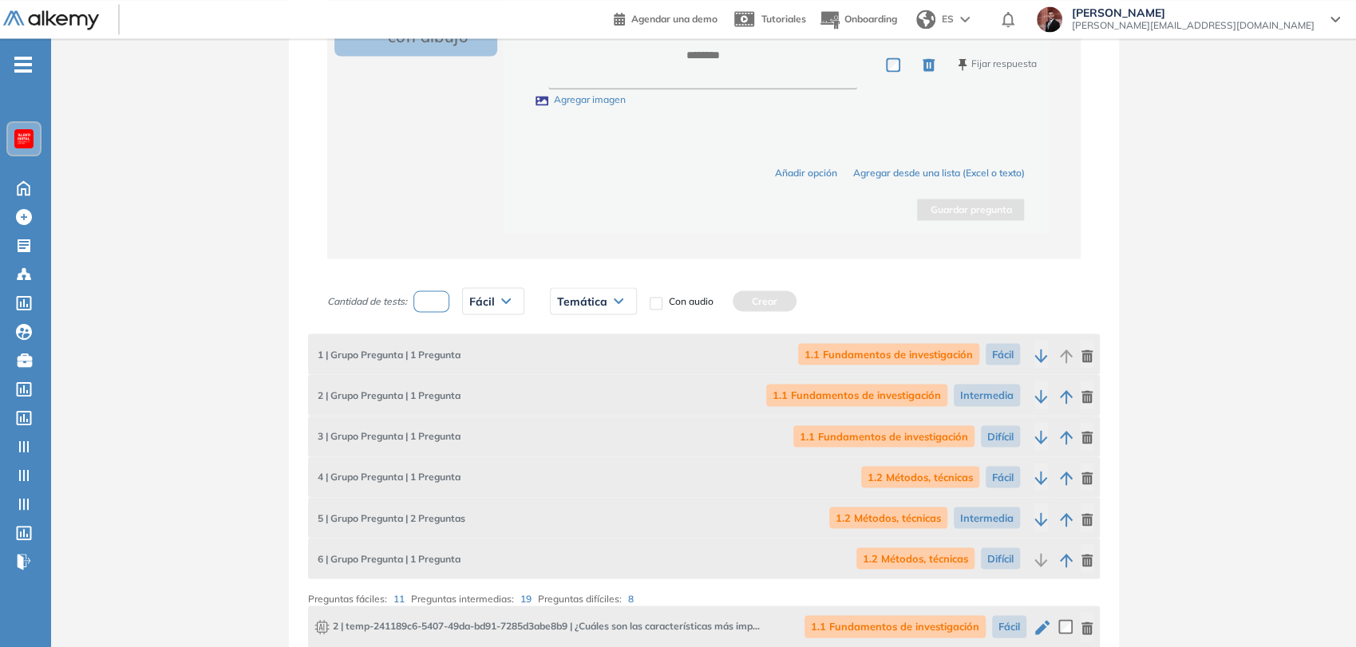
click at [613, 283] on div "Temática 1.1 Fundamentos de investigación 1.2 Métodos, técnicas 1.3 1.4" at bounding box center [593, 301] width 113 height 40
click at [607, 299] on div "Temática" at bounding box center [593, 301] width 85 height 26
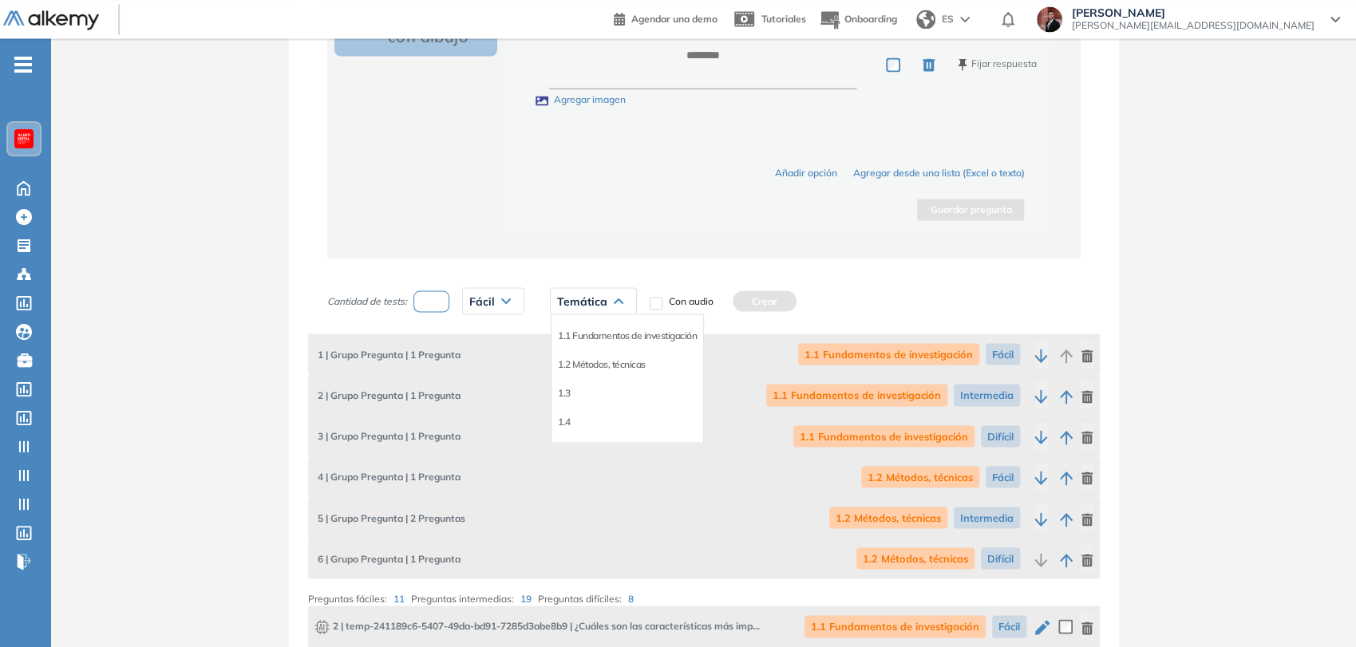
drag, startPoint x: 563, startPoint y: 390, endPoint x: 833, endPoint y: 271, distance: 294.9
click at [568, 387] on li "1.3" at bounding box center [564, 393] width 13 height 16
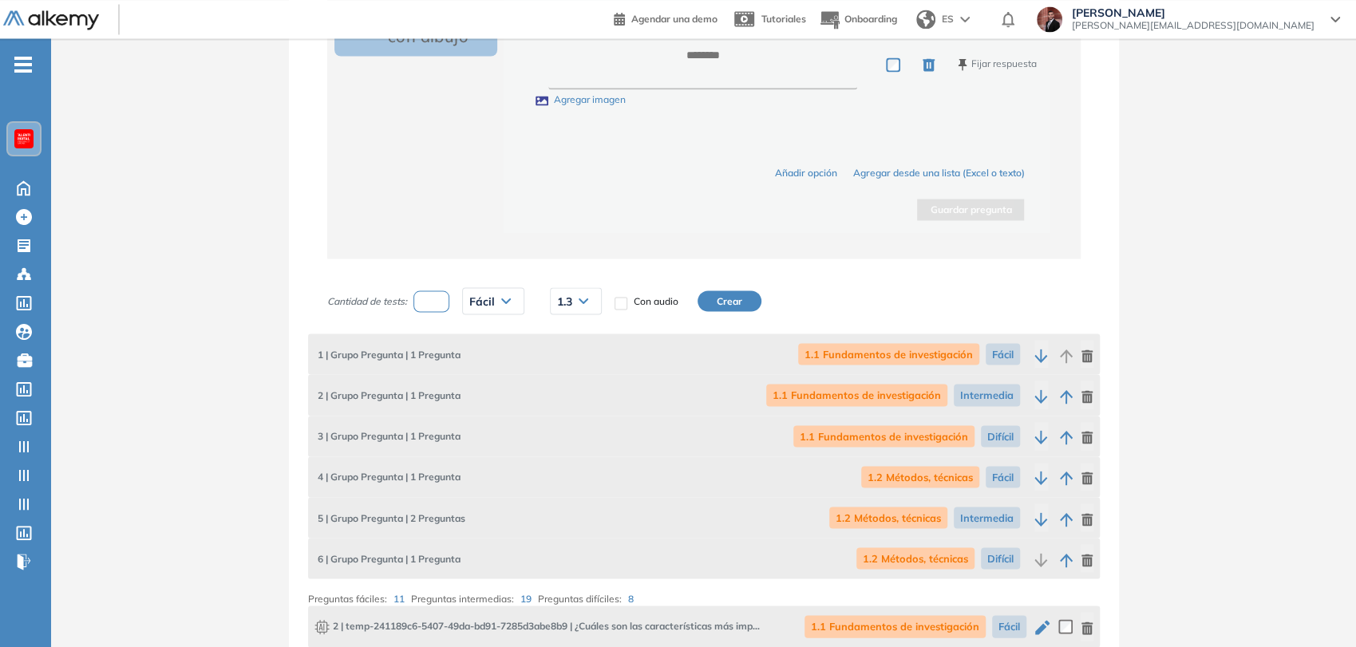
click at [734, 291] on button "Crear" at bounding box center [730, 301] width 64 height 21
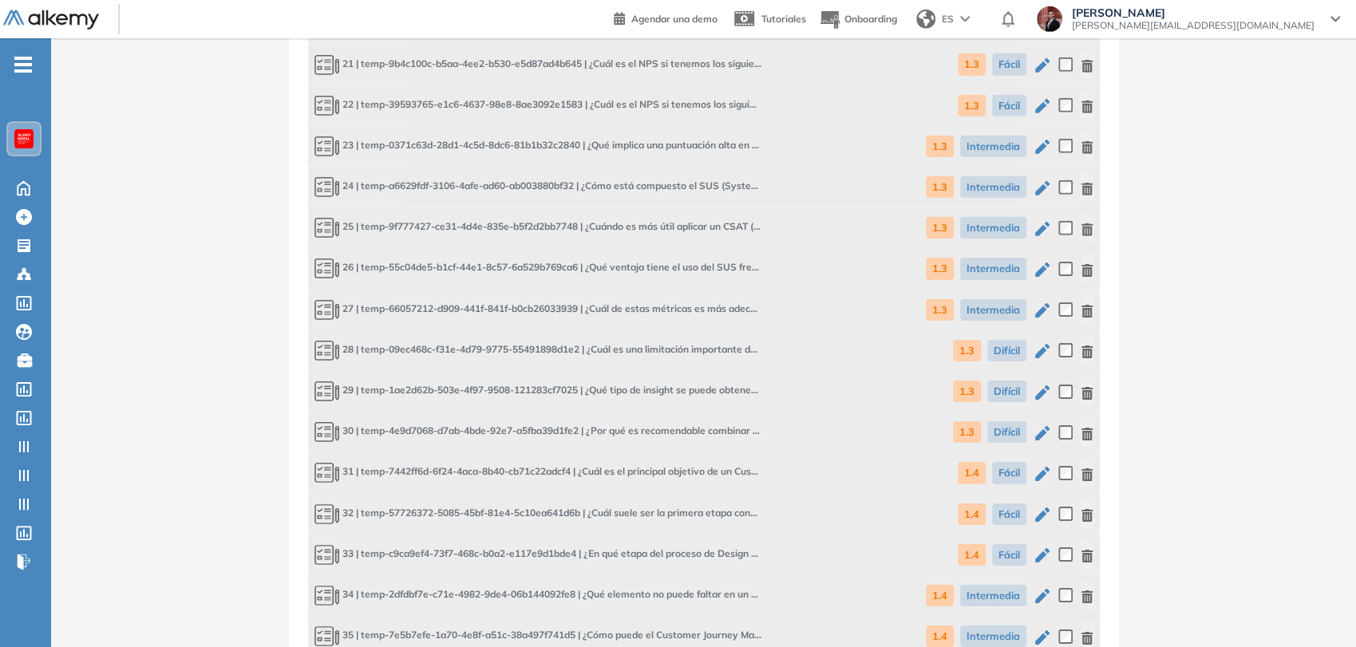
scroll to position [3333, 0]
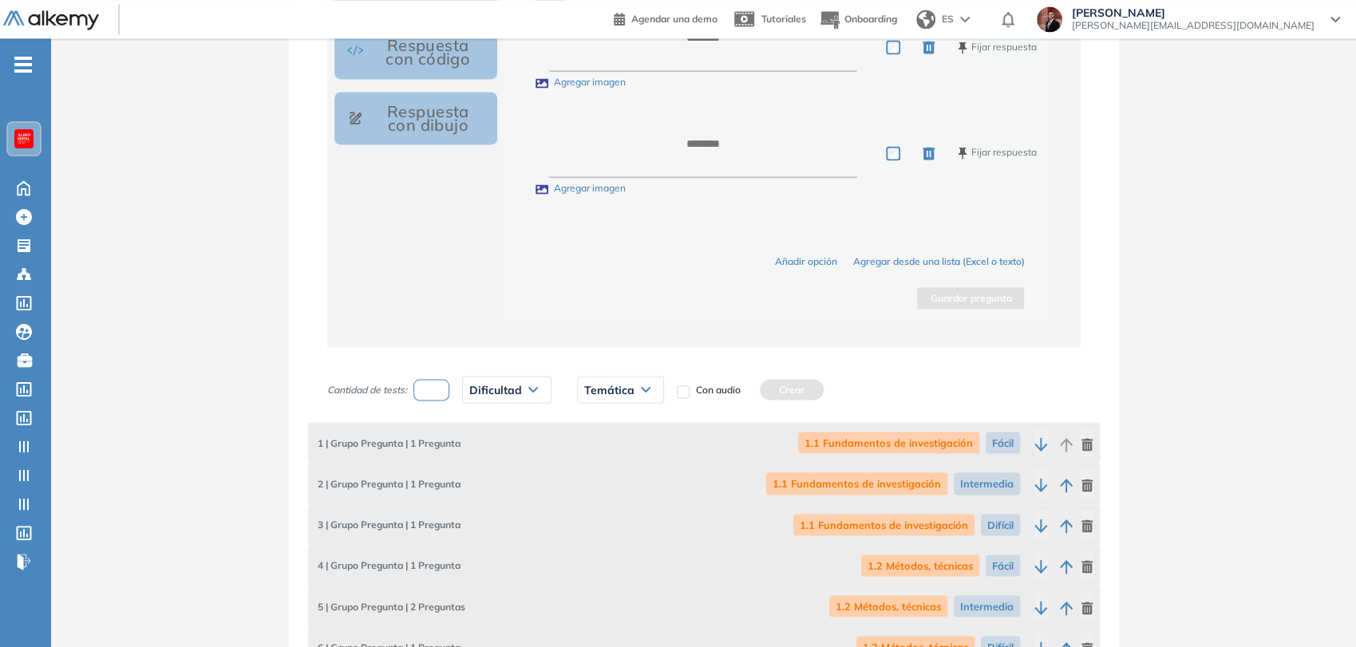
click at [444, 398] on input "number" at bounding box center [432, 390] width 37 height 22
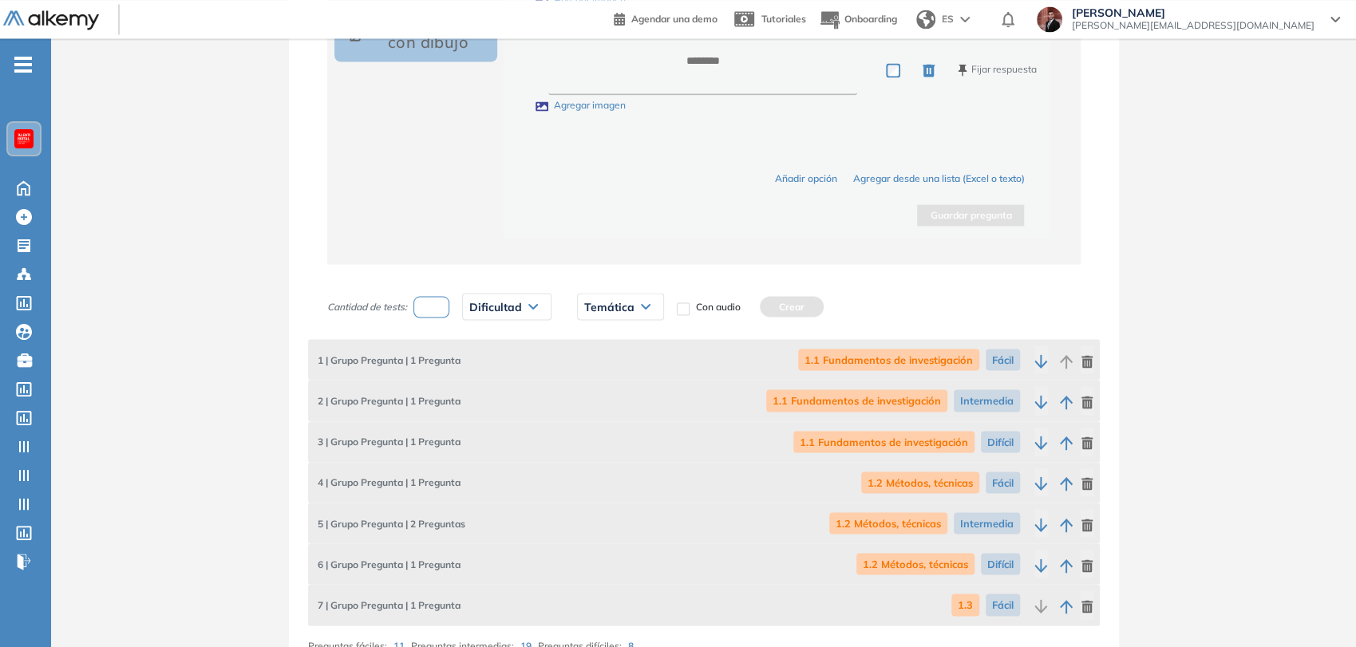
scroll to position [2002, 0]
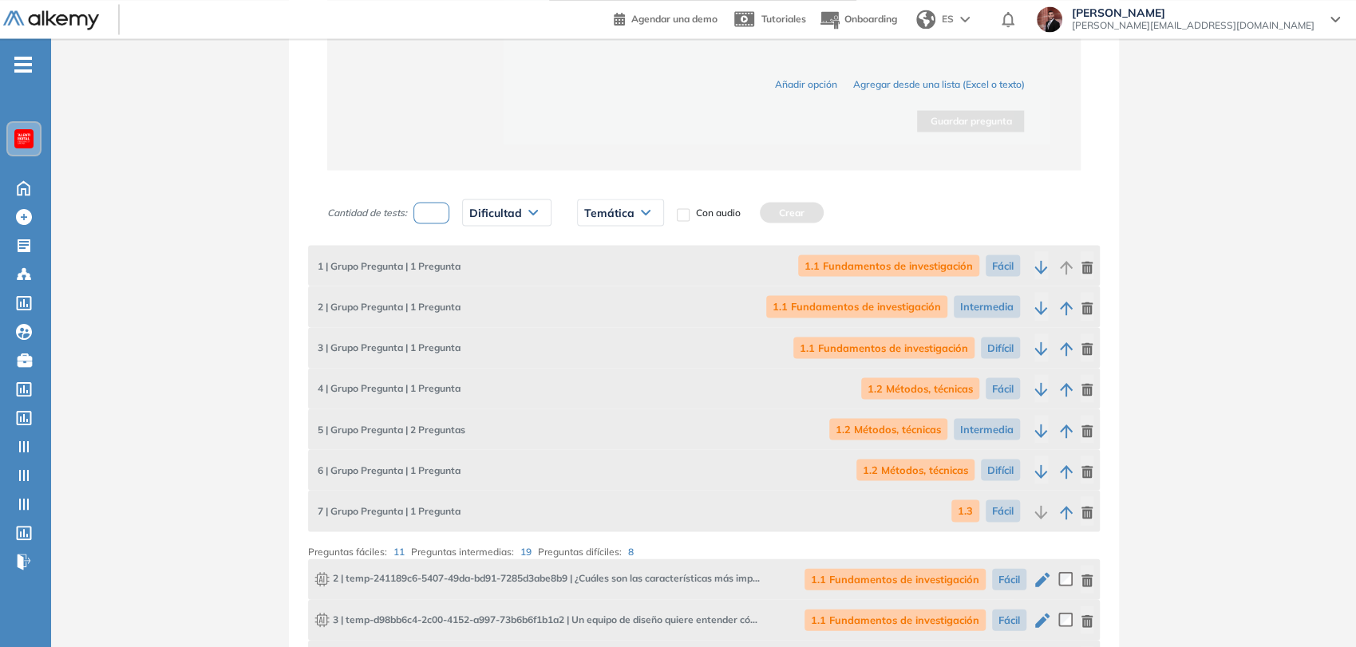
type input "*"
click at [520, 206] on span "Dificultad" at bounding box center [495, 212] width 53 height 13
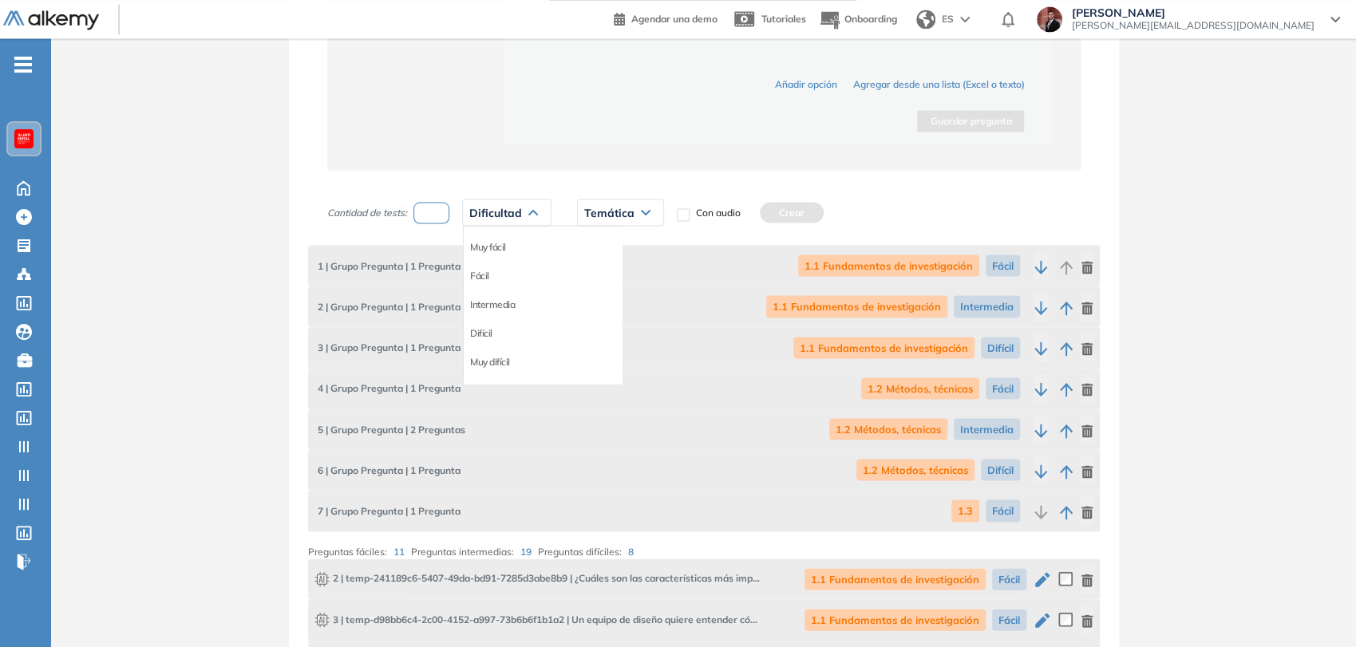
drag, startPoint x: 504, startPoint y: 301, endPoint x: 534, endPoint y: 291, distance: 31.8
click at [510, 299] on li "Intermedia" at bounding box center [492, 304] width 45 height 16
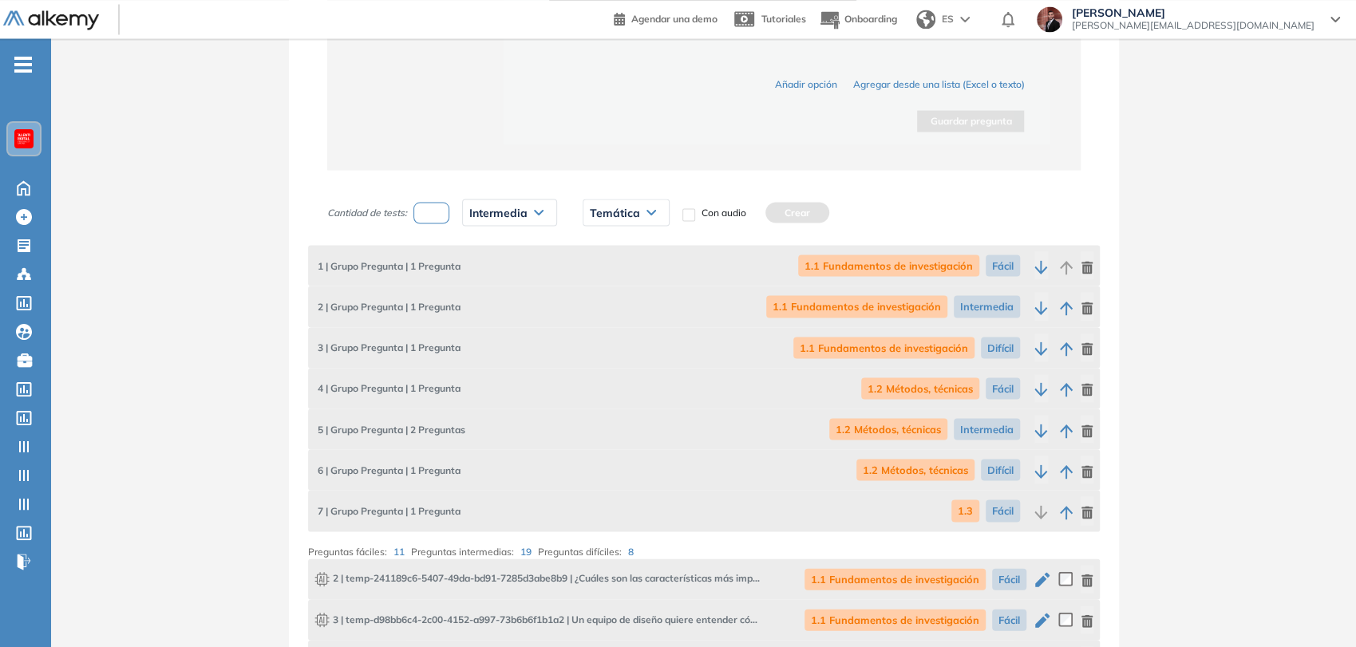
click at [619, 209] on span "Temática" at bounding box center [615, 212] width 50 height 13
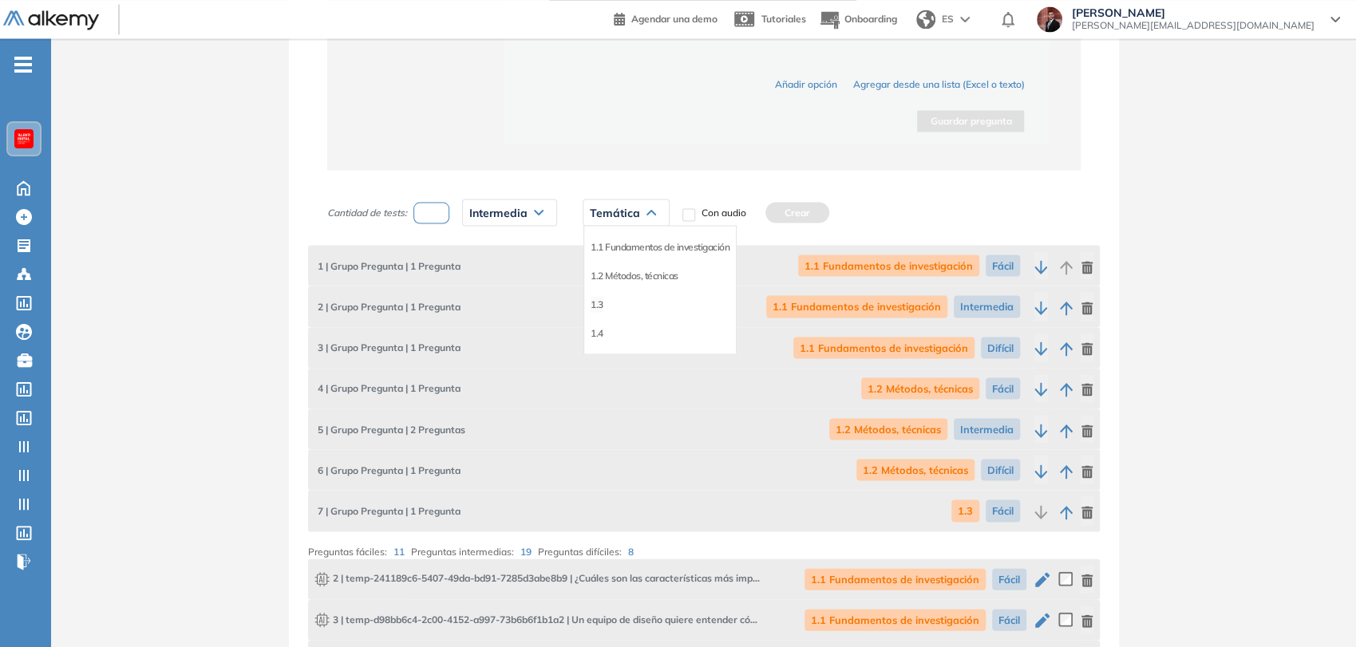
click at [594, 307] on li "1.3" at bounding box center [597, 304] width 13 height 16
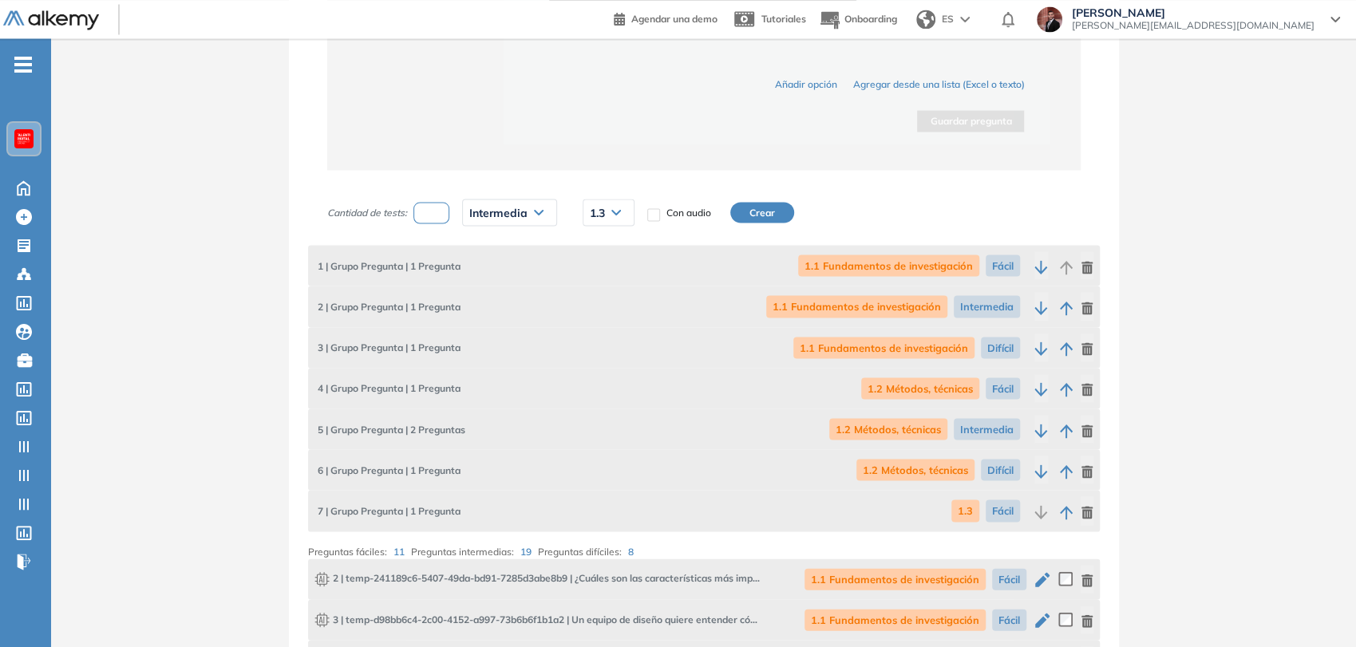
click at [751, 210] on button "Crear" at bounding box center [762, 212] width 64 height 21
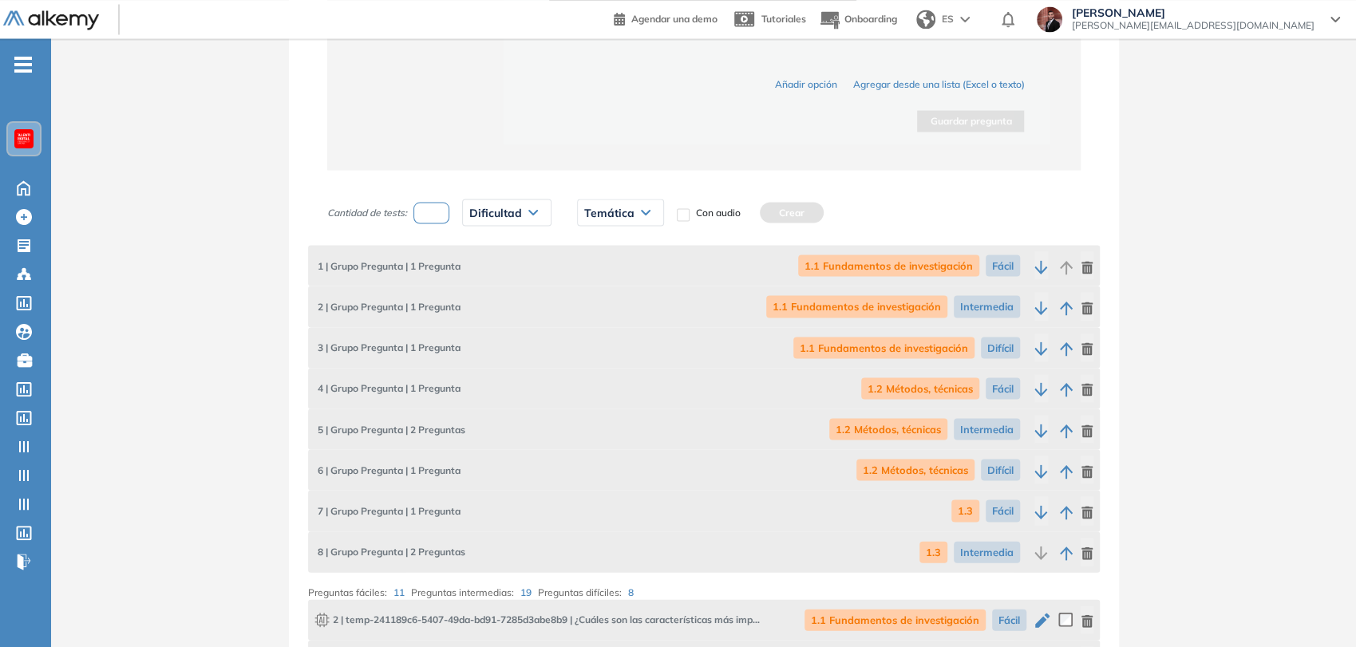
click at [428, 196] on div "Cantidad de tests: Dificultad Muy fácil Fácil Intermedia Difícil Muy difícil Av…" at bounding box center [564, 212] width 475 height 40
drag, startPoint x: 421, startPoint y: 208, endPoint x: 434, endPoint y: 208, distance: 13.6
click at [422, 208] on input "number" at bounding box center [432, 213] width 37 height 22
type input "*"
click at [513, 212] on span "Dificultad" at bounding box center [495, 212] width 53 height 13
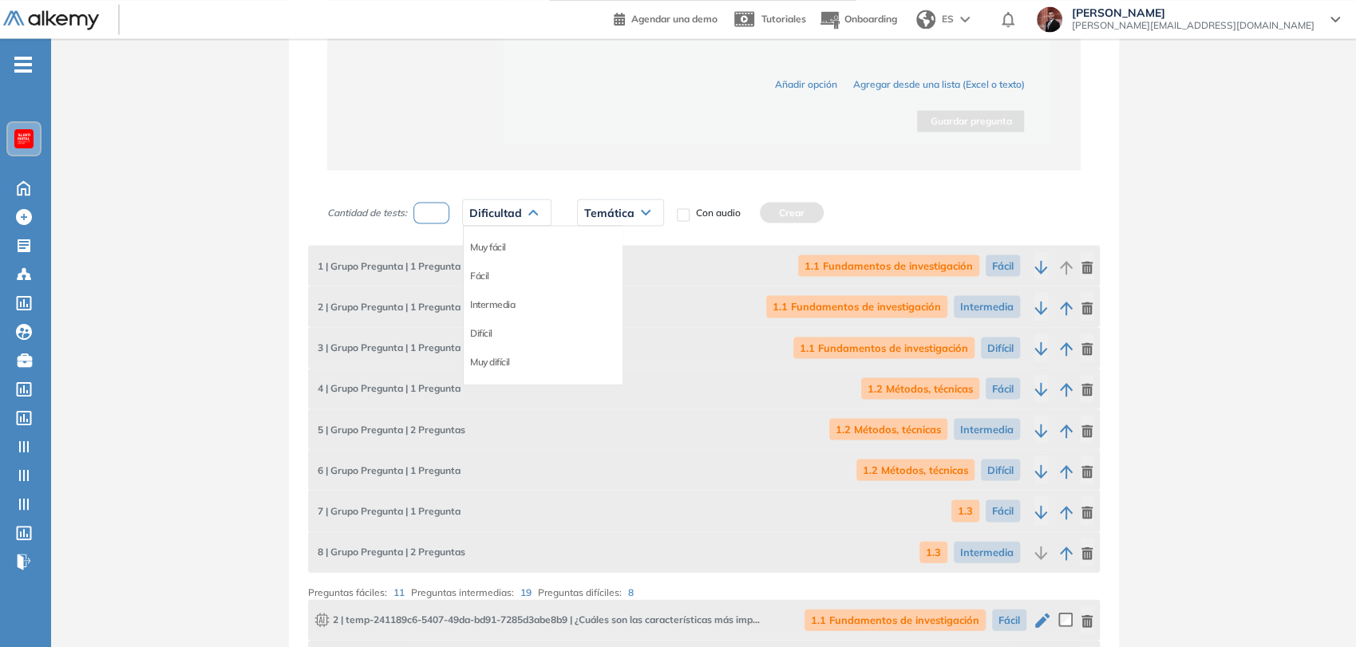
drag, startPoint x: 498, startPoint y: 305, endPoint x: 601, endPoint y: 225, distance: 130.3
click at [509, 302] on li "Intermedia" at bounding box center [492, 304] width 45 height 16
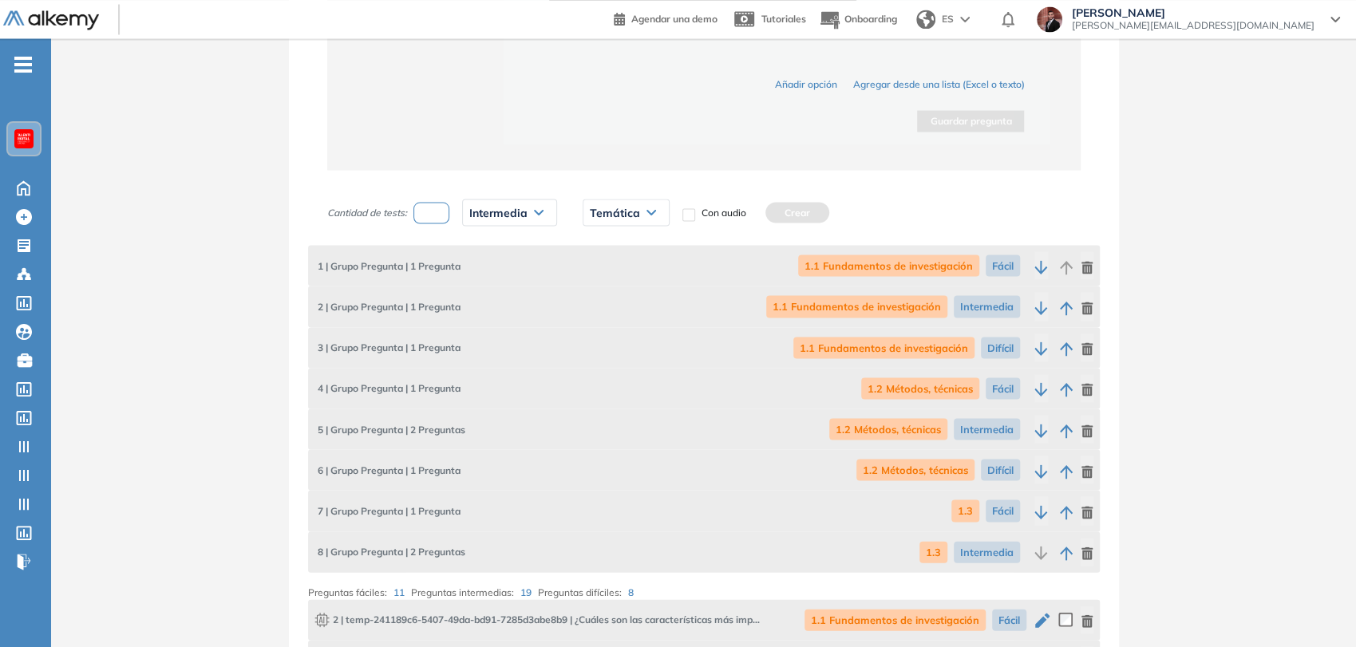
click at [647, 211] on icon at bounding box center [651, 213] width 8 height 4
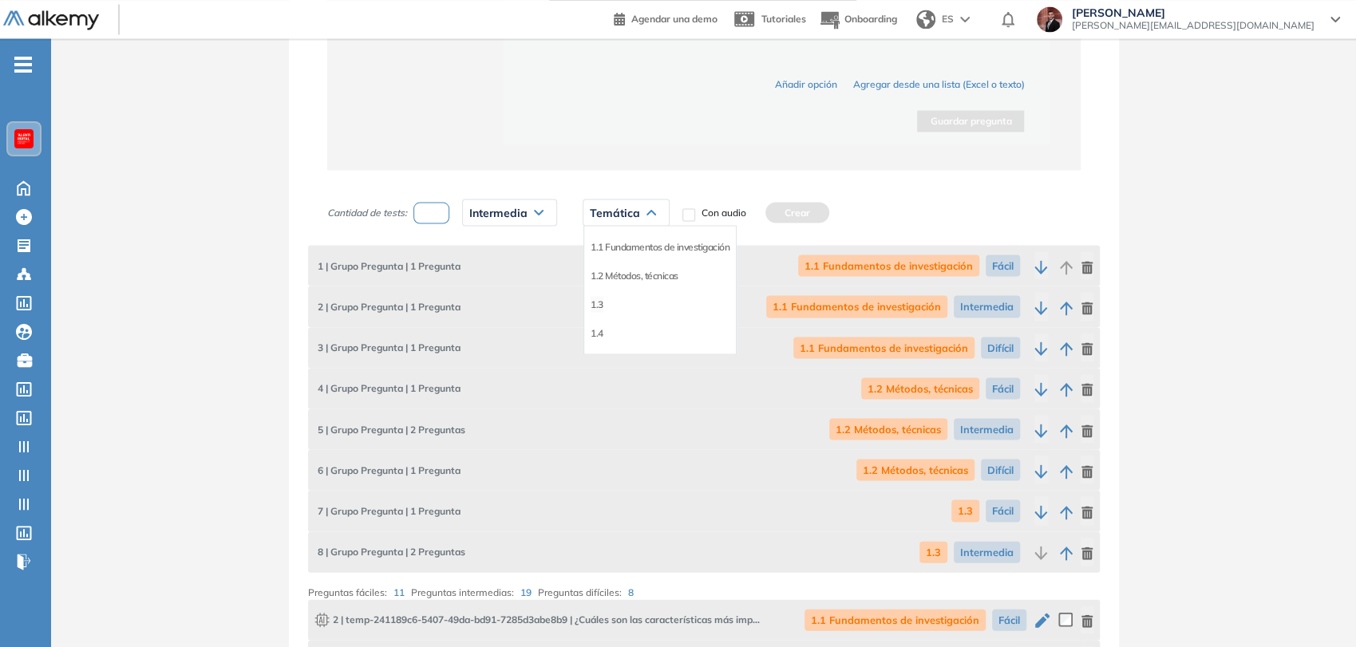
click at [600, 299] on li "1.3" at bounding box center [597, 304] width 13 height 16
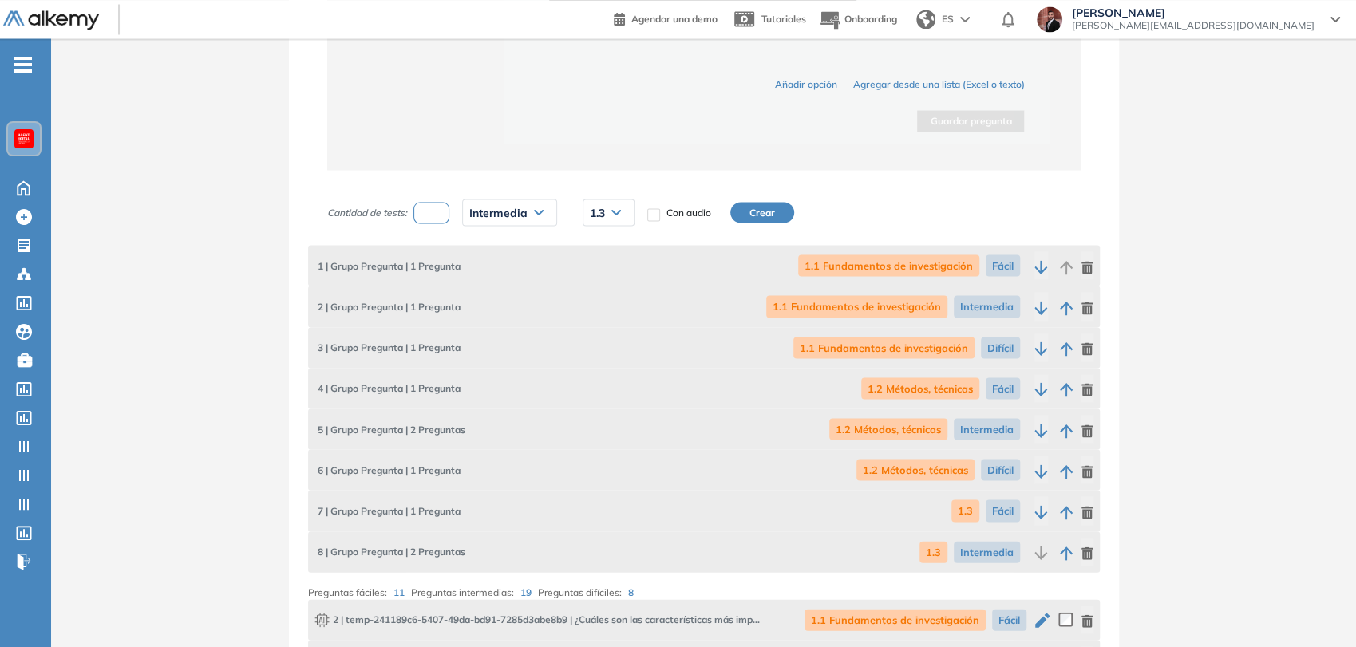
click at [517, 207] on span "Intermedia" at bounding box center [498, 212] width 58 height 13
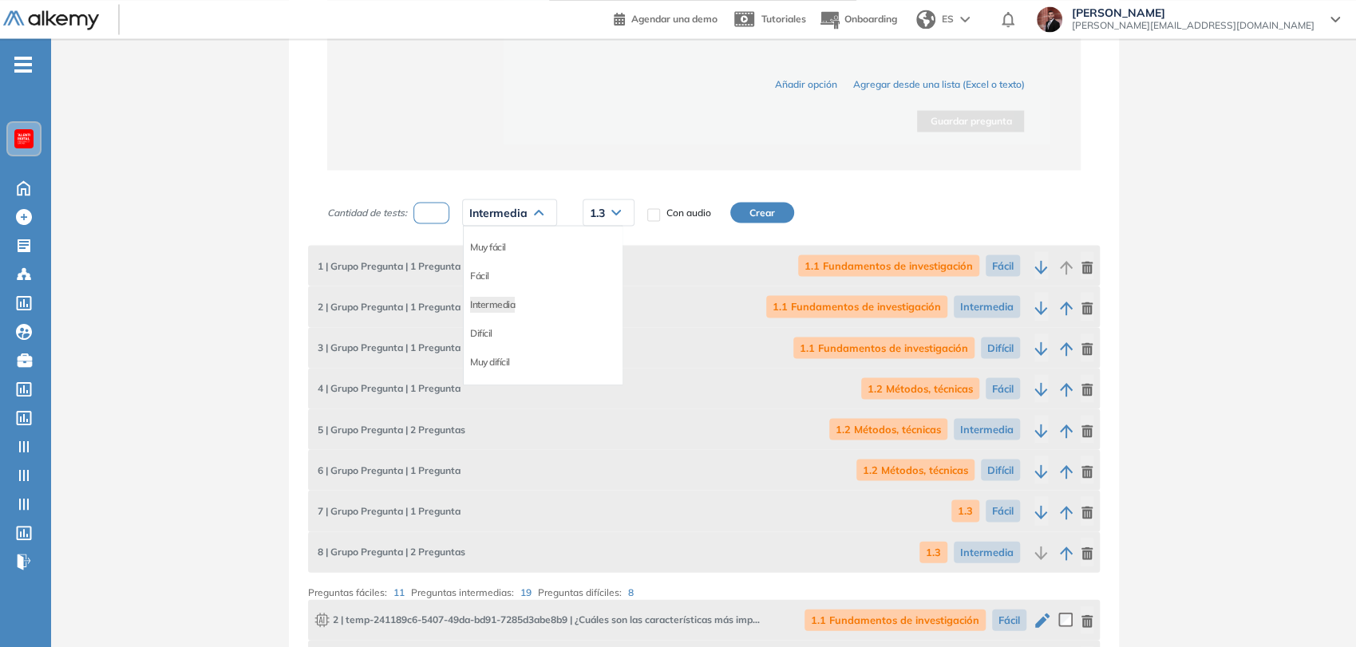
drag, startPoint x: 485, startPoint y: 331, endPoint x: 675, endPoint y: 225, distance: 216.6
click at [489, 327] on li "Difícil" at bounding box center [481, 333] width 22 height 16
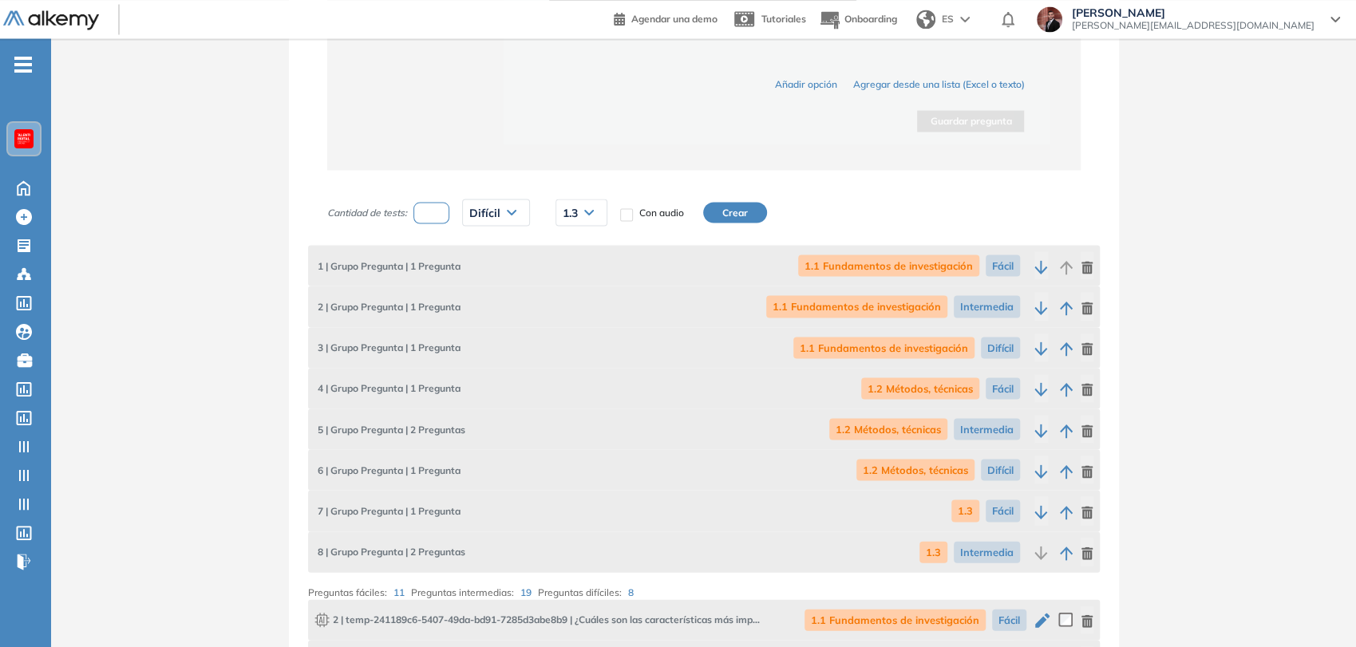
click at [729, 208] on button "Crear" at bounding box center [735, 212] width 64 height 21
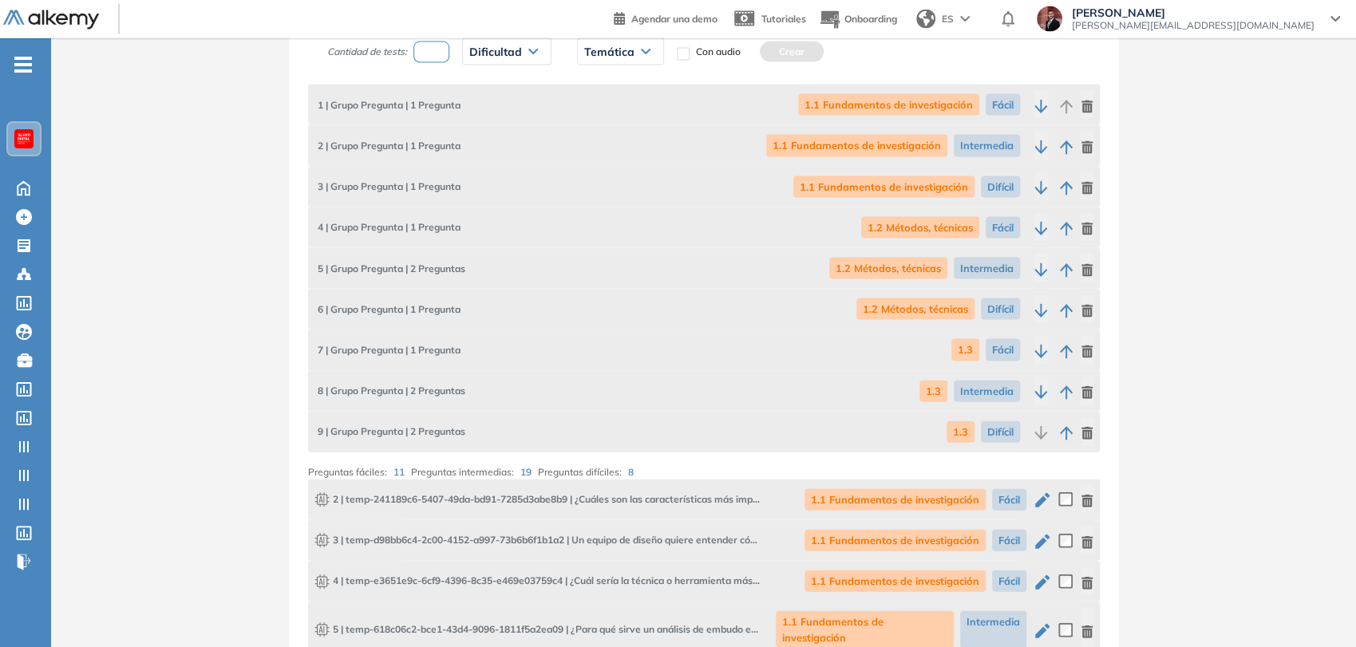
scroll to position [2091, 0]
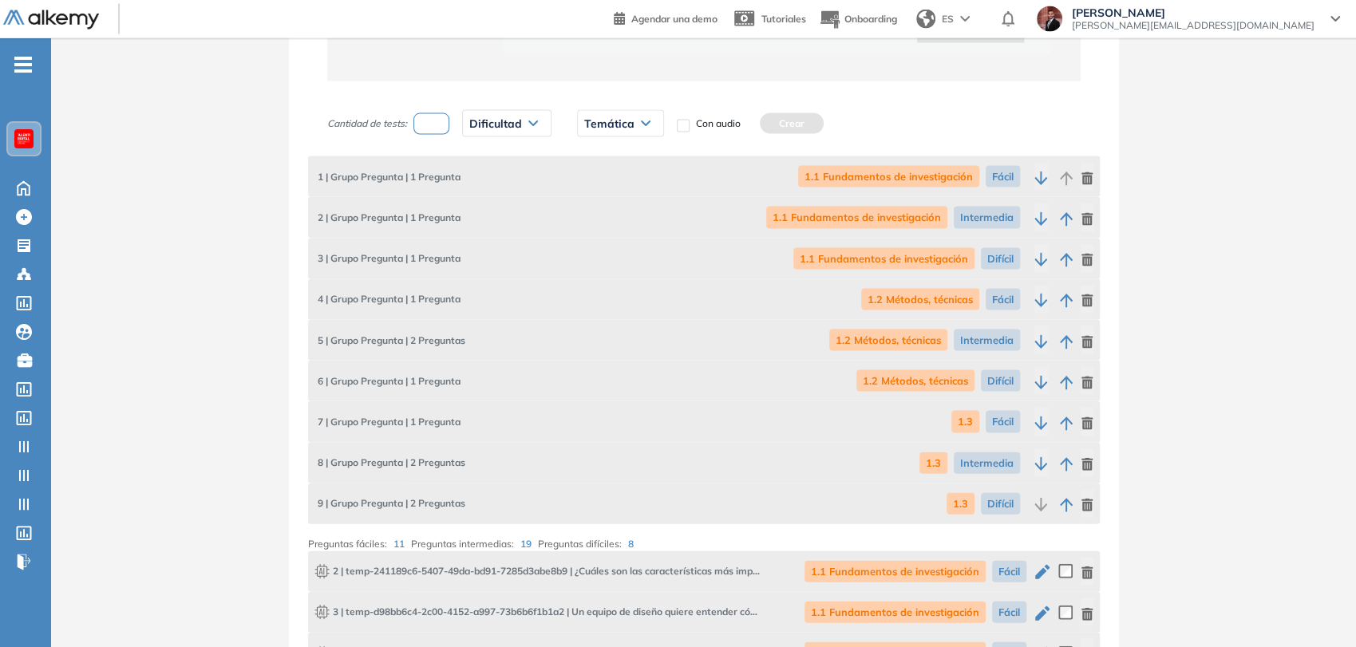
click at [428, 129] on input "number" at bounding box center [432, 124] width 37 height 22
type input "*"
drag, startPoint x: 488, startPoint y: 121, endPoint x: 509, endPoint y: 176, distance: 59.2
click at [489, 121] on span "Dificultad" at bounding box center [495, 123] width 53 height 13
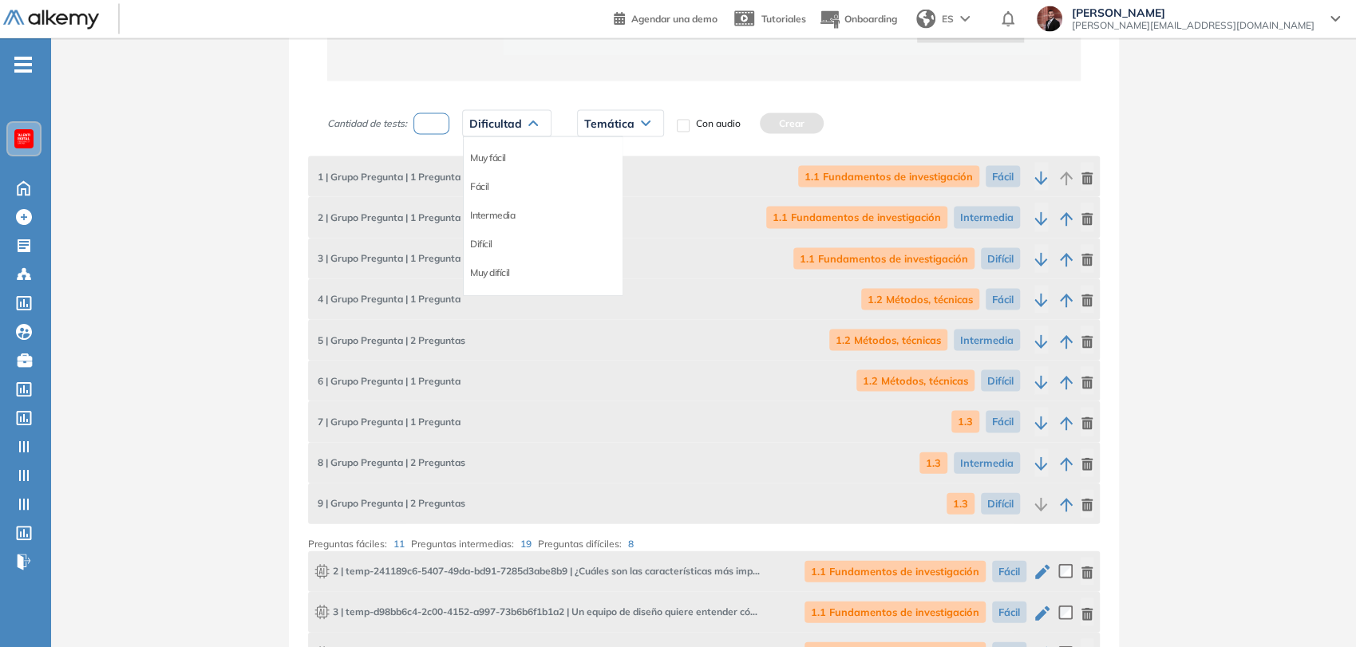
drag, startPoint x: 478, startPoint y: 182, endPoint x: 610, endPoint y: 136, distance: 139.6
click at [487, 179] on li "Fácil" at bounding box center [479, 187] width 19 height 16
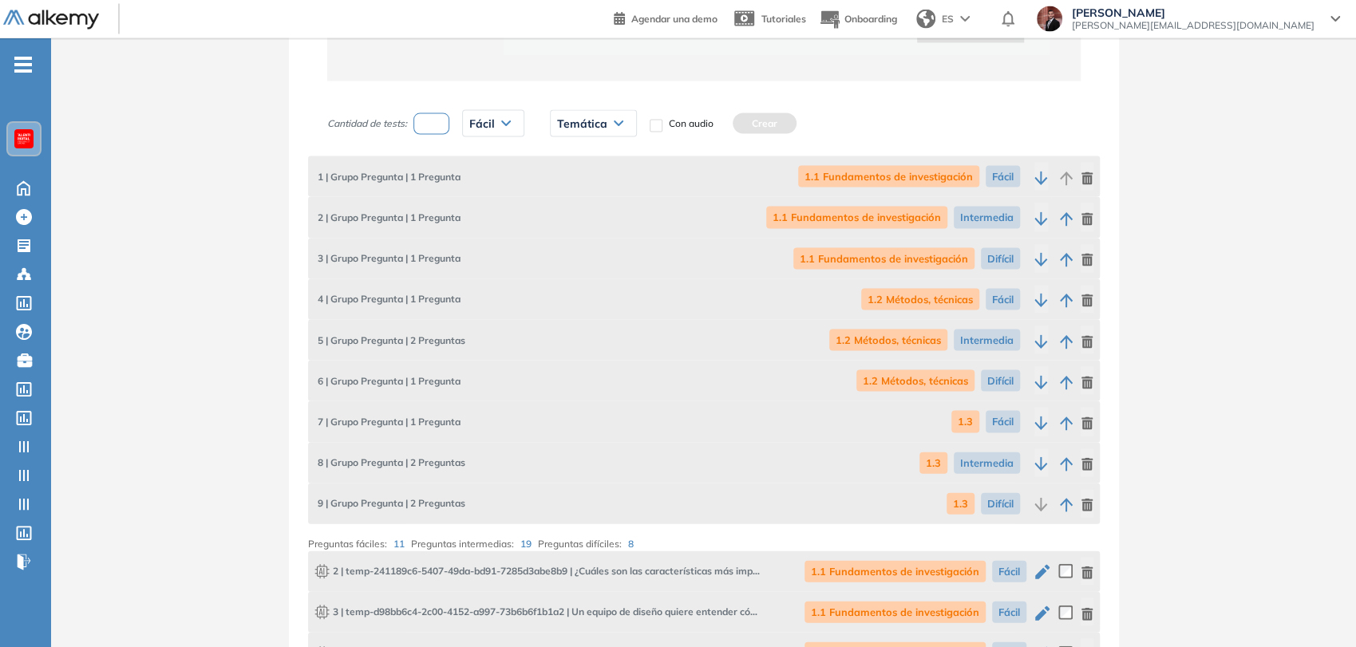
click at [614, 122] on icon at bounding box center [619, 124] width 10 height 6
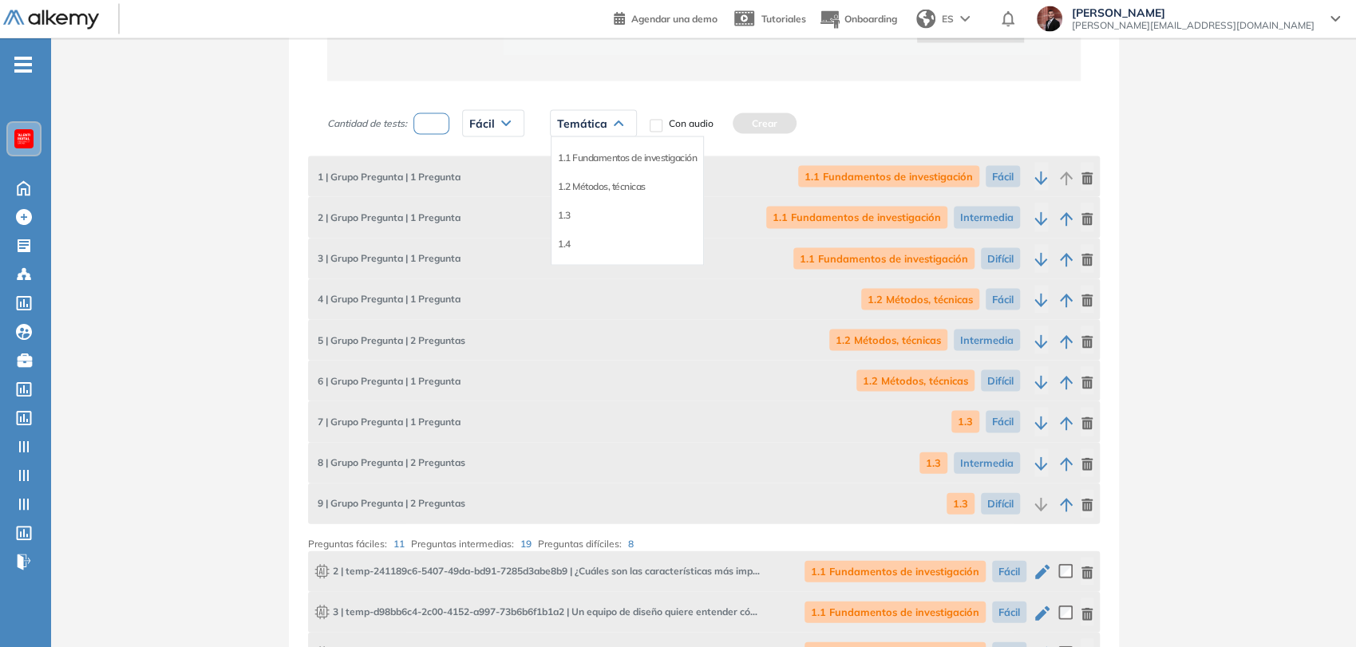
drag, startPoint x: 562, startPoint y: 241, endPoint x: 690, endPoint y: 177, distance: 142.8
click at [564, 241] on li "1.4" at bounding box center [564, 244] width 13 height 16
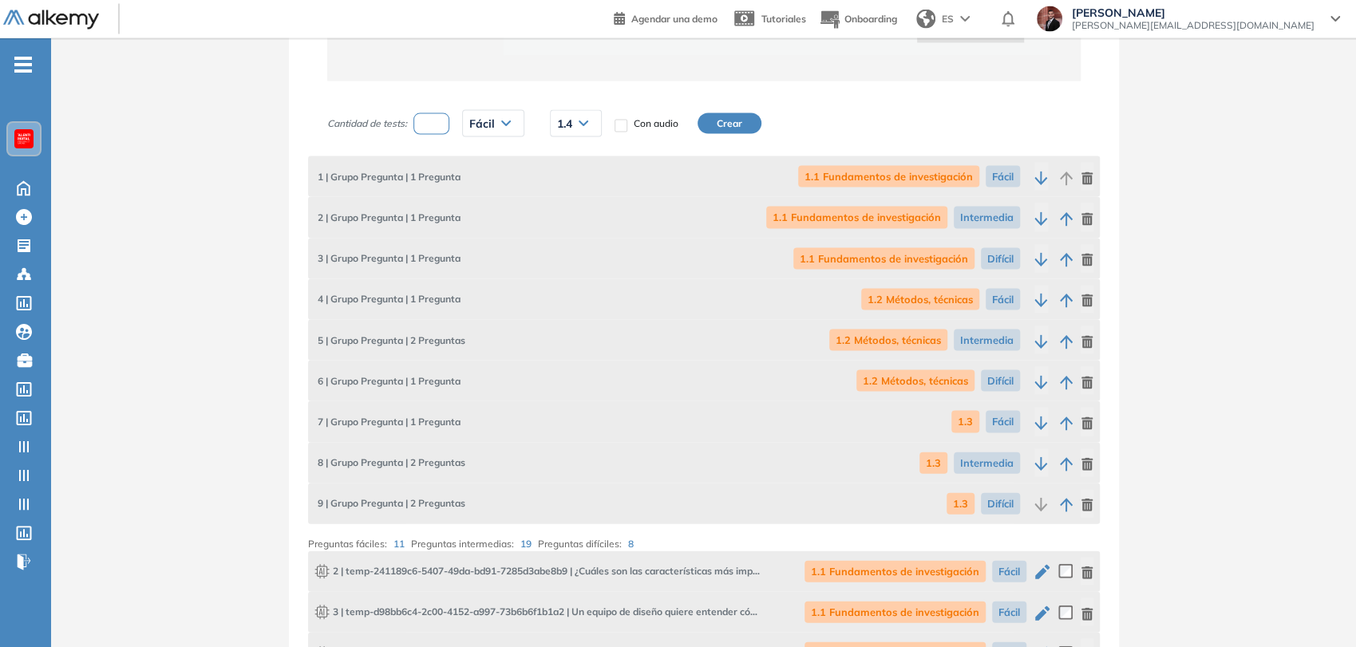
drag, startPoint x: 743, startPoint y: 129, endPoint x: 723, endPoint y: 128, distance: 20.0
click at [739, 125] on button "Crear" at bounding box center [730, 123] width 64 height 21
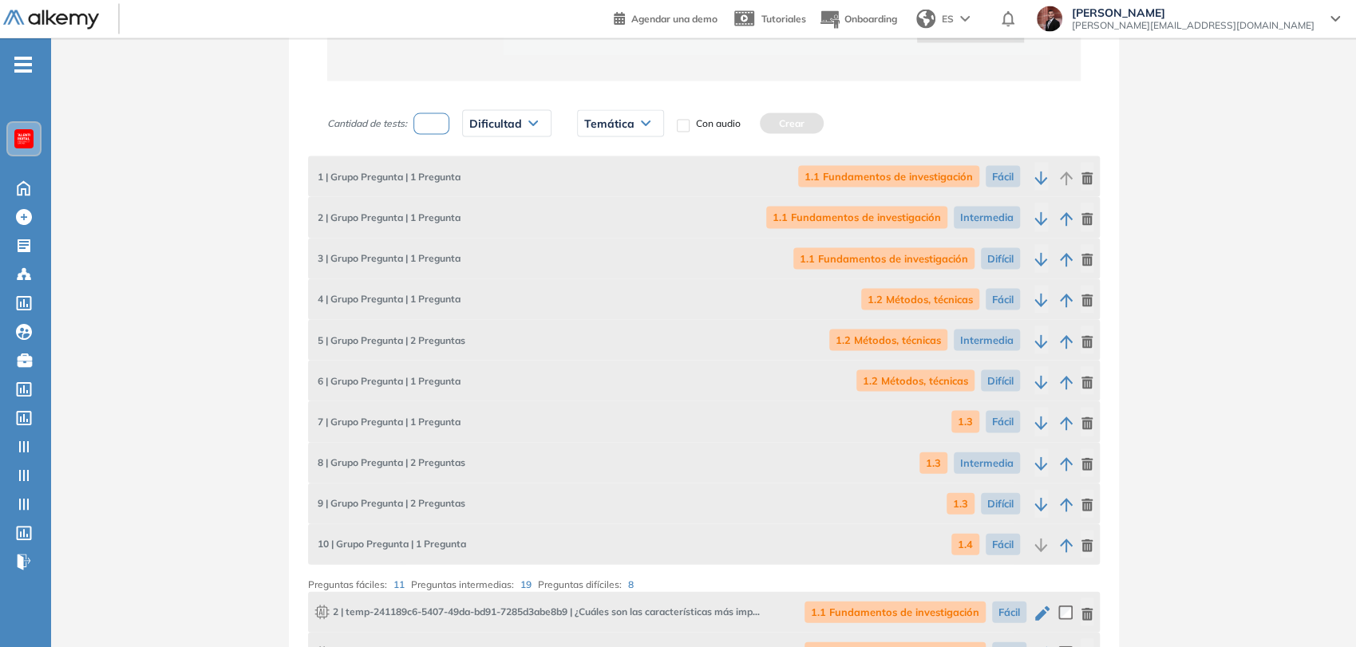
drag, startPoint x: 457, startPoint y: 131, endPoint x: 445, endPoint y: 125, distance: 13.2
click at [457, 130] on div "Dificultad Muy fácil Fácil Intermedia Difícil Muy difícil Avanzado Texto correg…" at bounding box center [506, 124] width 115 height 40
click at [443, 125] on input "number" at bounding box center [432, 124] width 37 height 22
type input "*"
click at [498, 117] on span "Dificultad" at bounding box center [495, 123] width 53 height 13
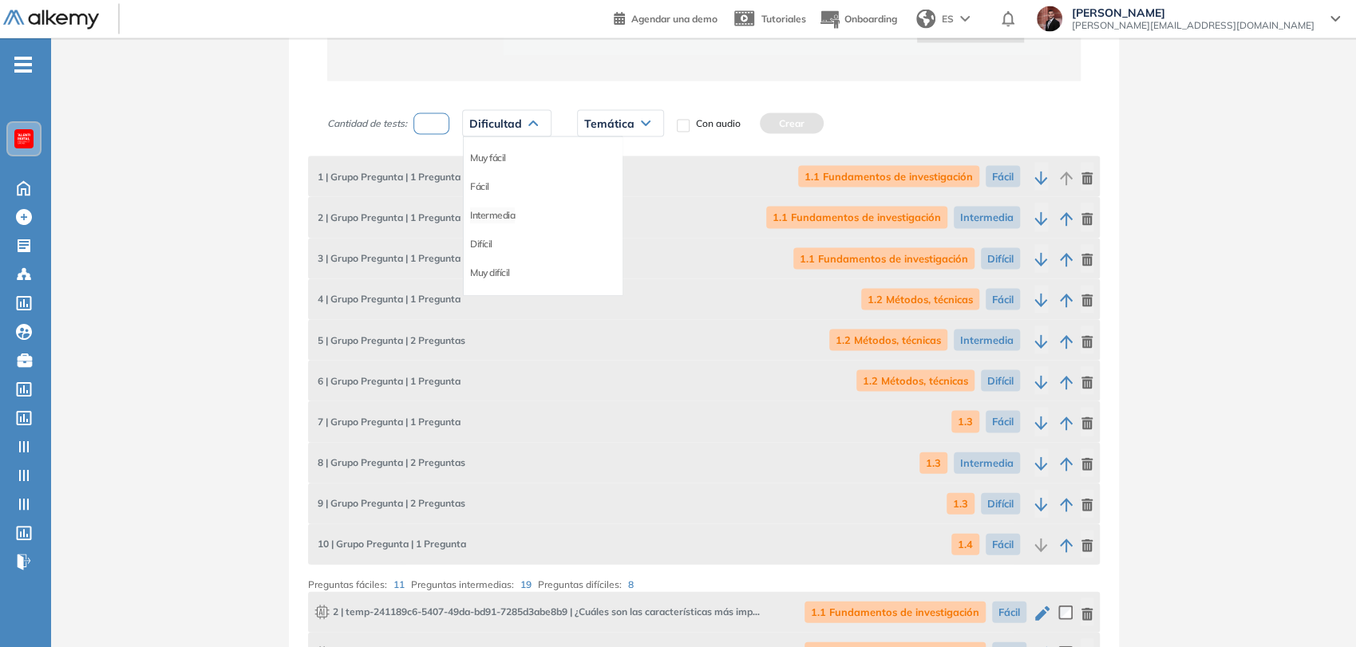
click at [490, 217] on li "Intermedia" at bounding box center [492, 216] width 45 height 16
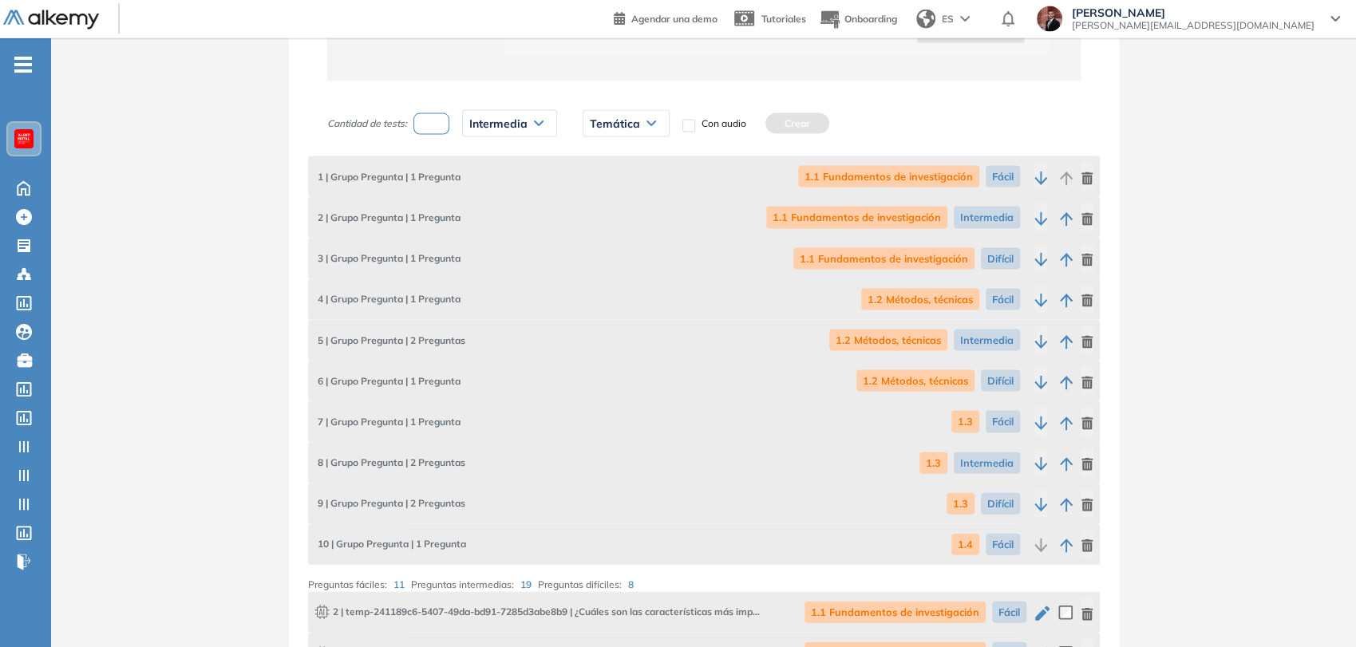
click at [616, 111] on div "Temática" at bounding box center [626, 124] width 85 height 26
drag, startPoint x: 597, startPoint y: 243, endPoint x: 715, endPoint y: 187, distance: 130.7
click at [597, 242] on li "1.4" at bounding box center [597, 244] width 13 height 16
click at [766, 121] on button "Crear" at bounding box center [762, 123] width 64 height 21
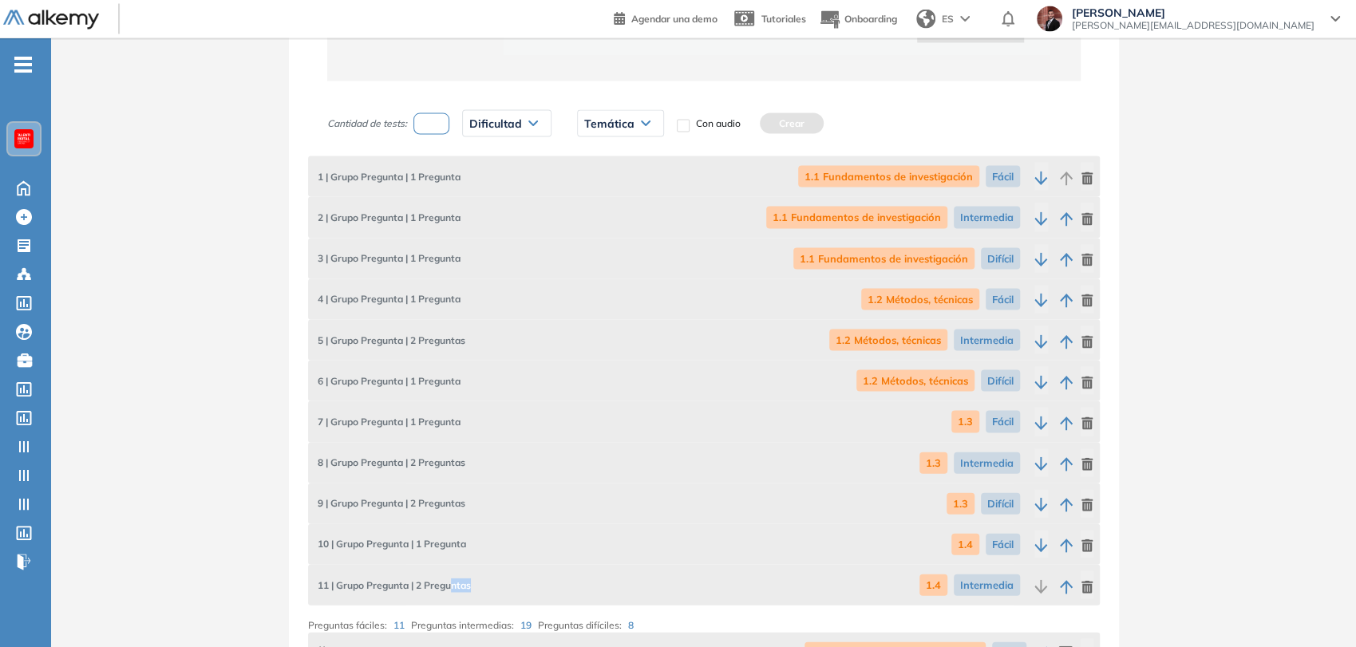
drag, startPoint x: 483, startPoint y: 583, endPoint x: 445, endPoint y: 572, distance: 39.9
click at [445, 572] on div "11 | Grupo Pregunta | 2 Preguntas 1.4 Intermedia" at bounding box center [704, 585] width 792 height 41
drag, startPoint x: 412, startPoint y: 493, endPoint x: 400, endPoint y: 489, distance: 12.4
click at [400, 489] on div "9 | Grupo Pregunta | 2 Preguntas 1.3 Difícil" at bounding box center [704, 504] width 792 height 41
drag, startPoint x: 428, startPoint y: 454, endPoint x: 398, endPoint y: 445, distance: 31.1
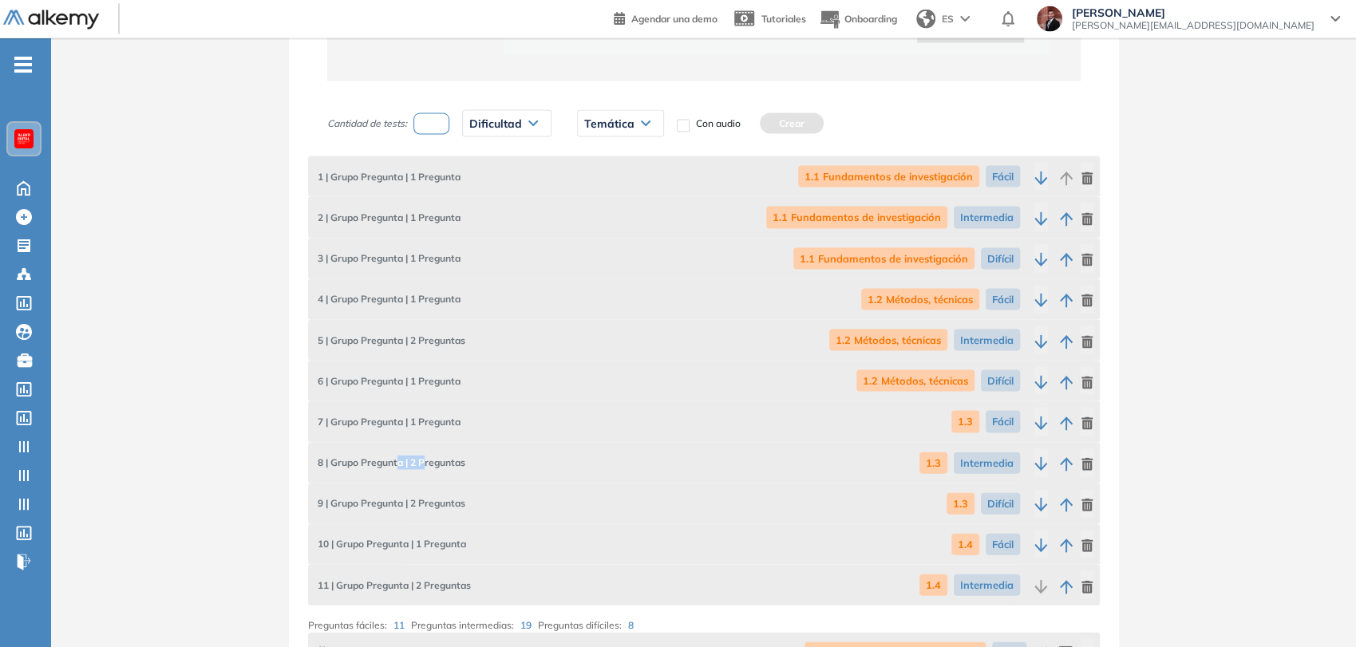
click at [398, 445] on div "8 | Grupo Pregunta | 2 Preguntas 1.3 Intermedia" at bounding box center [704, 463] width 792 height 41
drag, startPoint x: 435, startPoint y: 338, endPoint x: 383, endPoint y: 326, distance: 53.4
click at [383, 326] on div "5 | Grupo Pregunta | 2 Preguntas 1.2 Métodos, técnicas Intermedia" at bounding box center [704, 340] width 792 height 41
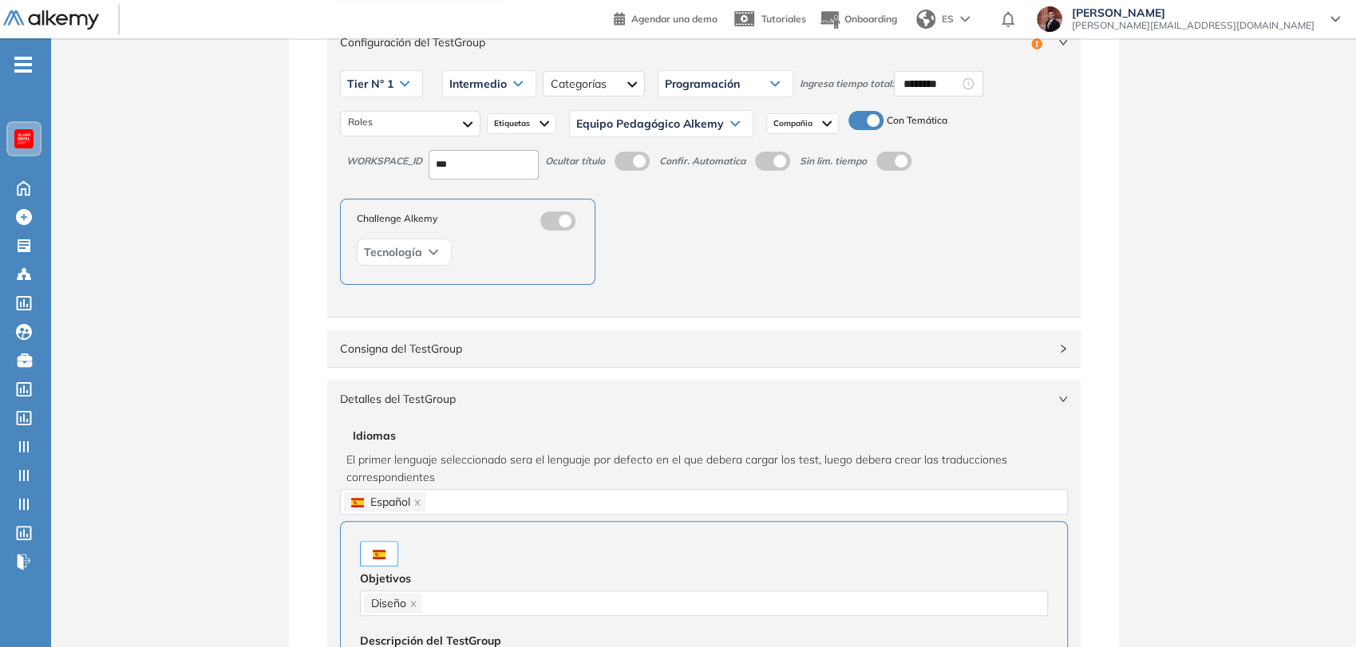
scroll to position [0, 0]
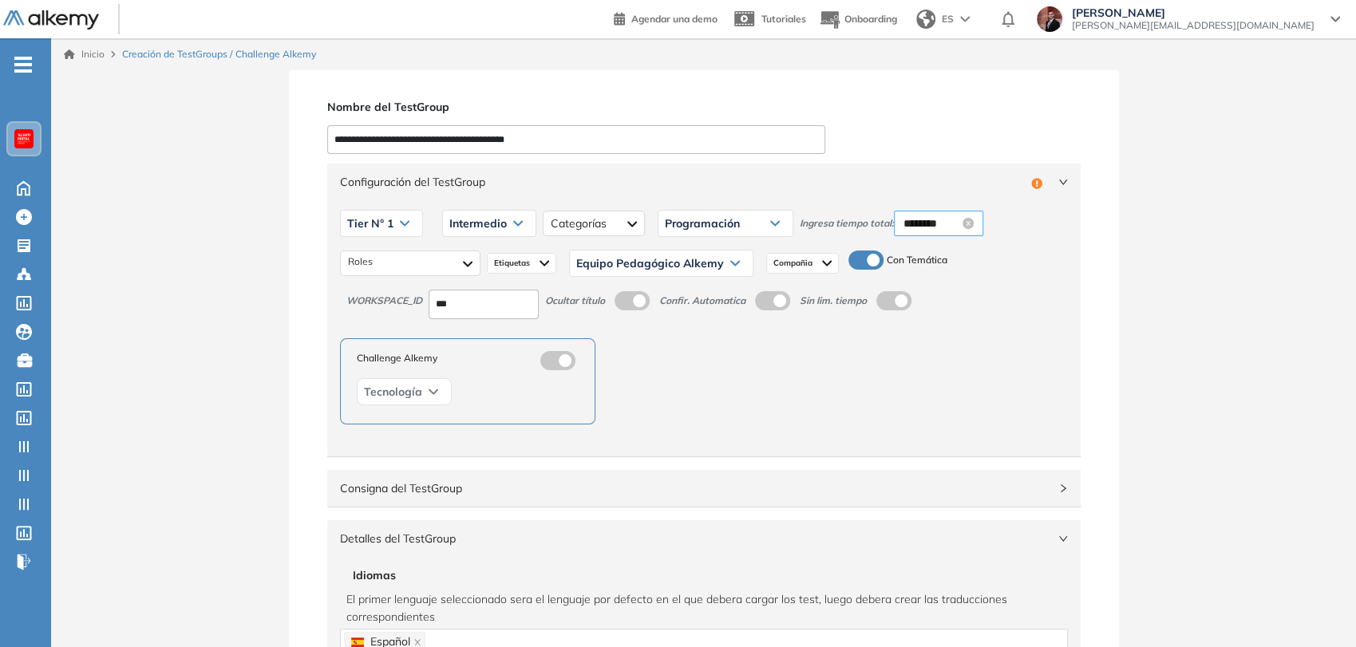
click at [929, 219] on input "********" at bounding box center [932, 224] width 56 height 18
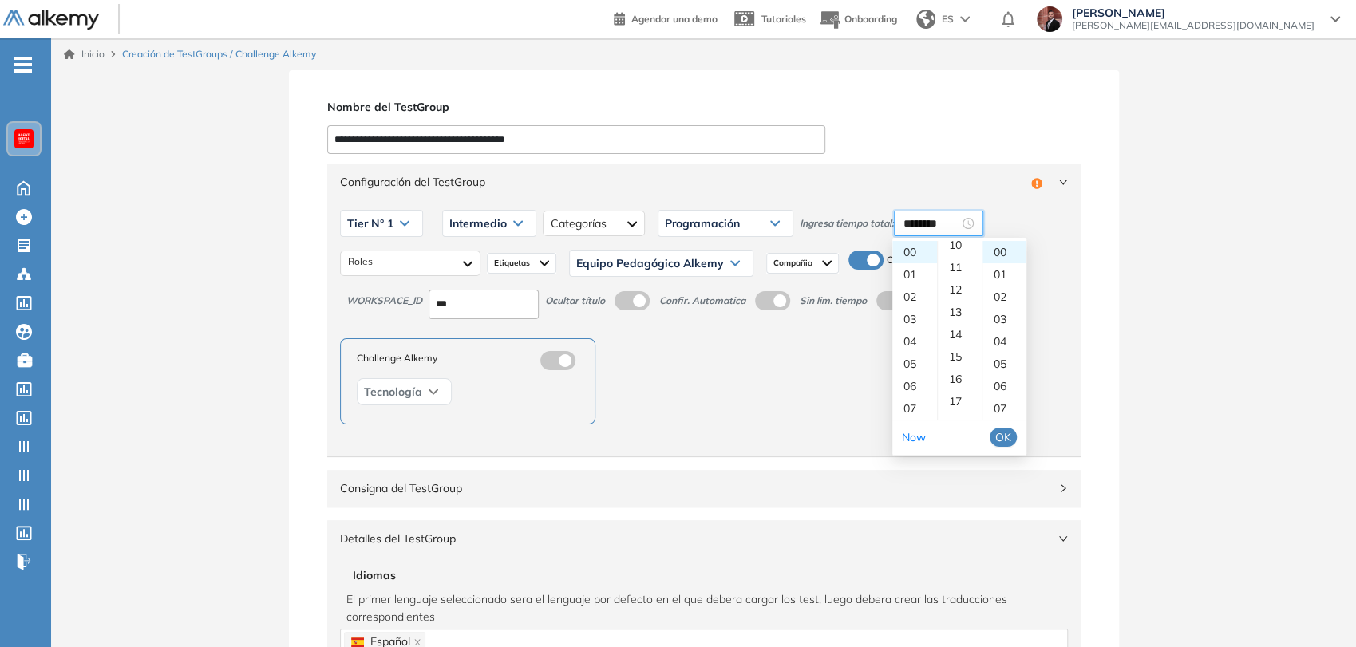
scroll to position [354, 0]
click at [961, 387] on div "22" at bounding box center [960, 389] width 44 height 22
type input "********"
click at [996, 433] on span "OK" at bounding box center [1004, 438] width 16 height 18
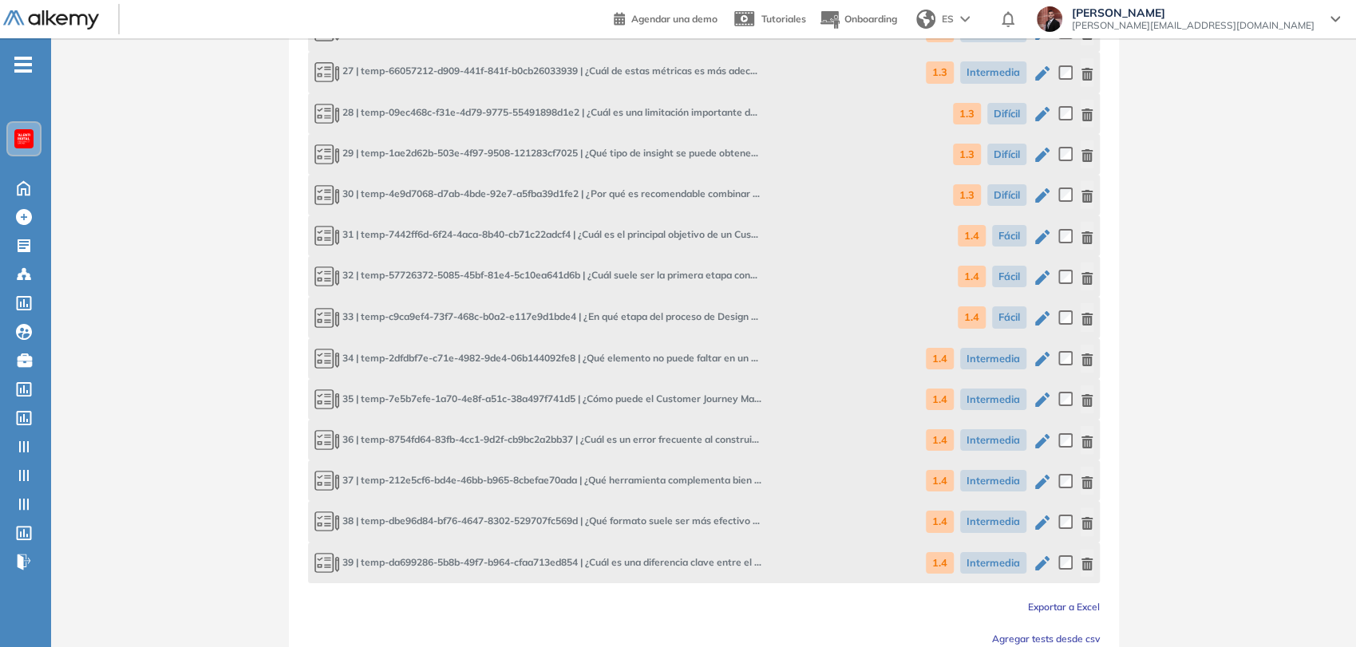
scroll to position [3795, 0]
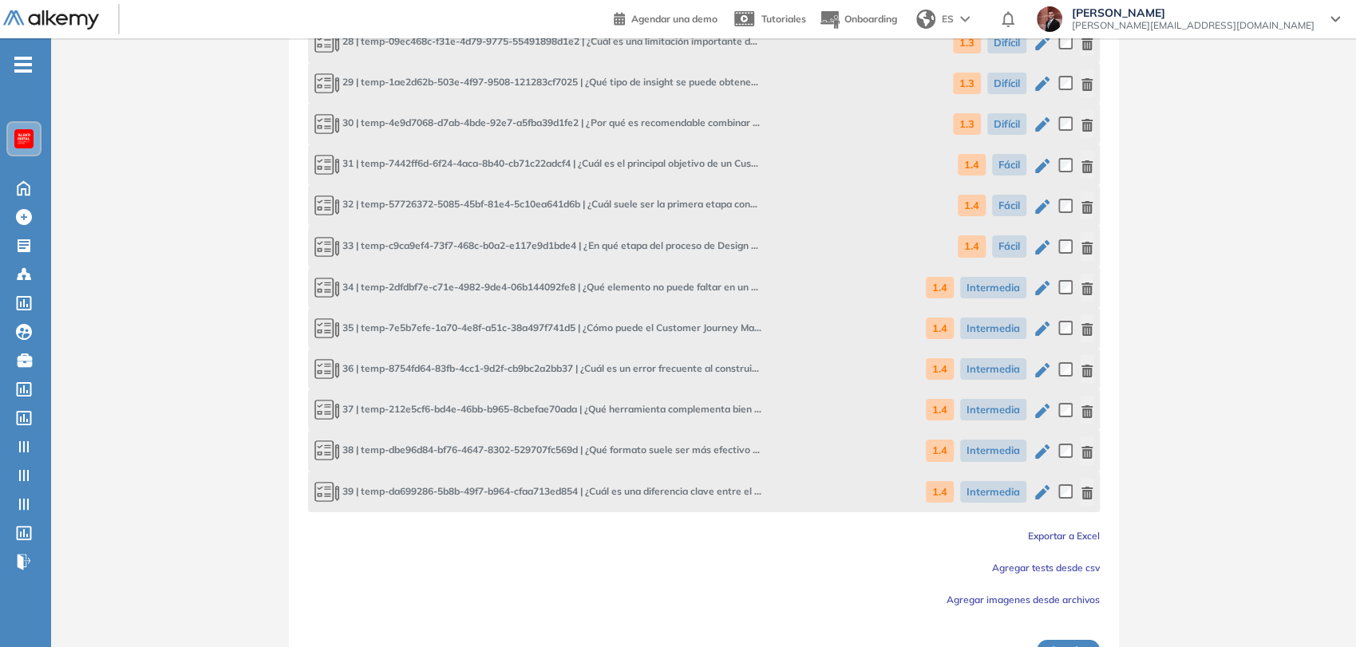
click at [1054, 640] on button "Guardar" at bounding box center [1068, 650] width 63 height 21
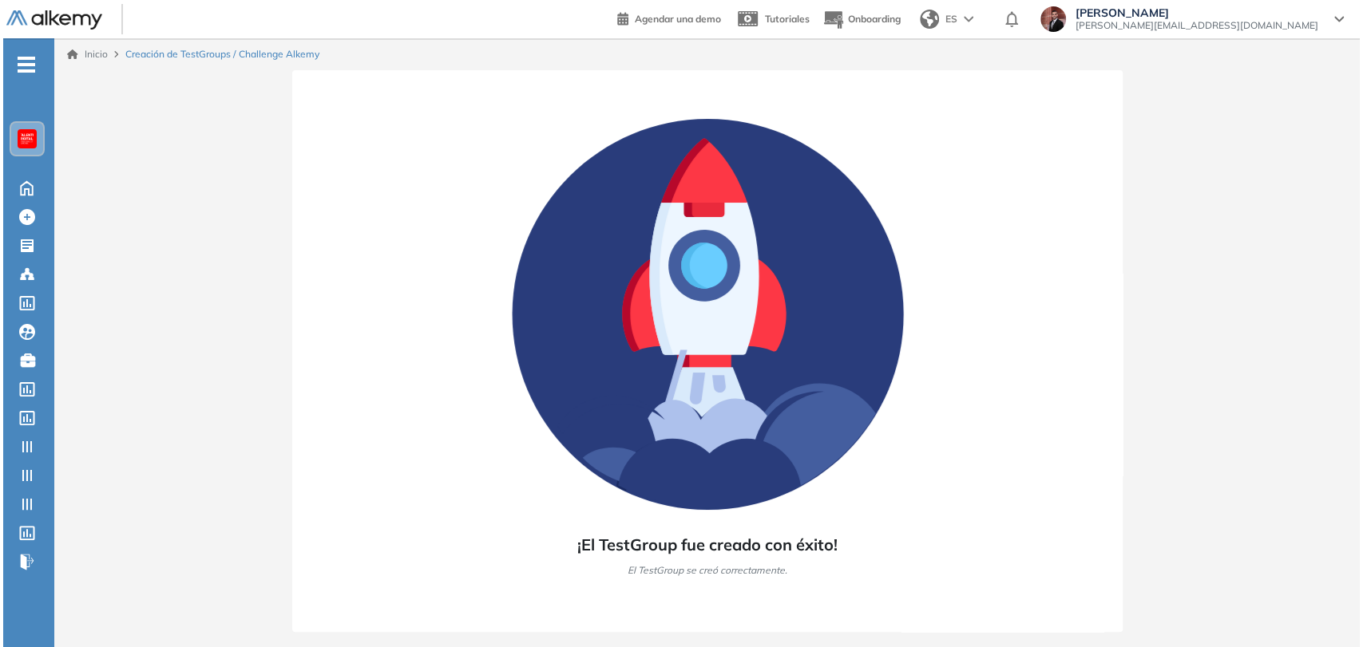
scroll to position [0, 0]
